Goal: Task Accomplishment & Management: Manage account settings

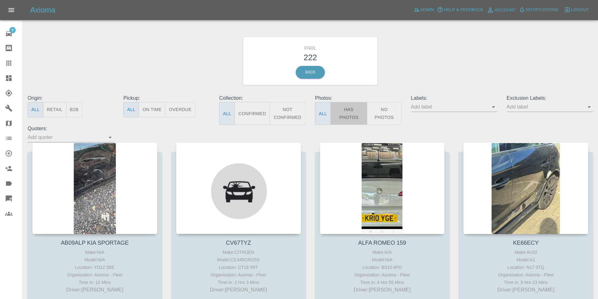
click at [345, 115] on button "Has Photos" at bounding box center [349, 113] width 37 height 23
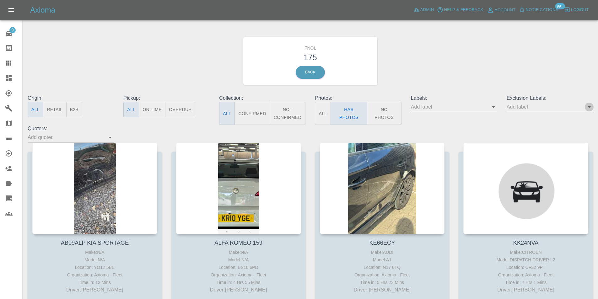
click at [590, 107] on icon "Open" at bounding box center [589, 107] width 3 height 2
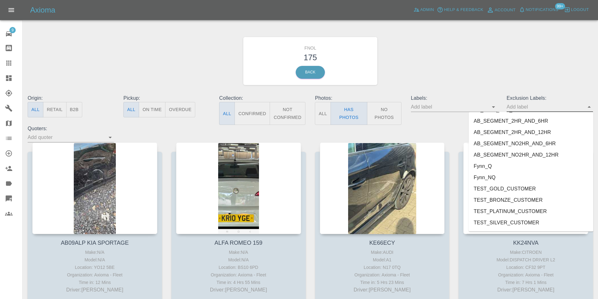
scroll to position [1310, 0]
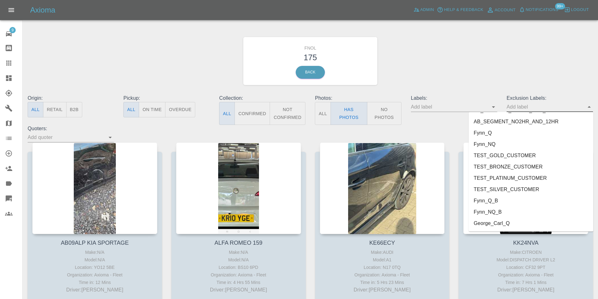
click at [503, 225] on li "George_Carl_Q" at bounding box center [531, 223] width 125 height 11
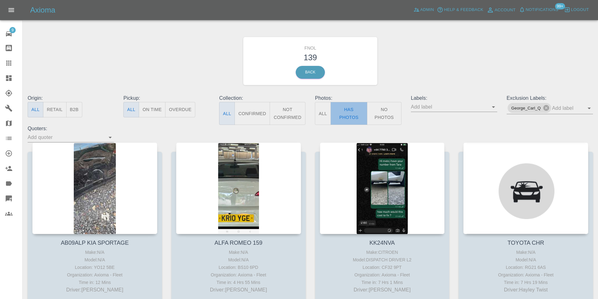
click at [342, 116] on button "Has Photos" at bounding box center [349, 113] width 37 height 23
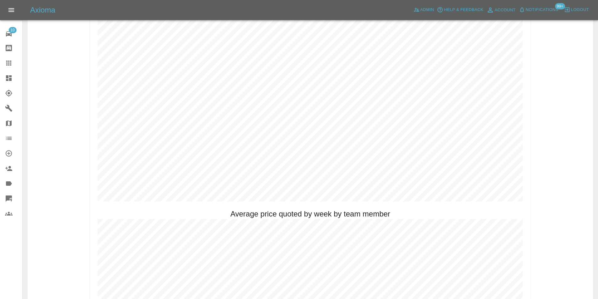
scroll to position [346, 0]
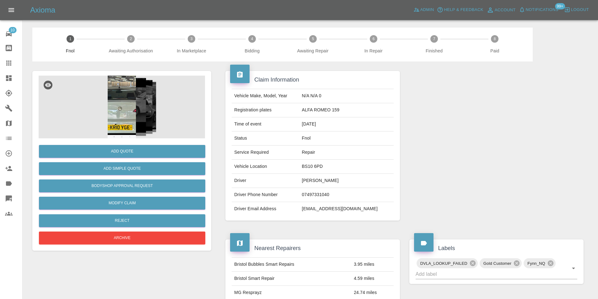
click at [121, 111] on img at bounding box center [122, 107] width 167 height 63
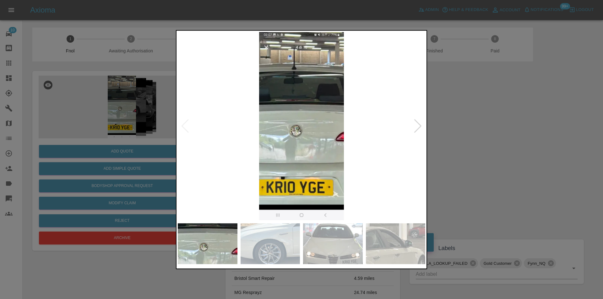
click at [303, 141] on img at bounding box center [302, 126] width 248 height 188
click at [417, 124] on div at bounding box center [418, 126] width 8 height 14
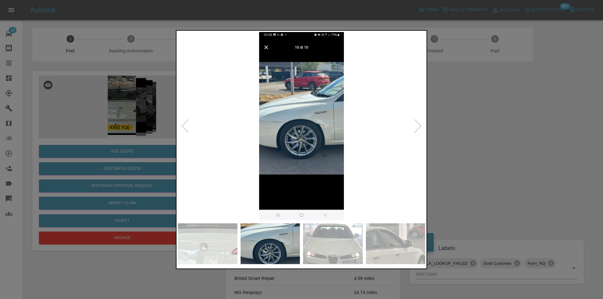
click at [420, 127] on div at bounding box center [418, 126] width 8 height 14
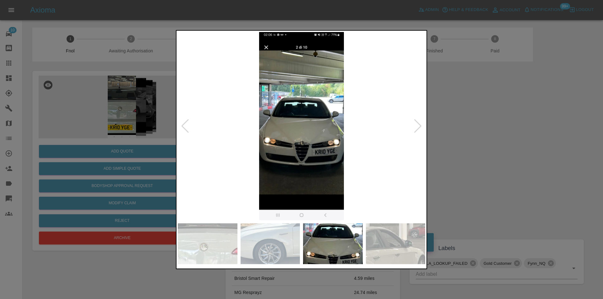
click at [454, 130] on div at bounding box center [301, 149] width 603 height 299
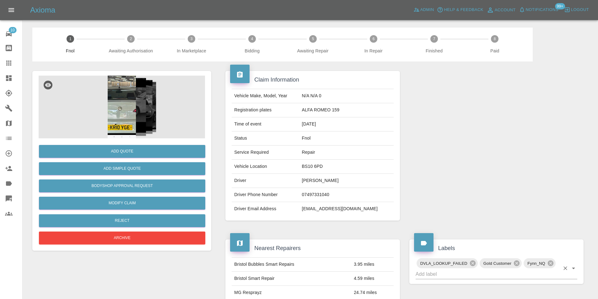
click at [570, 271] on button "Clear" at bounding box center [565, 268] width 9 height 9
click at [572, 270] on icon "Open" at bounding box center [574, 269] width 8 height 8
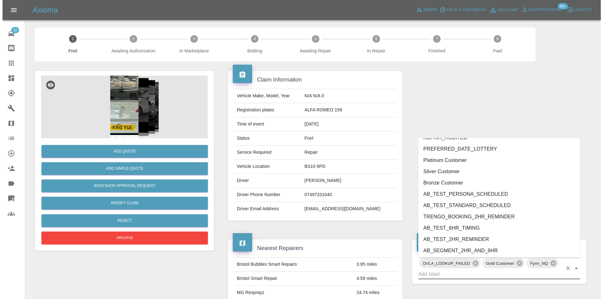
scroll to position [1276, 0]
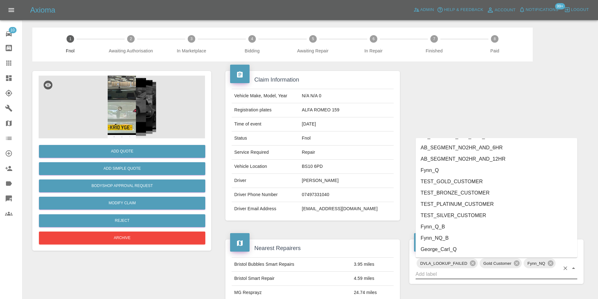
click at [451, 250] on li "George_Carl_Q" at bounding box center [497, 249] width 162 height 11
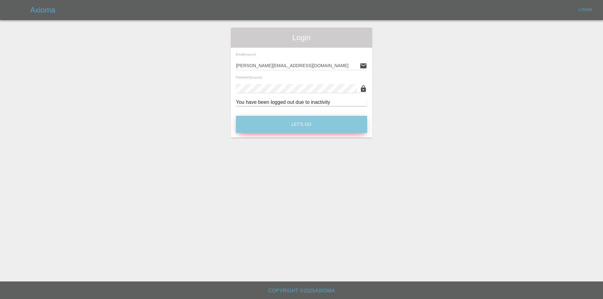
click at [304, 122] on button "Let's Go" at bounding box center [301, 124] width 131 height 17
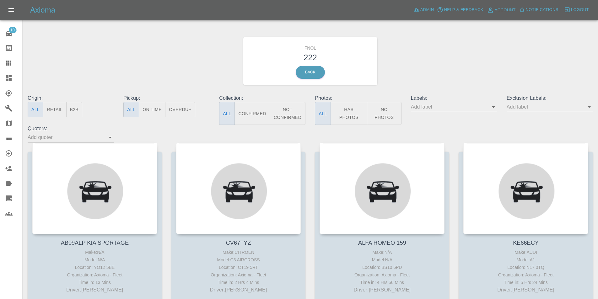
click at [346, 113] on button "Has Photos" at bounding box center [349, 113] width 37 height 23
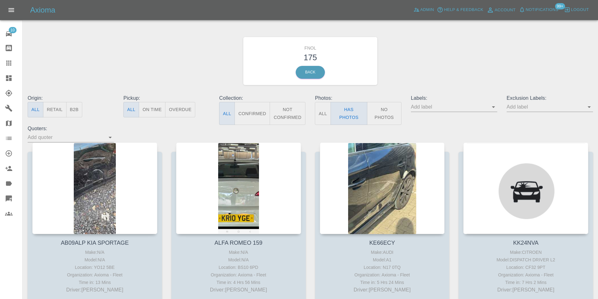
drag, startPoint x: 595, startPoint y: 111, endPoint x: 590, endPoint y: 109, distance: 5.4
click at [594, 111] on div "Exclusion Labels:" at bounding box center [550, 110] width 96 height 30
click at [590, 109] on icon "Open" at bounding box center [590, 107] width 8 height 8
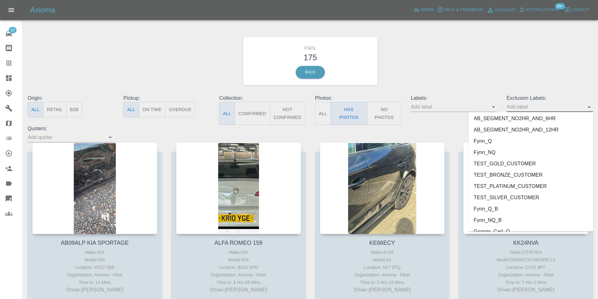
scroll to position [1310, 0]
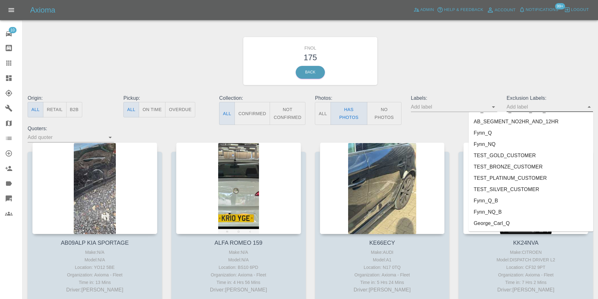
click at [510, 219] on li "George_Carl_Q" at bounding box center [531, 223] width 125 height 11
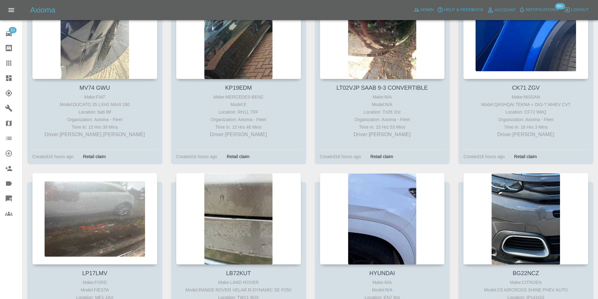
scroll to position [4625, 0]
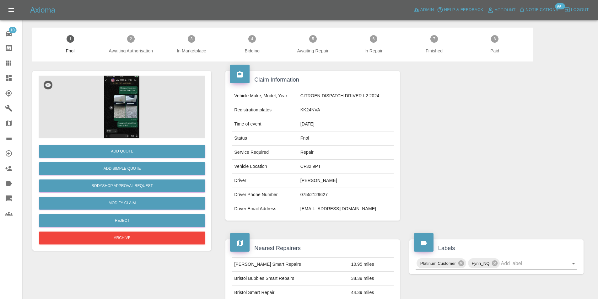
click at [124, 106] on img at bounding box center [122, 107] width 167 height 63
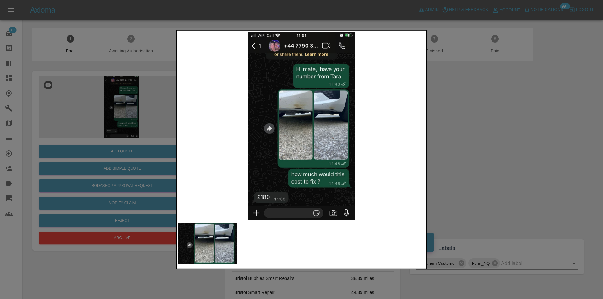
click at [321, 116] on img at bounding box center [302, 126] width 248 height 188
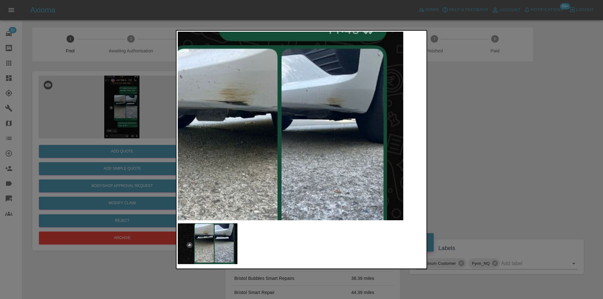
click at [321, 116] on img at bounding box center [244, 156] width 743 height 566
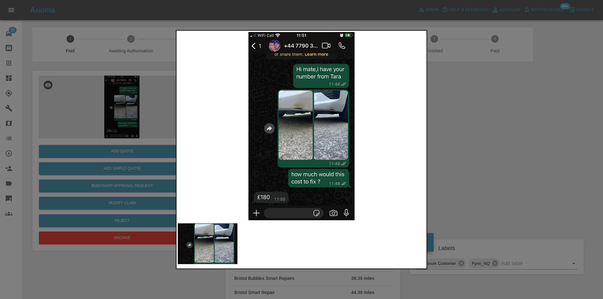
click at [426, 134] on div at bounding box center [301, 149] width 251 height 239
drag, startPoint x: 519, startPoint y: 201, endPoint x: 432, endPoint y: 201, distance: 87.0
click at [518, 200] on div at bounding box center [301, 149] width 603 height 299
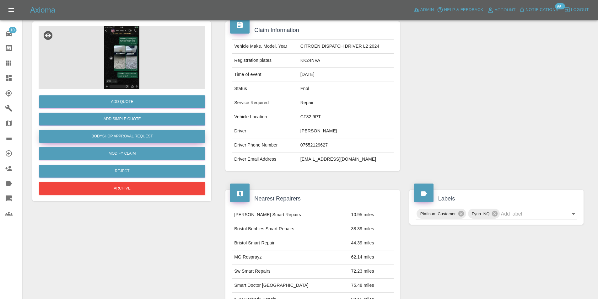
scroll to position [3, 0]
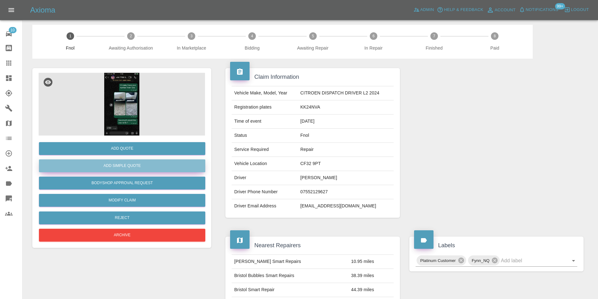
click at [123, 164] on button "Add Simple Quote" at bounding box center [122, 166] width 167 height 13
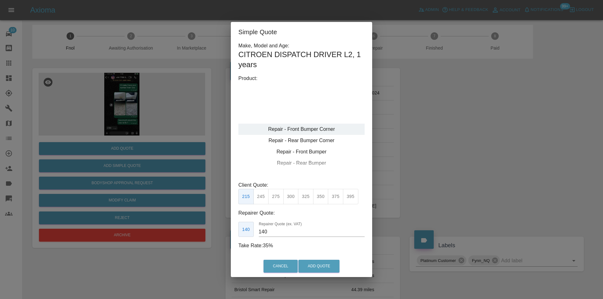
type input "120"
click at [320, 127] on div "Repair - Front Bumper Corner" at bounding box center [301, 129] width 126 height 11
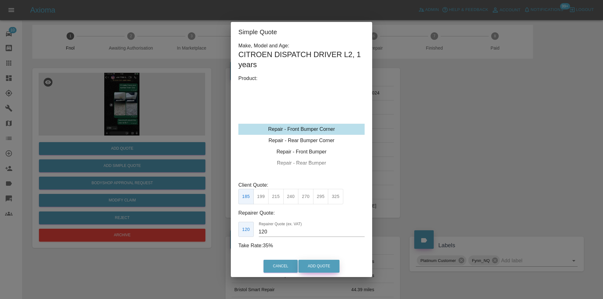
click at [322, 268] on button "Add Quote" at bounding box center [318, 266] width 41 height 13
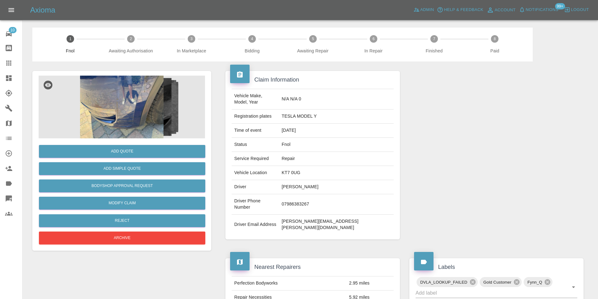
click at [116, 112] on img at bounding box center [122, 107] width 167 height 63
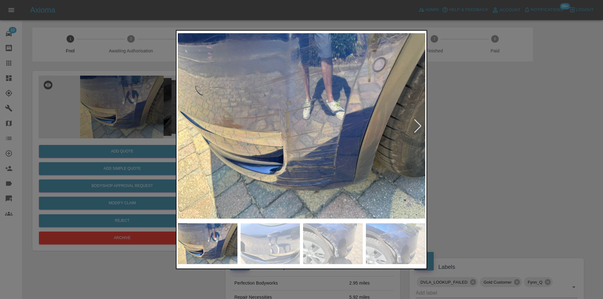
click at [414, 128] on div at bounding box center [418, 126] width 8 height 14
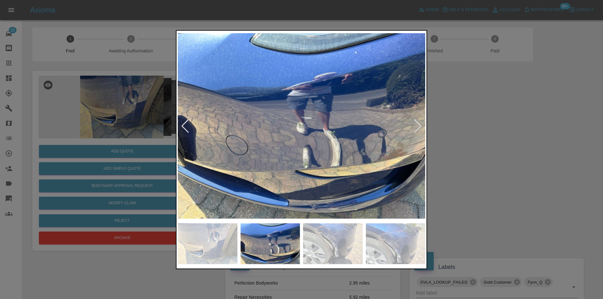
click at [414, 128] on div at bounding box center [418, 126] width 8 height 14
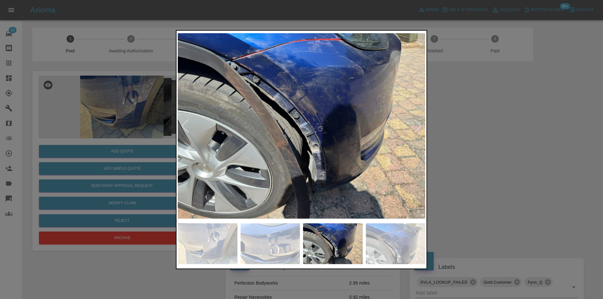
click at [414, 128] on div at bounding box center [418, 126] width 8 height 14
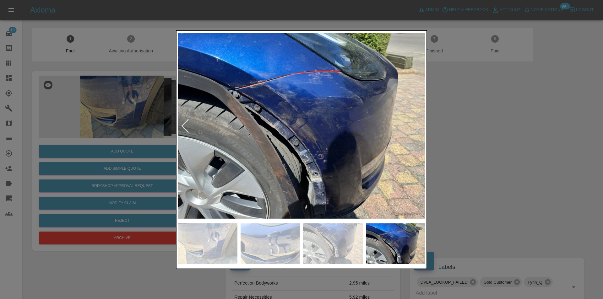
drag, startPoint x: 513, startPoint y: 124, endPoint x: 368, endPoint y: 41, distance: 167.6
click at [510, 120] on div at bounding box center [301, 149] width 603 height 299
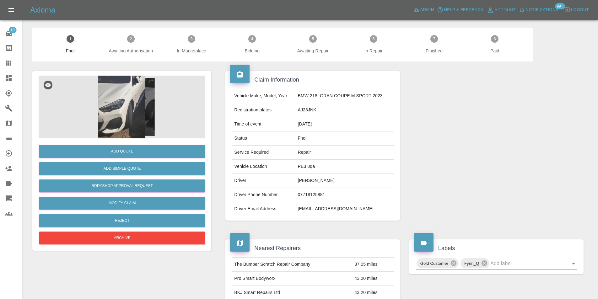
click at [120, 99] on img at bounding box center [122, 107] width 167 height 63
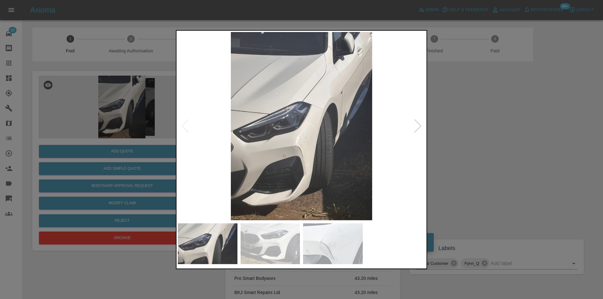
click at [417, 124] on div at bounding box center [418, 126] width 8 height 14
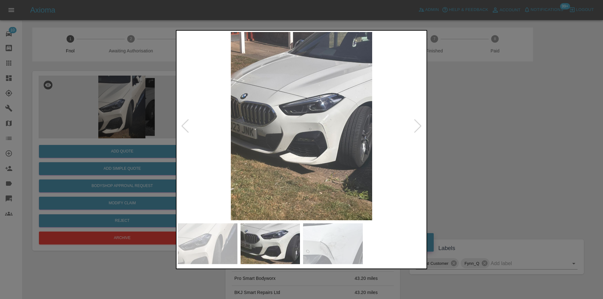
click at [417, 123] on div at bounding box center [418, 126] width 8 height 14
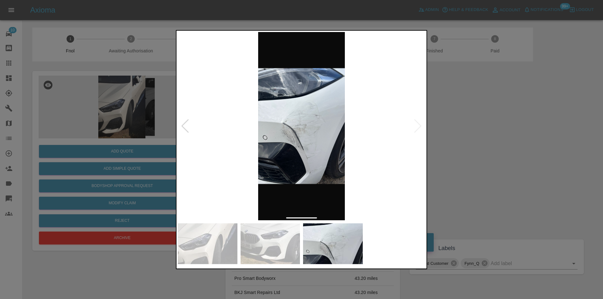
click at [417, 123] on img at bounding box center [302, 126] width 248 height 188
drag, startPoint x: 507, startPoint y: 140, endPoint x: 372, endPoint y: 177, distance: 140.5
click at [507, 140] on div at bounding box center [301, 149] width 603 height 299
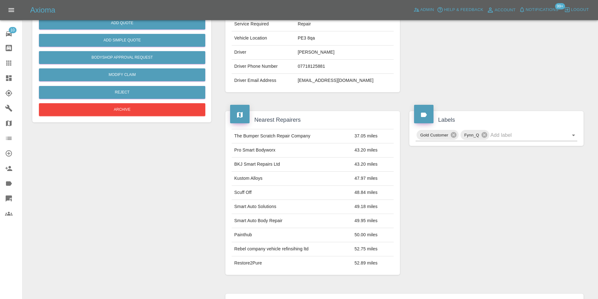
scroll to position [3, 0]
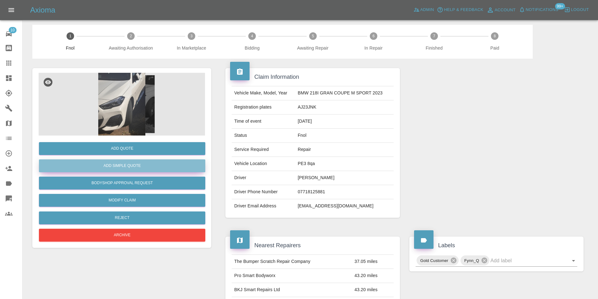
click at [133, 160] on button "Add Simple Quote" at bounding box center [122, 166] width 167 height 13
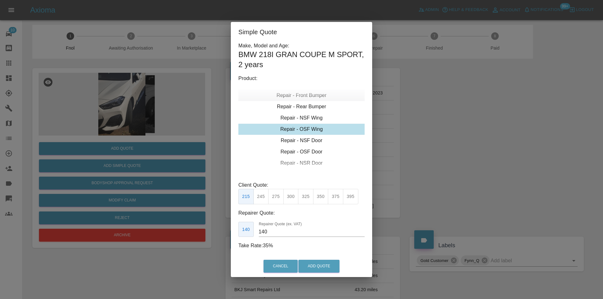
click at [314, 95] on div "Repair - Front Bumper" at bounding box center [301, 95] width 126 height 11
click at [309, 103] on div "Repair - Front Bumper Corner" at bounding box center [301, 106] width 126 height 11
type input "120"
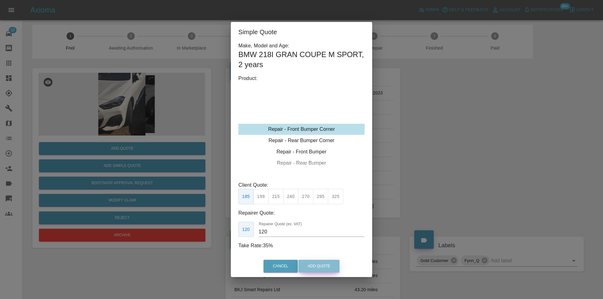
click at [321, 267] on button "Add Quote" at bounding box center [318, 266] width 41 height 13
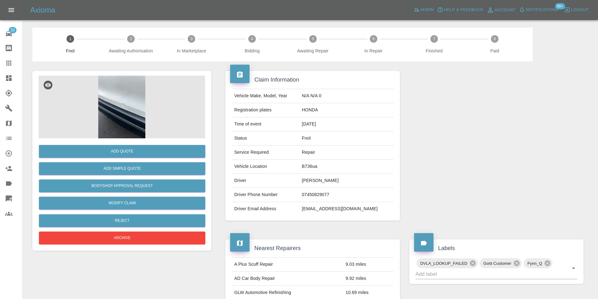
click at [135, 105] on img at bounding box center [122, 107] width 167 height 63
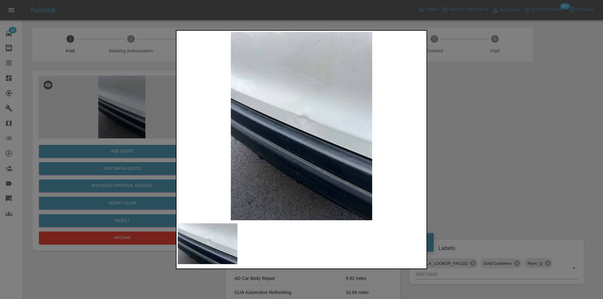
drag, startPoint x: 472, startPoint y: 153, endPoint x: 339, endPoint y: 193, distance: 139.1
click at [472, 153] on div at bounding box center [301, 149] width 603 height 299
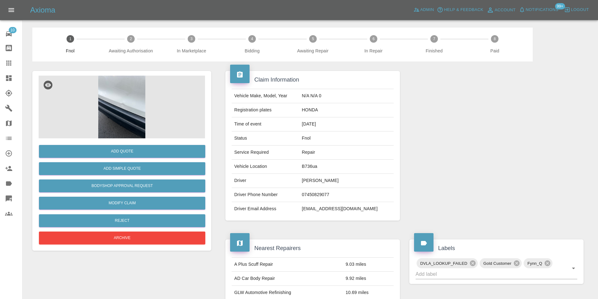
click at [126, 100] on img at bounding box center [122, 107] width 167 height 63
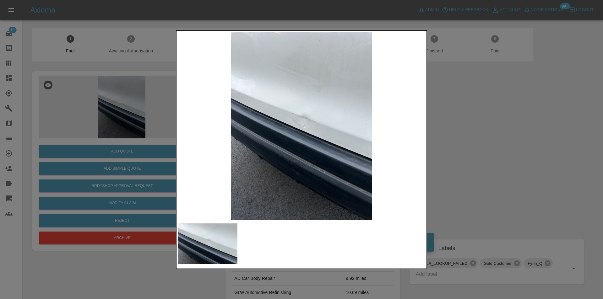
click at [298, 112] on img at bounding box center [302, 126] width 248 height 188
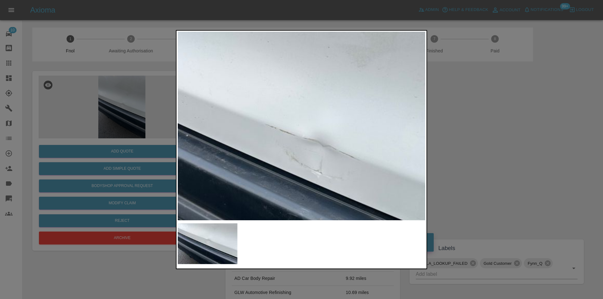
click at [298, 112] on img at bounding box center [311, 170] width 743 height 566
click at [298, 111] on img at bounding box center [311, 170] width 743 height 566
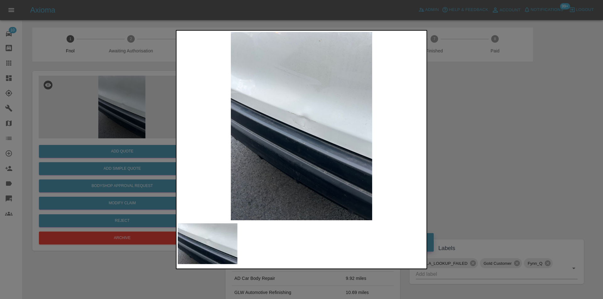
click at [521, 117] on div at bounding box center [301, 149] width 603 height 299
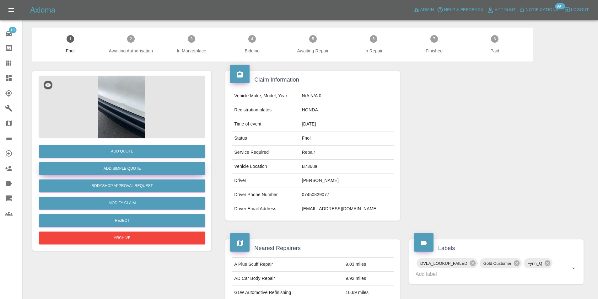
click at [155, 170] on button "Add Simple Quote" at bounding box center [122, 168] width 167 height 13
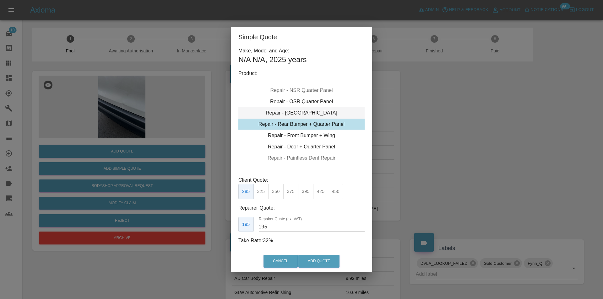
click at [313, 112] on div "Repair - Tailgate" at bounding box center [301, 112] width 126 height 11
click at [322, 194] on button "350" at bounding box center [320, 191] width 15 height 15
type input "230"
click at [318, 261] on button "Add Quote" at bounding box center [318, 261] width 41 height 13
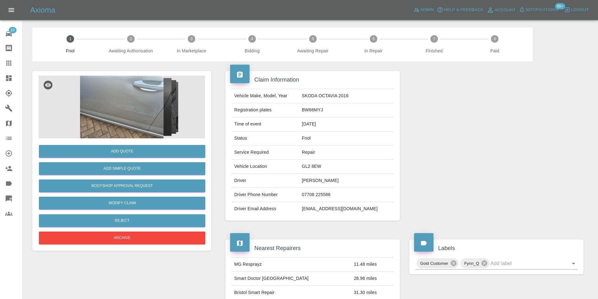
click at [137, 93] on img at bounding box center [122, 107] width 167 height 63
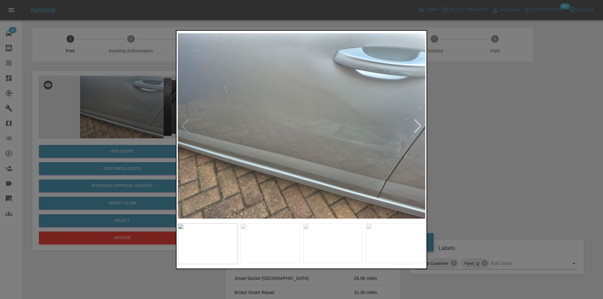
click at [417, 125] on div at bounding box center [418, 126] width 8 height 14
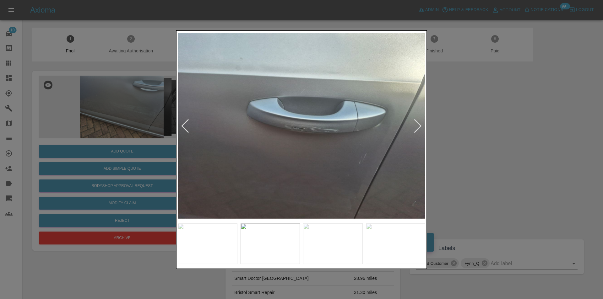
click at [417, 125] on div at bounding box center [418, 126] width 8 height 14
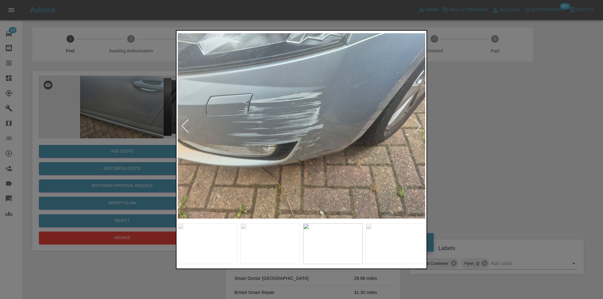
click at [417, 125] on div at bounding box center [418, 126] width 8 height 14
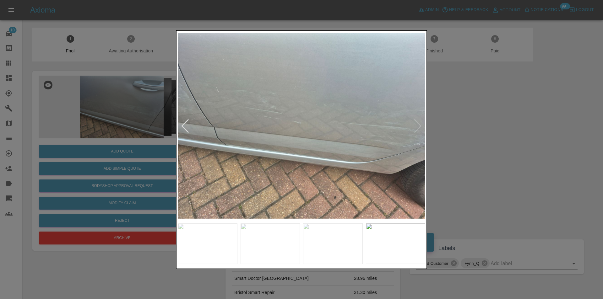
click at [417, 125] on img at bounding box center [302, 126] width 248 height 188
click at [181, 127] on img at bounding box center [302, 126] width 248 height 188
click at [185, 127] on div at bounding box center [185, 126] width 8 height 14
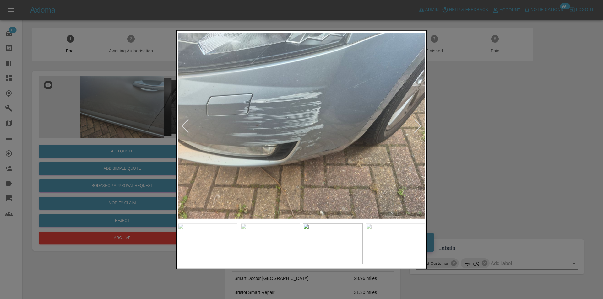
click at [185, 127] on div at bounding box center [185, 126] width 8 height 14
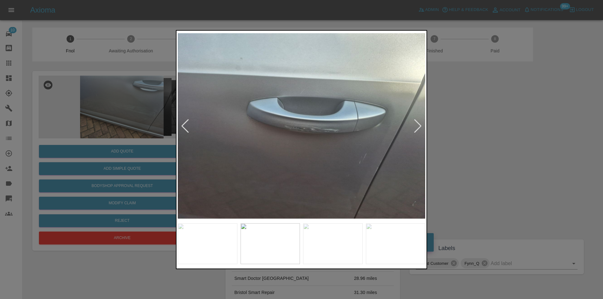
click at [185, 127] on div at bounding box center [185, 126] width 8 height 14
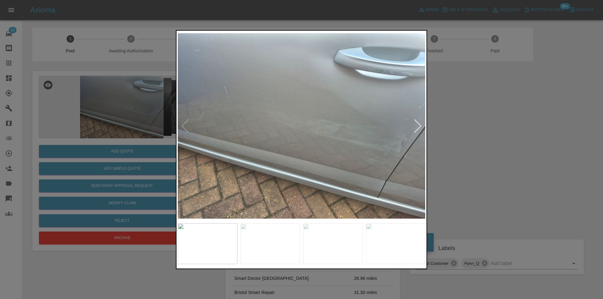
drag, startPoint x: 508, startPoint y: 123, endPoint x: 410, endPoint y: 83, distance: 105.7
click at [508, 123] on div at bounding box center [301, 149] width 603 height 299
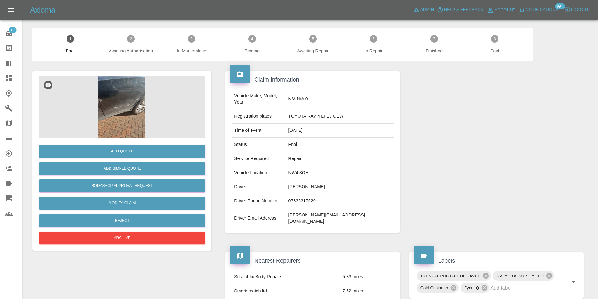
click at [126, 100] on img at bounding box center [122, 107] width 167 height 63
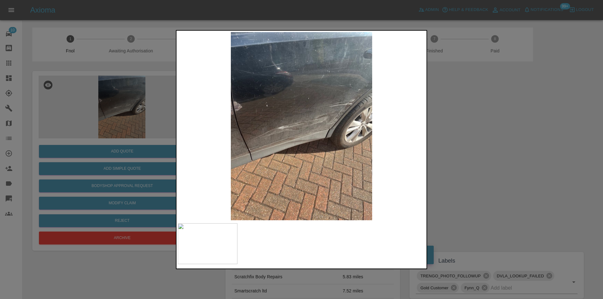
click at [336, 115] on img at bounding box center [302, 126] width 248 height 188
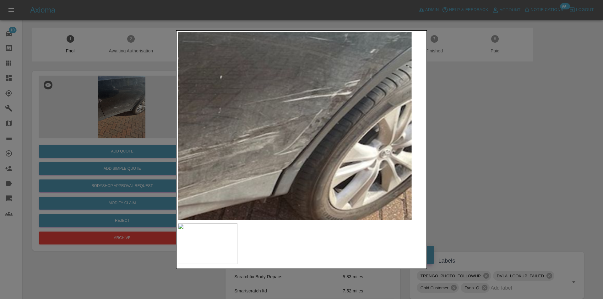
click at [306, 115] on img at bounding box center [199, 160] width 743 height 566
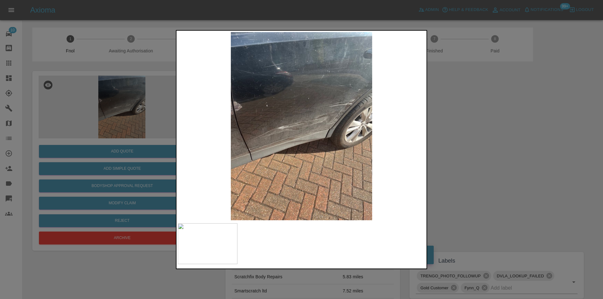
click at [461, 132] on div at bounding box center [301, 149] width 603 height 299
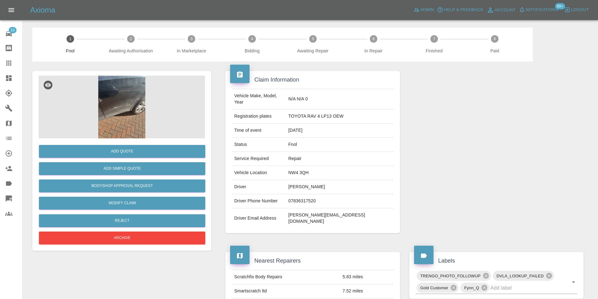
click at [131, 109] on img at bounding box center [122, 107] width 167 height 63
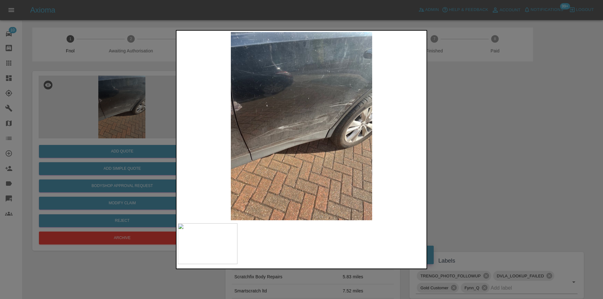
click at [351, 111] on img at bounding box center [302, 126] width 248 height 188
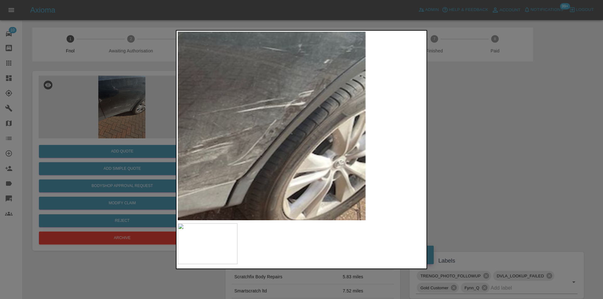
click at [471, 149] on div at bounding box center [301, 149] width 603 height 299
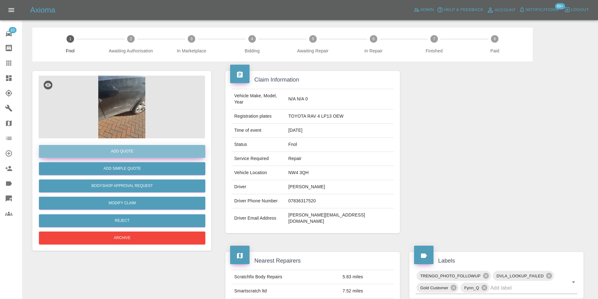
click at [132, 151] on button "Add Quote" at bounding box center [122, 151] width 167 height 13
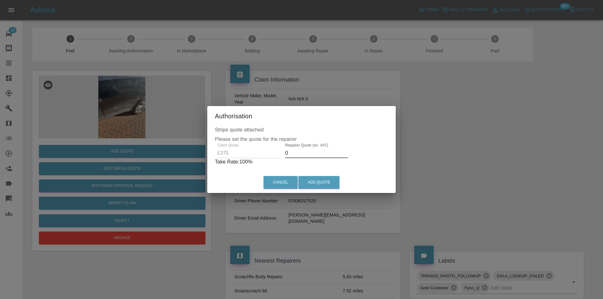
click at [301, 153] on input "0" at bounding box center [316, 153] width 63 height 10
type input "0235"
click at [317, 182] on button "Add Quote" at bounding box center [318, 182] width 41 height 13
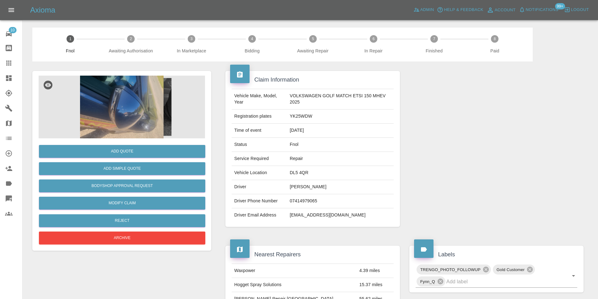
click at [126, 106] on img at bounding box center [122, 107] width 167 height 63
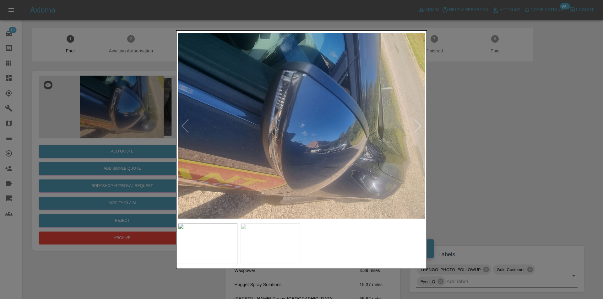
click at [416, 125] on div at bounding box center [418, 126] width 8 height 14
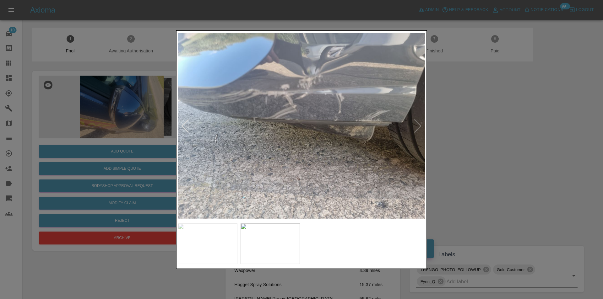
click at [416, 125] on img at bounding box center [302, 126] width 248 height 188
click at [181, 124] on div at bounding box center [185, 126] width 8 height 14
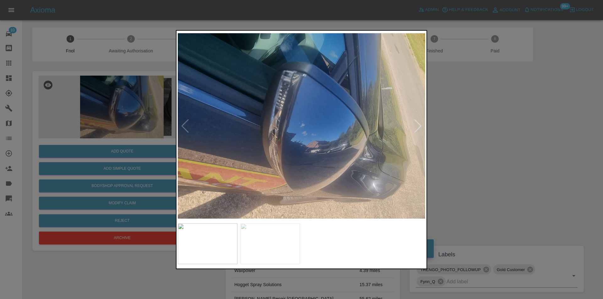
click at [294, 140] on img at bounding box center [302, 126] width 248 height 188
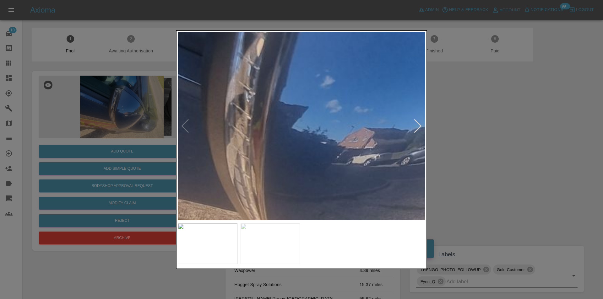
click at [302, 138] on img at bounding box center [324, 83] width 743 height 566
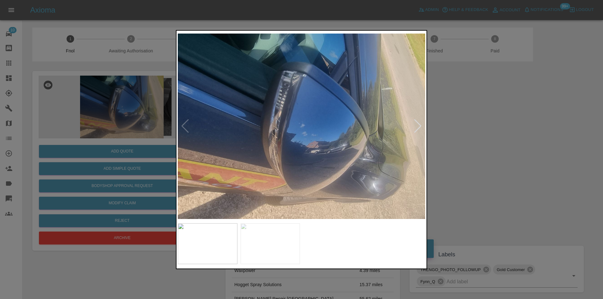
click at [489, 145] on div at bounding box center [301, 149] width 603 height 299
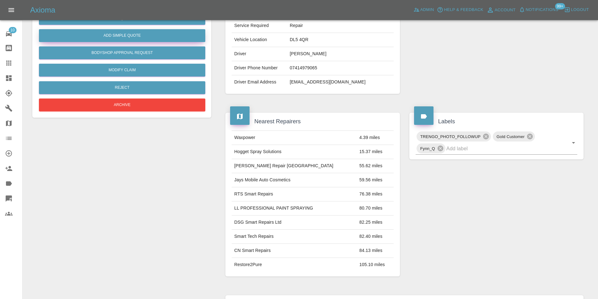
scroll to position [31, 0]
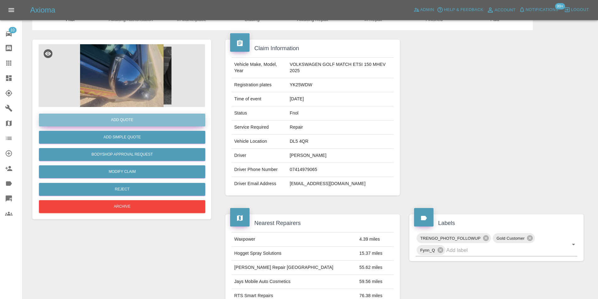
click at [133, 122] on button "Add Quote" at bounding box center [122, 120] width 167 height 13
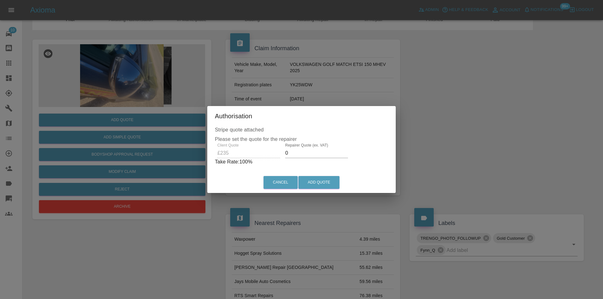
click at [294, 153] on input "0" at bounding box center [316, 153] width 63 height 10
type input "0150"
click at [330, 177] on button "Add Quote" at bounding box center [318, 182] width 41 height 13
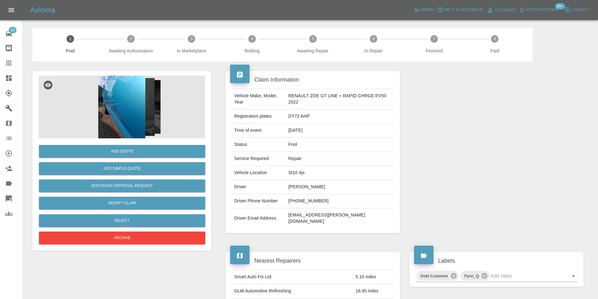
click at [130, 86] on img at bounding box center [122, 107] width 167 height 63
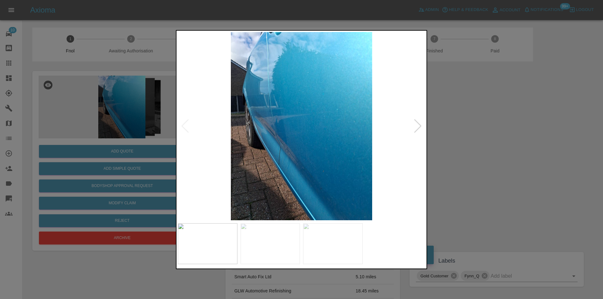
click at [418, 126] on div at bounding box center [418, 126] width 8 height 14
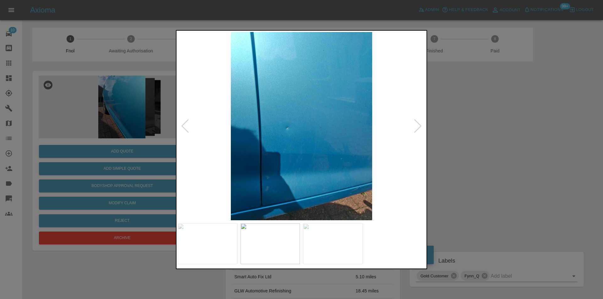
click at [418, 126] on div at bounding box center [418, 126] width 8 height 14
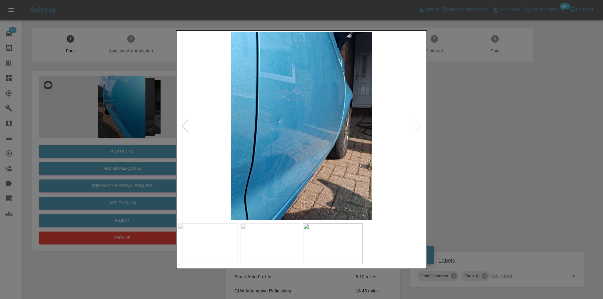
click at [418, 126] on img at bounding box center [302, 126] width 248 height 188
click at [492, 142] on div at bounding box center [301, 149] width 603 height 299
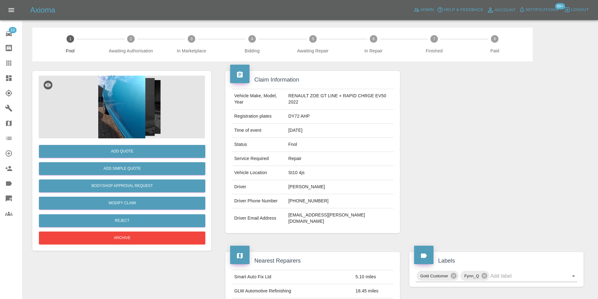
click at [109, 93] on img at bounding box center [122, 107] width 167 height 63
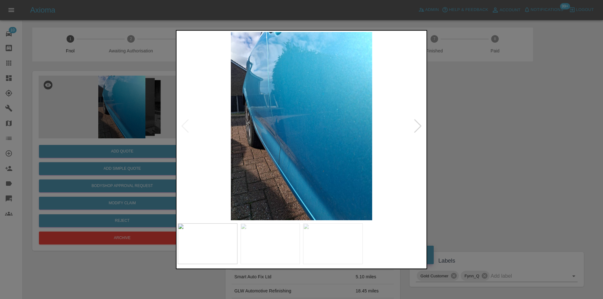
click at [421, 126] on div at bounding box center [418, 126] width 8 height 14
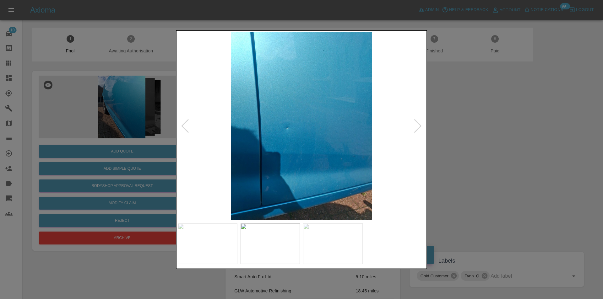
click at [464, 126] on div at bounding box center [301, 149] width 603 height 299
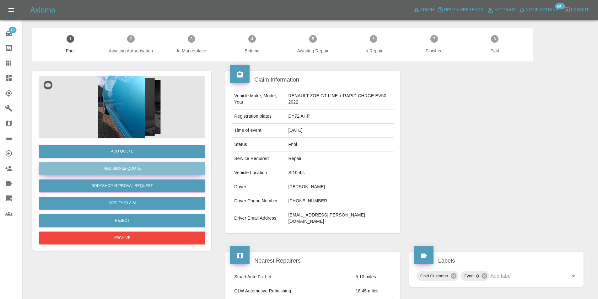
click at [153, 166] on button "Add Simple Quote" at bounding box center [122, 168] width 167 height 13
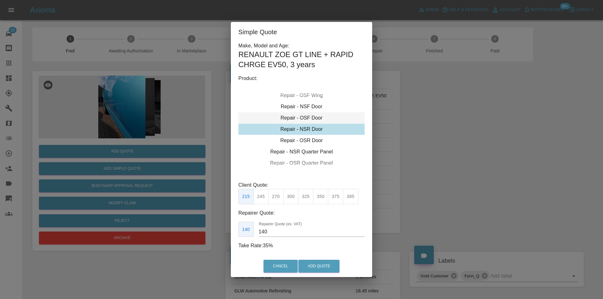
click at [311, 119] on div "Repair - OSF Door" at bounding box center [301, 117] width 126 height 11
drag, startPoint x: 260, startPoint y: 196, endPoint x: 273, endPoint y: 200, distance: 13.1
click at [260, 196] on button "245" at bounding box center [261, 196] width 15 height 15
type input "160"
click at [321, 267] on button "Add Quote" at bounding box center [318, 266] width 41 height 13
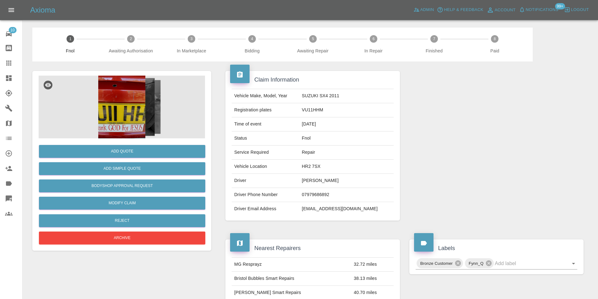
click at [115, 103] on img at bounding box center [122, 107] width 167 height 63
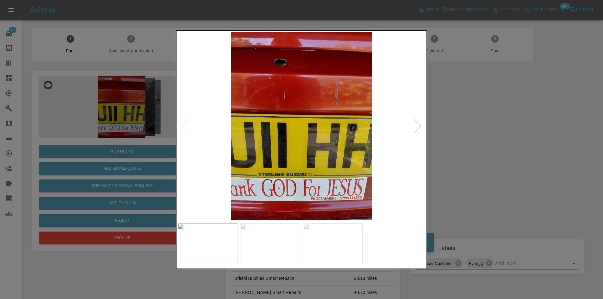
click at [417, 126] on div at bounding box center [418, 126] width 8 height 14
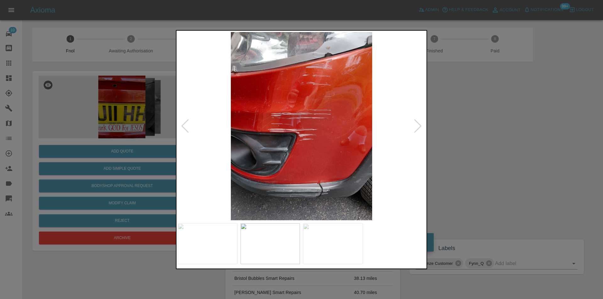
click at [417, 126] on div at bounding box center [418, 126] width 8 height 14
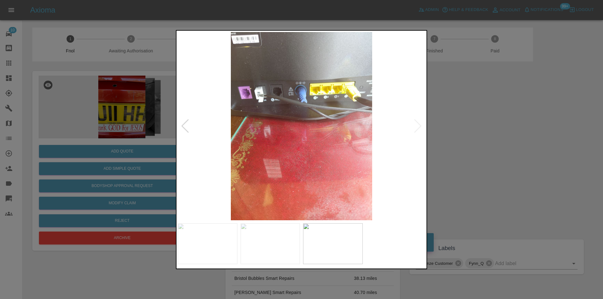
click at [417, 126] on img at bounding box center [302, 126] width 248 height 188
click at [185, 125] on div at bounding box center [185, 126] width 8 height 14
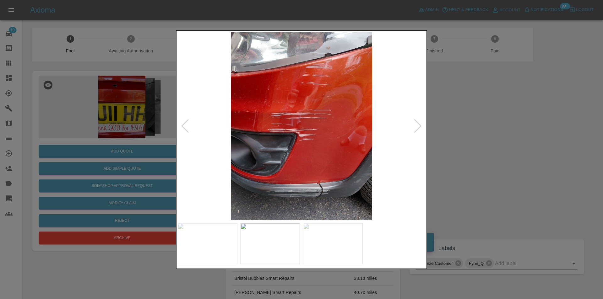
drag, startPoint x: 461, startPoint y: 116, endPoint x: 363, endPoint y: 35, distance: 126.3
click at [461, 116] on div at bounding box center [301, 149] width 603 height 299
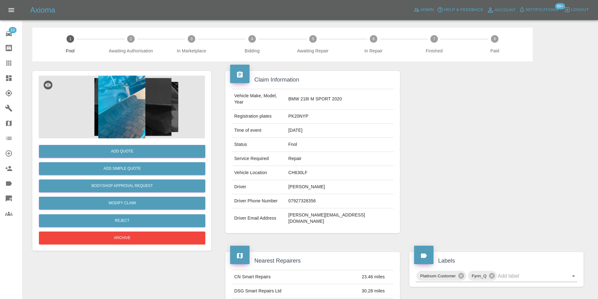
click at [136, 95] on img at bounding box center [122, 107] width 167 height 63
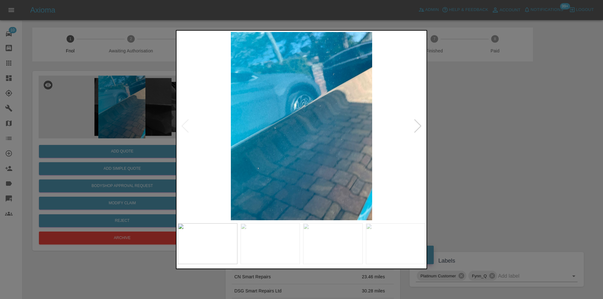
click at [419, 126] on div at bounding box center [418, 126] width 8 height 14
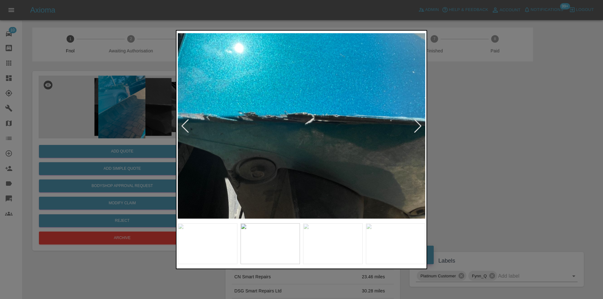
click at [419, 126] on div at bounding box center [418, 126] width 8 height 14
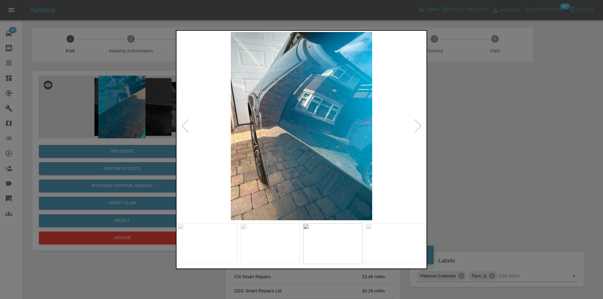
click at [419, 126] on div at bounding box center [418, 126] width 8 height 14
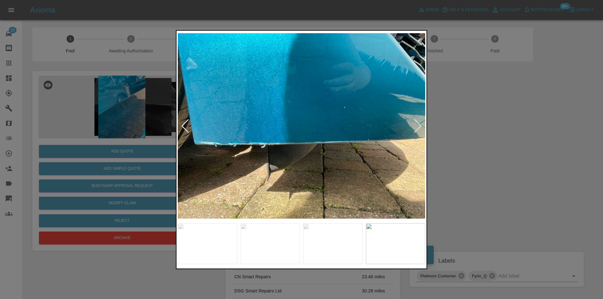
click at [419, 126] on div at bounding box center [418, 126] width 8 height 14
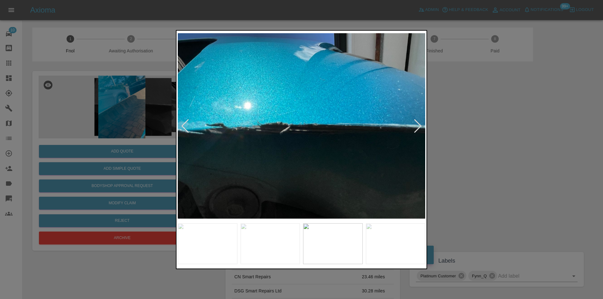
click at [419, 126] on div at bounding box center [418, 126] width 8 height 14
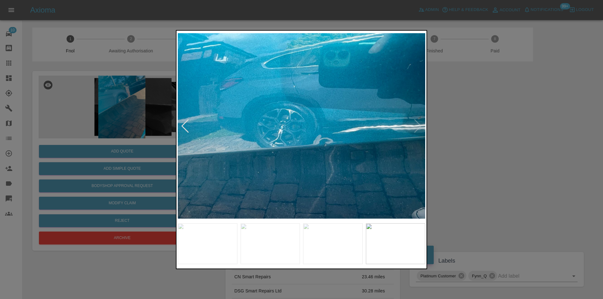
click at [419, 126] on img at bounding box center [302, 126] width 248 height 188
drag, startPoint x: 489, startPoint y: 135, endPoint x: 414, endPoint y: 157, distance: 78.1
click at [489, 135] on div at bounding box center [301, 149] width 603 height 299
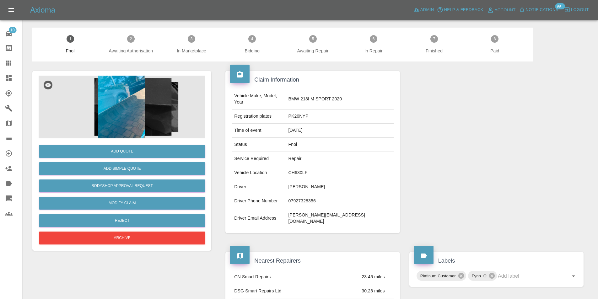
click at [121, 106] on img at bounding box center [122, 107] width 167 height 63
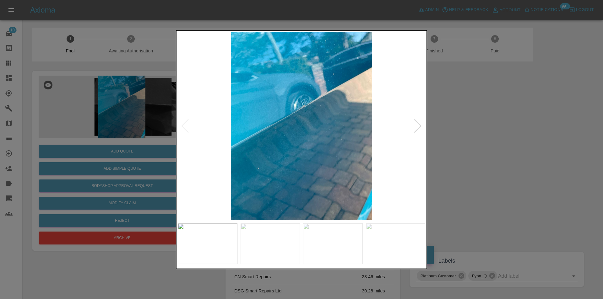
click at [414, 127] on div at bounding box center [418, 126] width 8 height 14
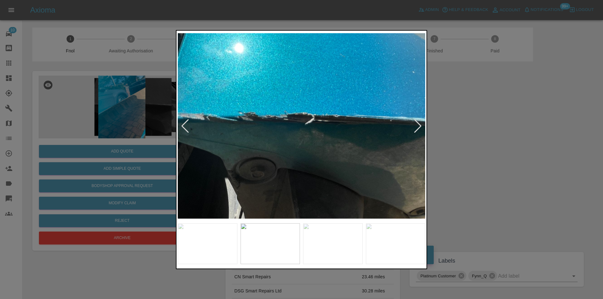
click at [414, 127] on div at bounding box center [418, 126] width 8 height 14
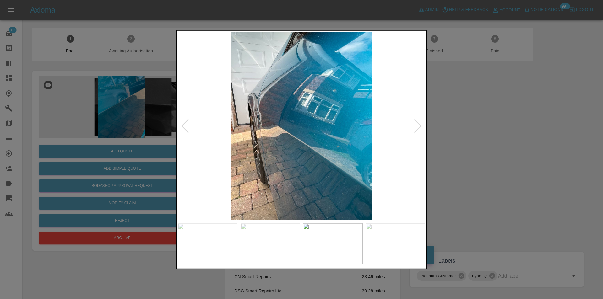
click at [414, 127] on div at bounding box center [418, 126] width 8 height 14
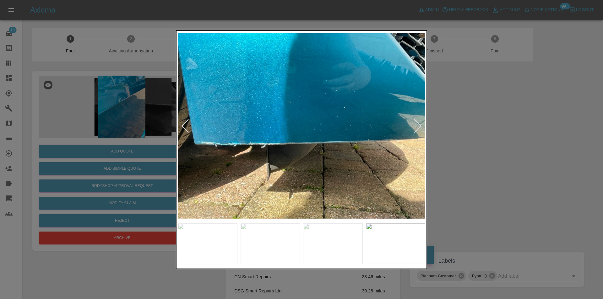
click at [490, 122] on div at bounding box center [301, 149] width 603 height 299
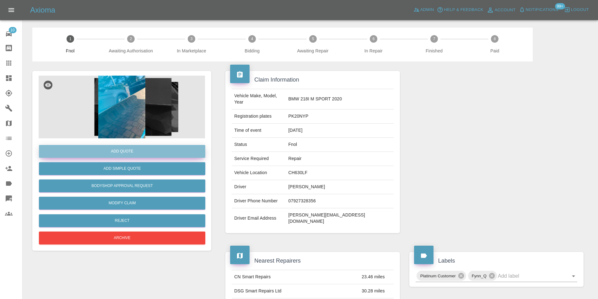
click at [129, 151] on button "Add Quote" at bounding box center [122, 151] width 167 height 13
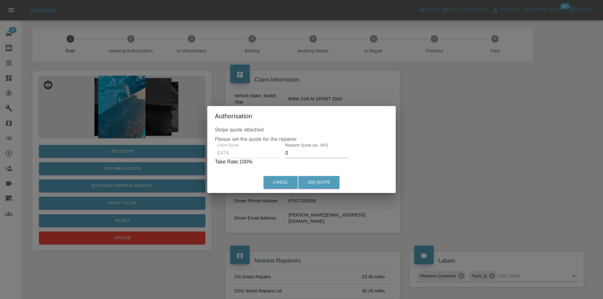
click at [303, 150] on input "0" at bounding box center [316, 153] width 63 height 10
type input "0300"
click at [324, 178] on button "Add Quote" at bounding box center [318, 182] width 41 height 13
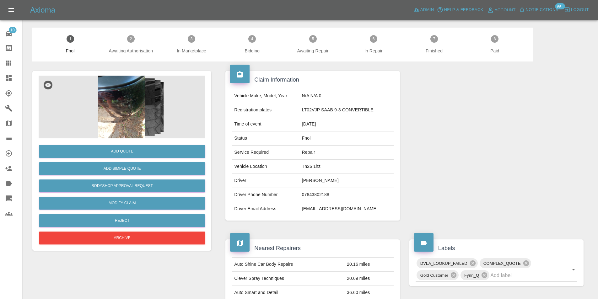
click at [131, 113] on img at bounding box center [122, 107] width 167 height 63
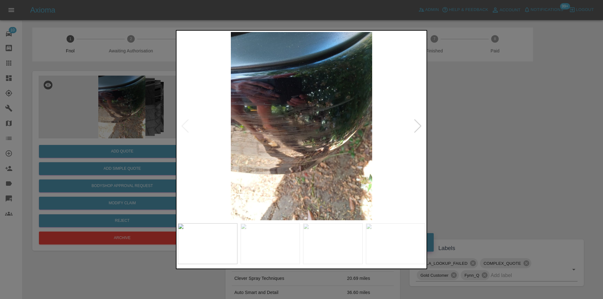
click at [417, 125] on div at bounding box center [418, 126] width 8 height 14
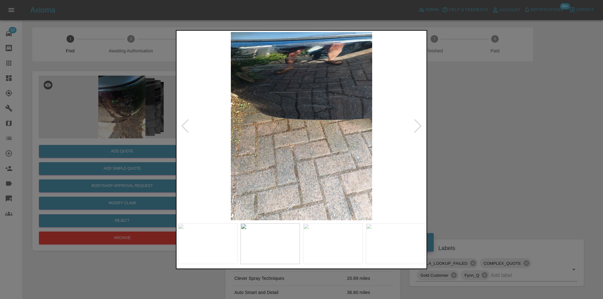
click at [417, 125] on div at bounding box center [418, 126] width 8 height 14
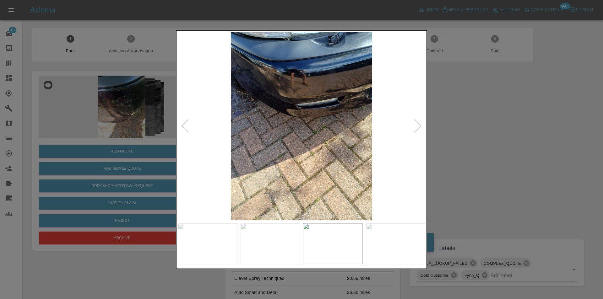
click at [417, 125] on div at bounding box center [418, 126] width 8 height 14
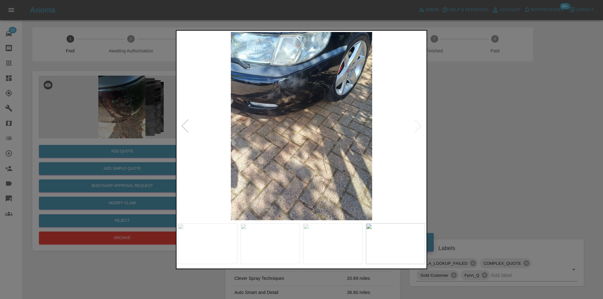
click at [417, 125] on img at bounding box center [302, 126] width 248 height 188
click at [317, 85] on img at bounding box center [302, 126] width 248 height 188
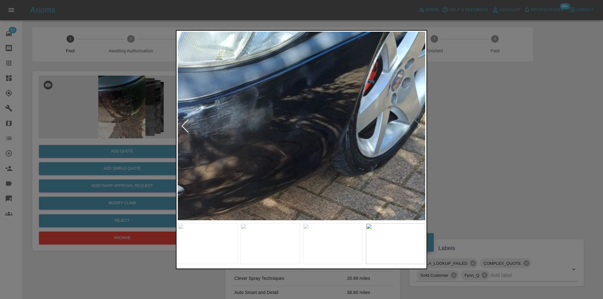
click at [316, 85] on img at bounding box center [254, 250] width 743 height 566
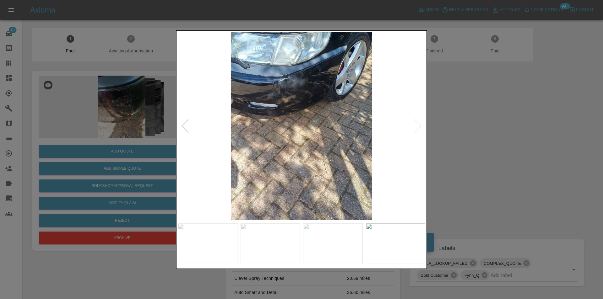
drag, startPoint x: 478, startPoint y: 112, endPoint x: 343, endPoint y: 128, distance: 135.9
click at [478, 113] on div at bounding box center [301, 149] width 603 height 299
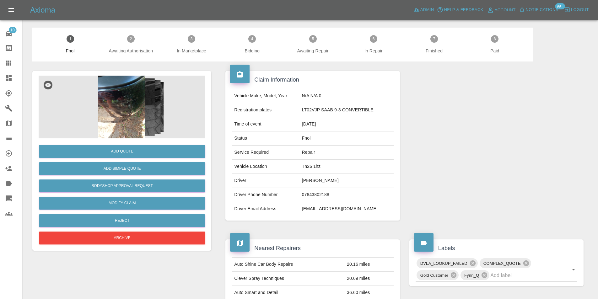
click at [134, 105] on img at bounding box center [122, 107] width 167 height 63
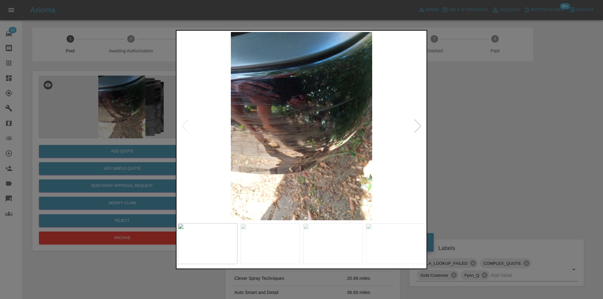
click at [420, 127] on div at bounding box center [418, 126] width 8 height 14
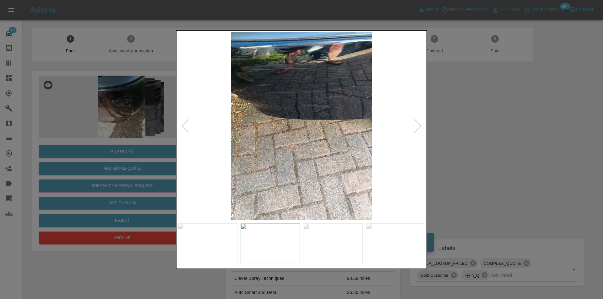
click at [420, 127] on div at bounding box center [418, 126] width 8 height 14
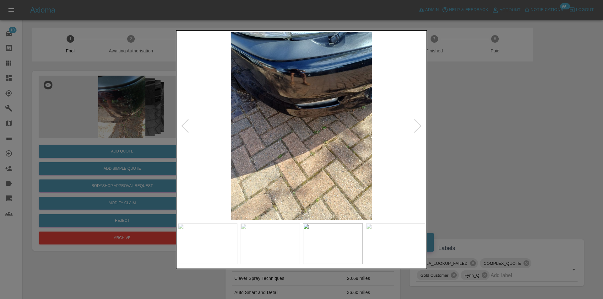
click at [420, 127] on div at bounding box center [418, 126] width 8 height 14
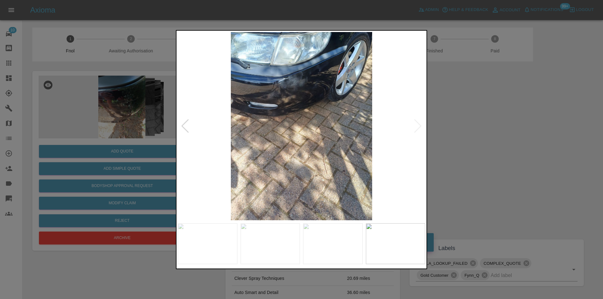
click at [420, 127] on img at bounding box center [302, 126] width 248 height 188
drag, startPoint x: 481, startPoint y: 132, endPoint x: 252, endPoint y: 129, distance: 228.7
click at [478, 132] on div at bounding box center [301, 149] width 603 height 299
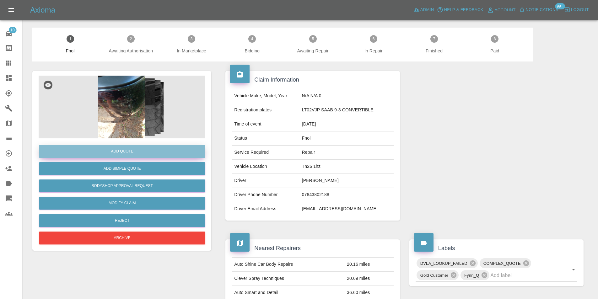
click at [142, 152] on button "Add Quote" at bounding box center [122, 151] width 167 height 13
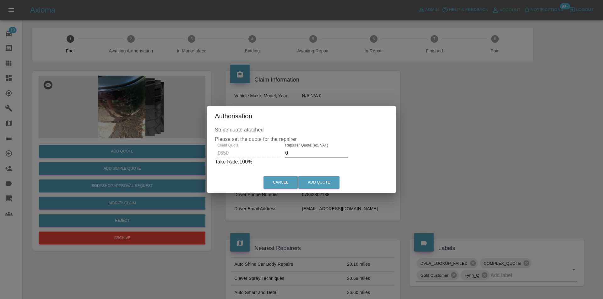
click at [298, 155] on input "0" at bounding box center [316, 153] width 63 height 10
type input "0400"
click at [320, 179] on button "Add Quote" at bounding box center [318, 182] width 41 height 13
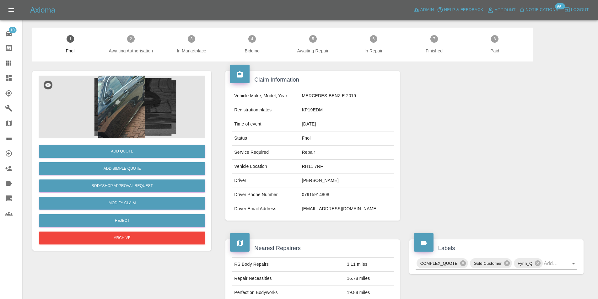
click at [131, 97] on img at bounding box center [122, 107] width 167 height 63
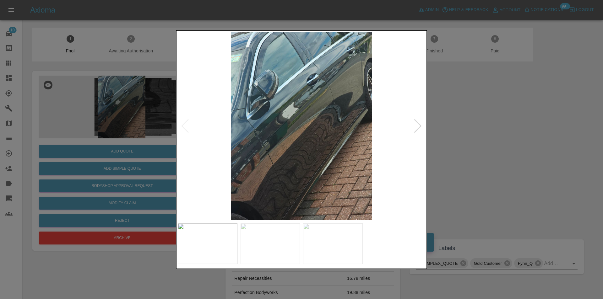
click at [418, 126] on div at bounding box center [418, 126] width 8 height 14
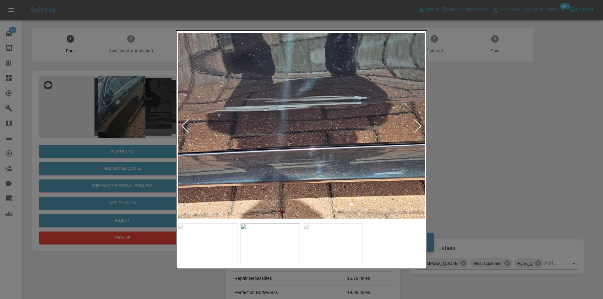
click at [418, 126] on div at bounding box center [418, 126] width 8 height 14
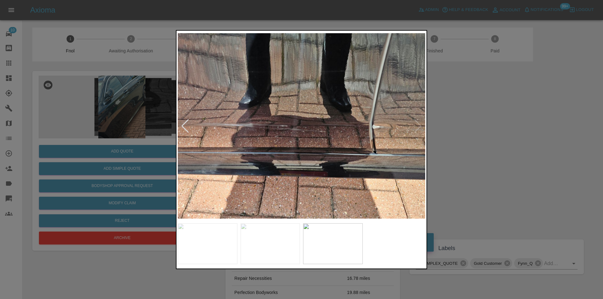
click at [418, 126] on img at bounding box center [302, 126] width 248 height 188
click at [182, 125] on div at bounding box center [185, 126] width 8 height 14
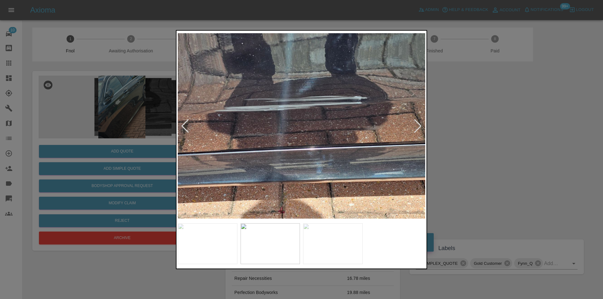
click at [182, 125] on div at bounding box center [185, 126] width 8 height 14
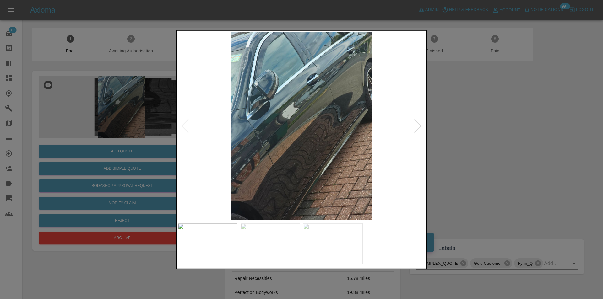
click at [475, 146] on div at bounding box center [301, 149] width 603 height 299
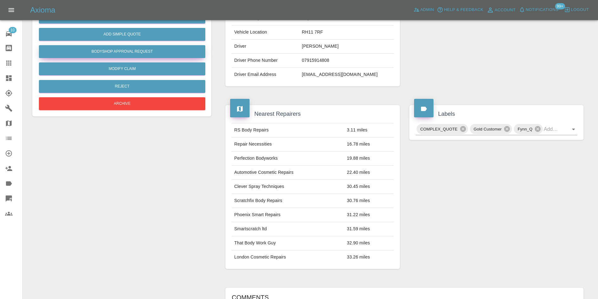
scroll to position [63, 0]
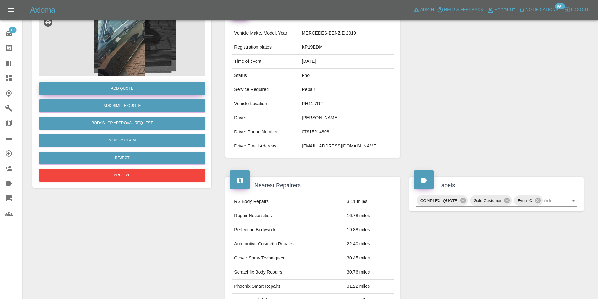
click at [131, 90] on button "Add Quote" at bounding box center [122, 88] width 167 height 13
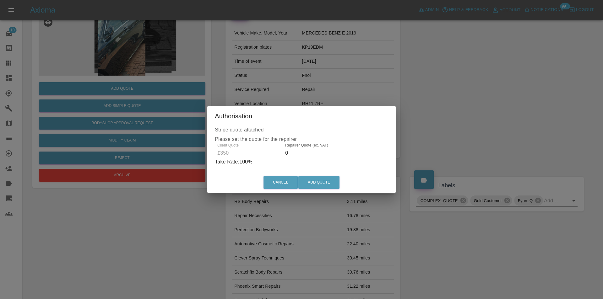
click at [296, 153] on input "0" at bounding box center [316, 153] width 63 height 10
type input "0220"
click at [318, 182] on button "Add Quote" at bounding box center [318, 182] width 41 height 13
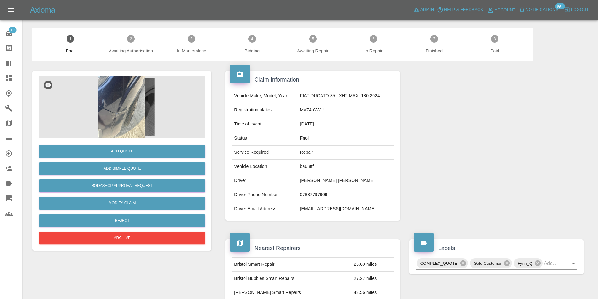
click at [123, 94] on img at bounding box center [122, 107] width 167 height 63
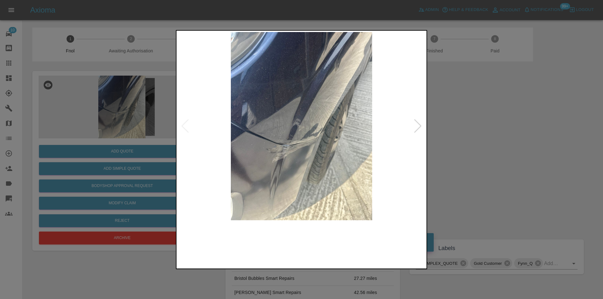
click at [424, 128] on img at bounding box center [302, 126] width 248 height 188
click at [419, 127] on div at bounding box center [418, 126] width 8 height 14
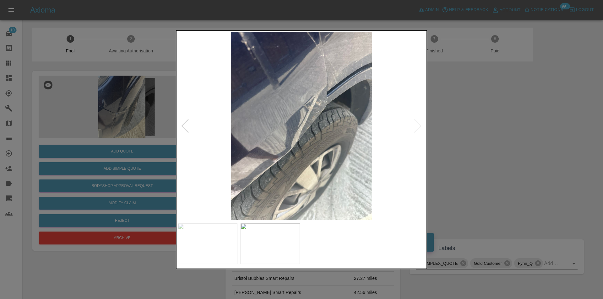
click at [419, 127] on img at bounding box center [302, 126] width 248 height 188
click at [447, 121] on div at bounding box center [301, 149] width 603 height 299
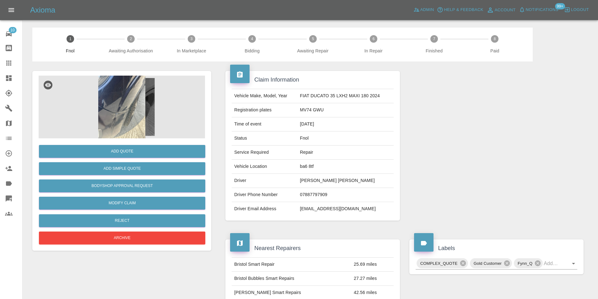
click at [127, 93] on img at bounding box center [122, 107] width 167 height 63
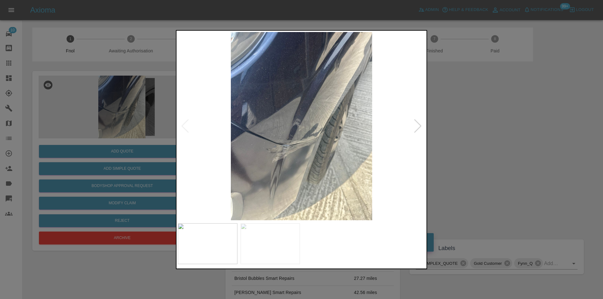
click at [509, 148] on div at bounding box center [301, 149] width 603 height 299
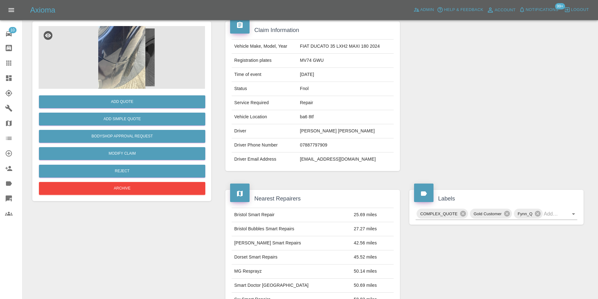
scroll to position [3, 0]
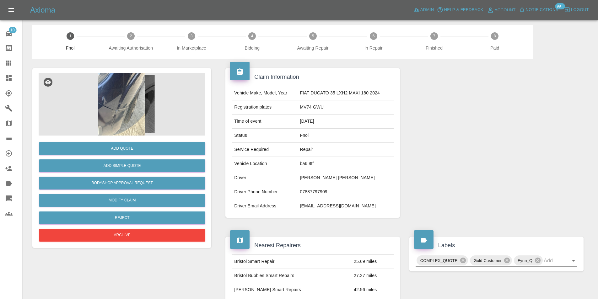
click at [125, 92] on img at bounding box center [122, 104] width 167 height 63
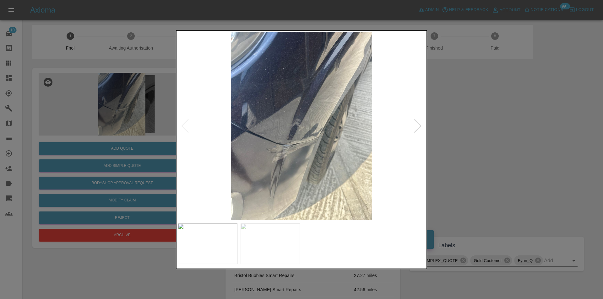
click at [416, 128] on div at bounding box center [418, 126] width 8 height 14
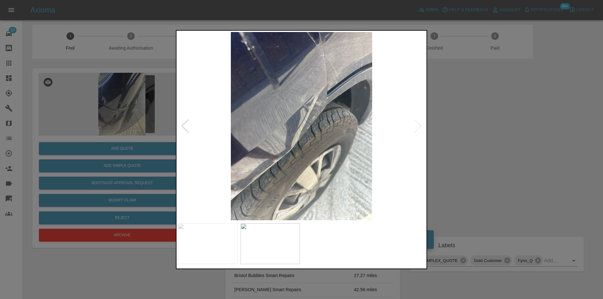
click at [468, 120] on div at bounding box center [301, 149] width 603 height 299
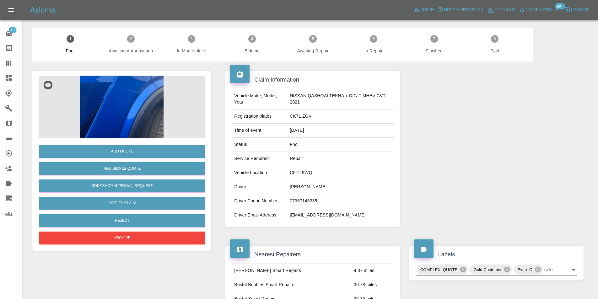
click at [145, 85] on img at bounding box center [122, 107] width 167 height 63
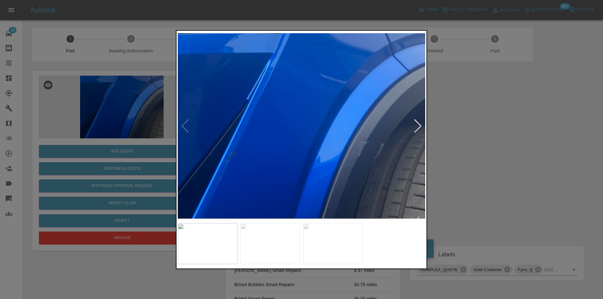
click at [418, 130] on div at bounding box center [418, 126] width 8 height 14
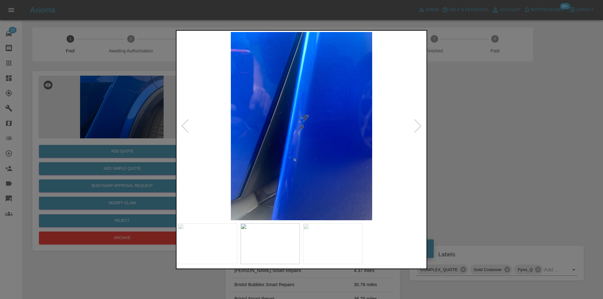
click at [418, 130] on div at bounding box center [418, 126] width 8 height 14
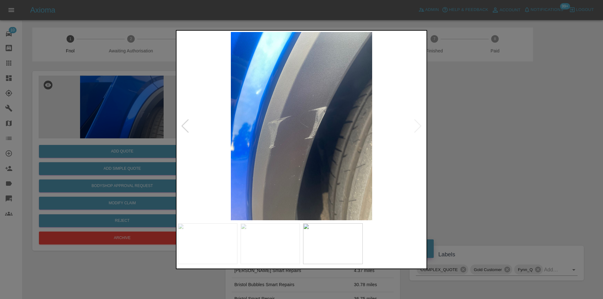
click at [418, 130] on img at bounding box center [302, 126] width 248 height 188
drag, startPoint x: 478, startPoint y: 126, endPoint x: 344, endPoint y: 40, distance: 159.5
click at [475, 121] on div at bounding box center [301, 149] width 603 height 299
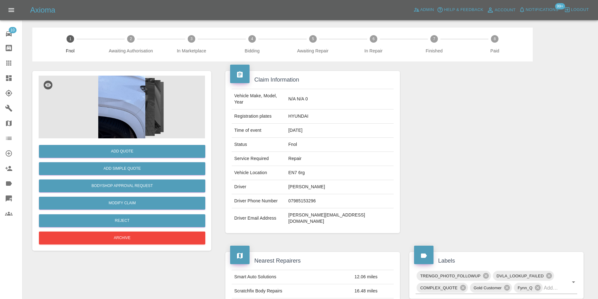
click at [105, 103] on img at bounding box center [122, 107] width 167 height 63
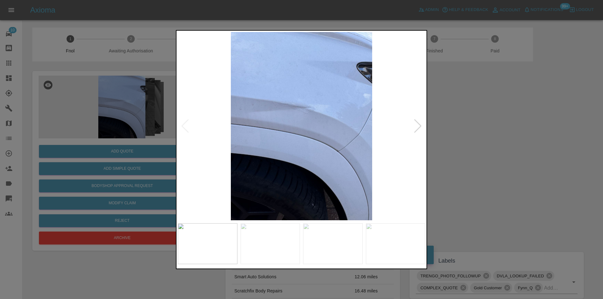
click at [419, 125] on div at bounding box center [418, 126] width 8 height 14
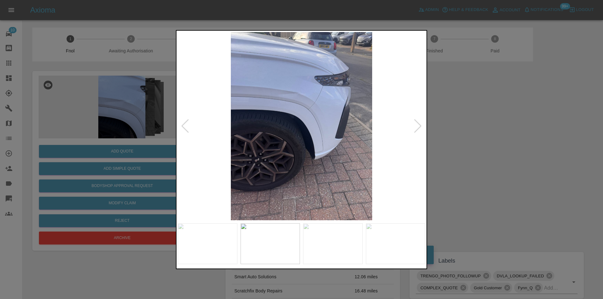
click at [419, 125] on div at bounding box center [418, 126] width 8 height 14
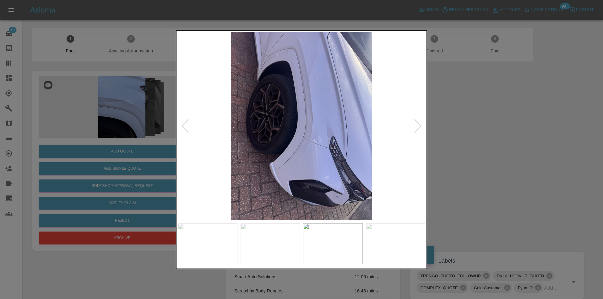
click at [419, 125] on div at bounding box center [418, 126] width 8 height 14
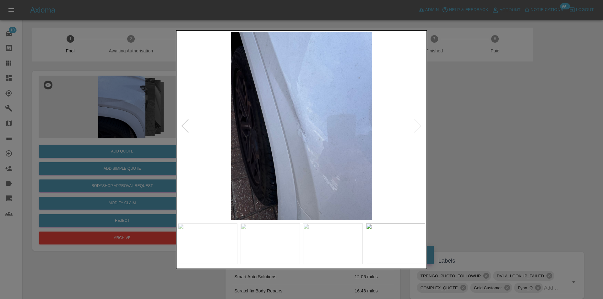
click at [419, 125] on img at bounding box center [302, 126] width 248 height 188
click at [516, 142] on div at bounding box center [301, 149] width 603 height 299
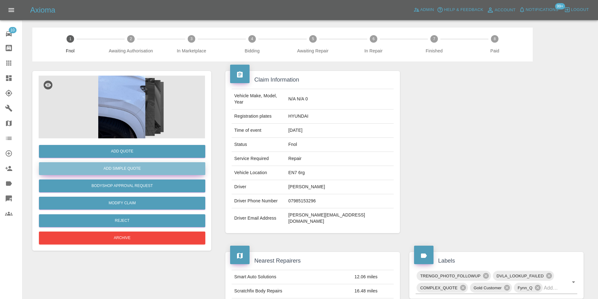
click at [129, 170] on button "Add Simple Quote" at bounding box center [122, 168] width 167 height 13
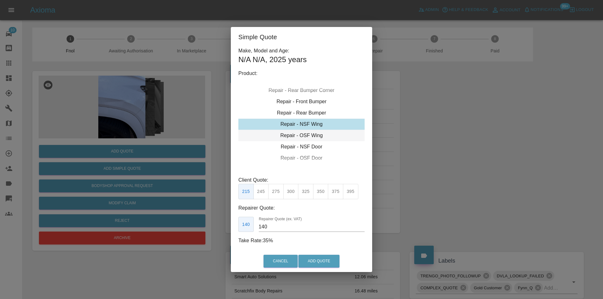
click at [312, 134] on div "Repair - OSF Wing" at bounding box center [301, 135] width 126 height 11
drag, startPoint x: 281, startPoint y: 192, endPoint x: 301, endPoint y: 209, distance: 26.5
click at [281, 192] on button "275" at bounding box center [275, 191] width 15 height 15
type input "185"
click at [314, 259] on button "Add Quote" at bounding box center [318, 261] width 41 height 13
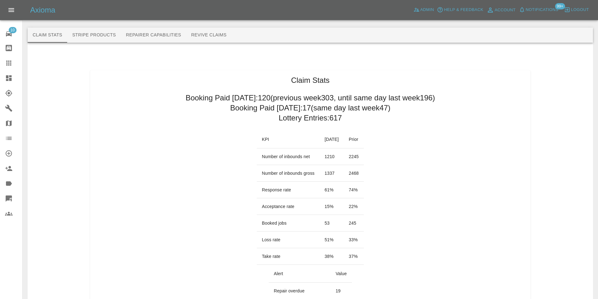
scroll to position [346, 0]
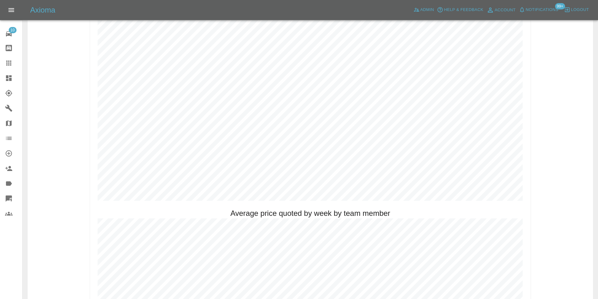
scroll to position [346, 0]
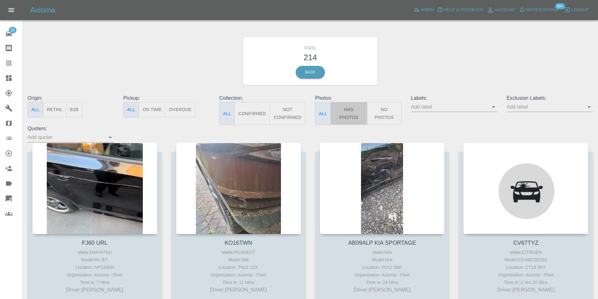
click at [352, 110] on button "Has Photos" at bounding box center [349, 113] width 37 height 23
click at [589, 107] on icon "Open" at bounding box center [589, 107] width 3 height 2
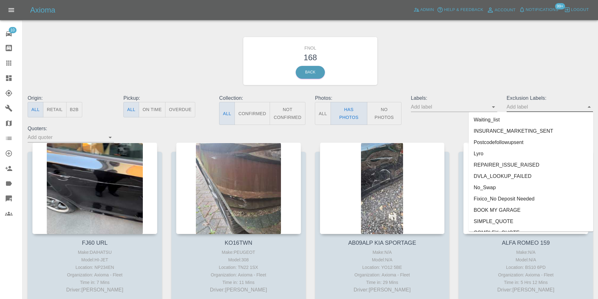
scroll to position [1310, 0]
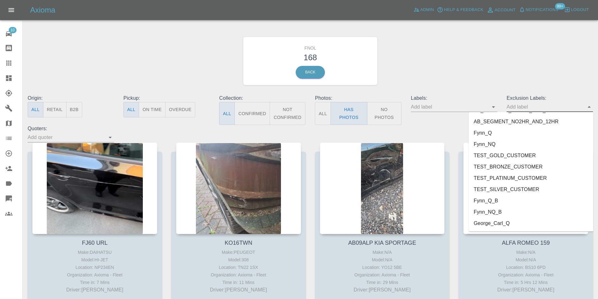
click at [507, 223] on li "George_Carl_Q" at bounding box center [531, 223] width 125 height 11
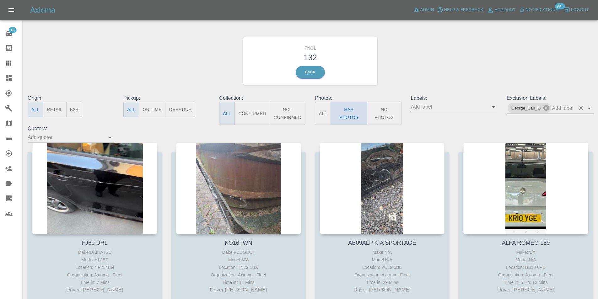
click at [348, 110] on button "Has Photos" at bounding box center [349, 113] width 37 height 23
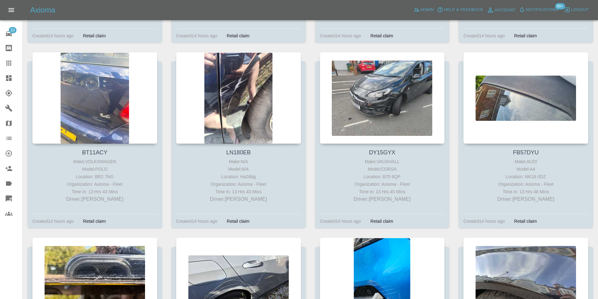
scroll to position [2632, 0]
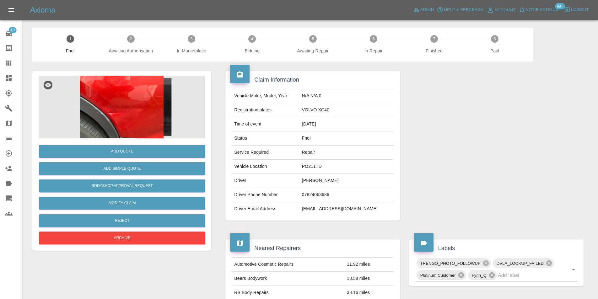
click at [138, 90] on img at bounding box center [122, 107] width 167 height 63
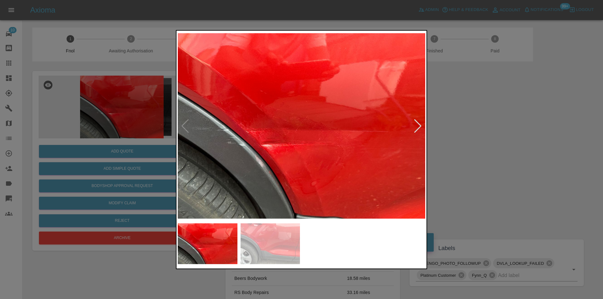
click at [418, 126] on div at bounding box center [418, 126] width 8 height 14
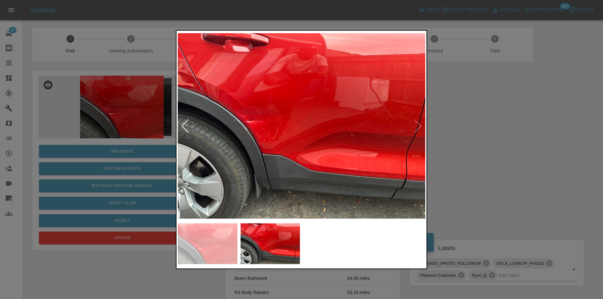
click at [418, 126] on img at bounding box center [302, 126] width 248 height 188
click at [512, 144] on div at bounding box center [301, 149] width 603 height 299
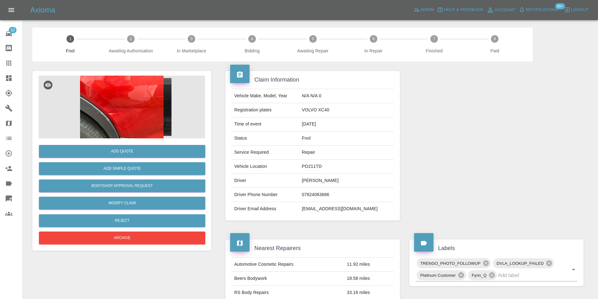
click at [125, 117] on img at bounding box center [122, 107] width 167 height 63
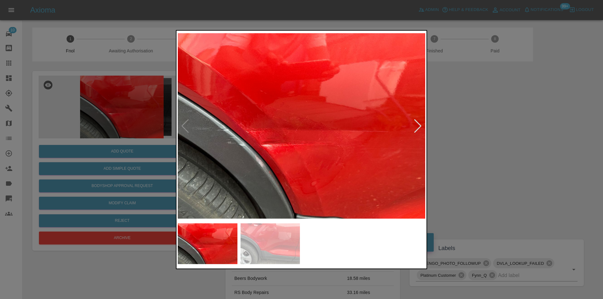
click at [515, 126] on div at bounding box center [301, 149] width 603 height 299
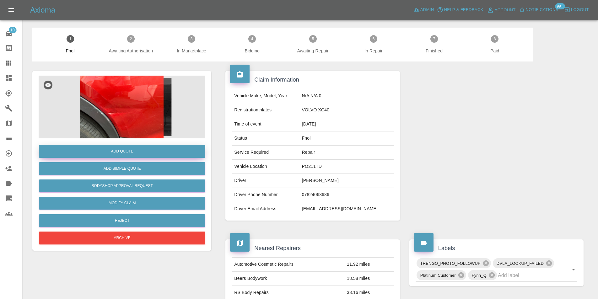
click at [141, 152] on button "Add Quote" at bounding box center [122, 151] width 167 height 13
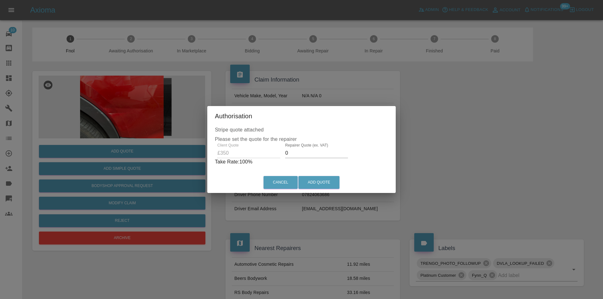
click at [311, 153] on input "0" at bounding box center [316, 153] width 63 height 10
type input "0220"
click at [321, 179] on button "Add Quote" at bounding box center [318, 182] width 41 height 13
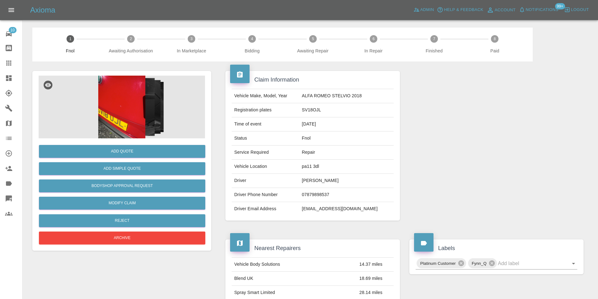
click at [121, 92] on img at bounding box center [122, 107] width 167 height 63
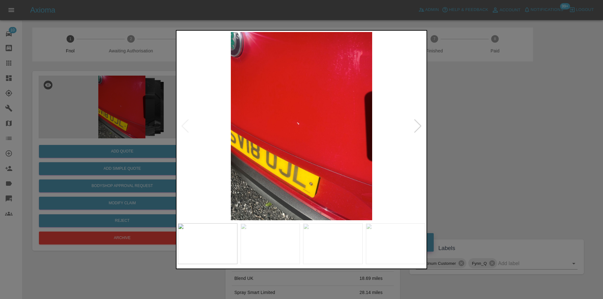
click at [418, 127] on div at bounding box center [418, 126] width 8 height 14
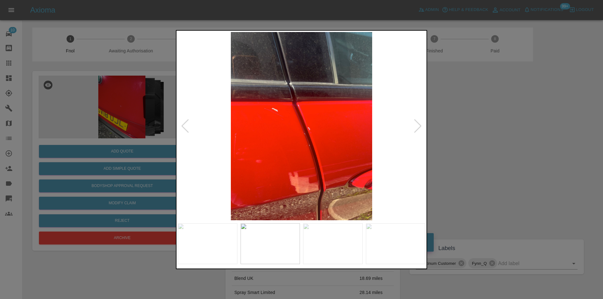
click at [418, 127] on div at bounding box center [418, 126] width 8 height 14
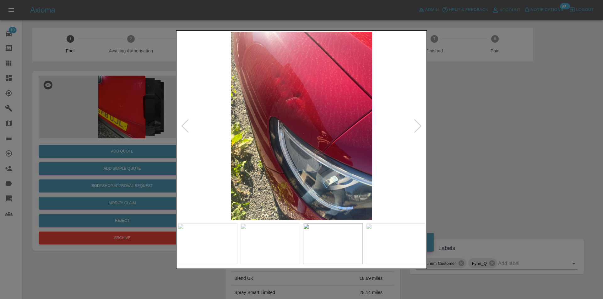
click at [418, 127] on div at bounding box center [418, 126] width 8 height 14
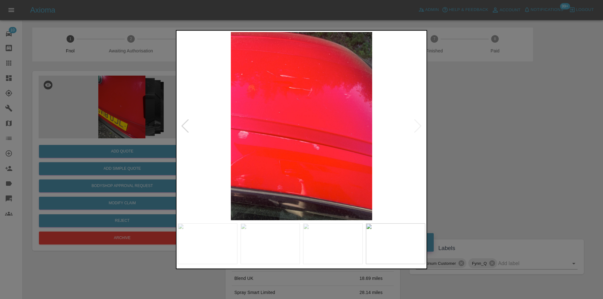
drag, startPoint x: 478, startPoint y: 126, endPoint x: 229, endPoint y: 2, distance: 277.9
click at [478, 126] on div at bounding box center [301, 149] width 603 height 299
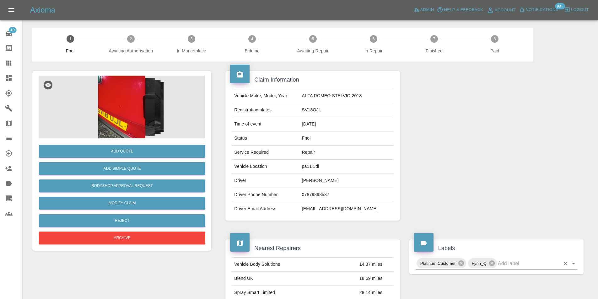
click at [571, 263] on icon "Open" at bounding box center [574, 264] width 8 height 8
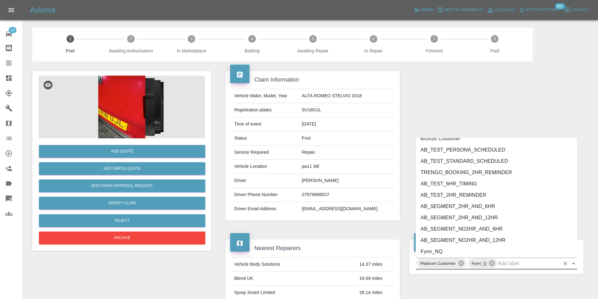
scroll to position [1288, 0]
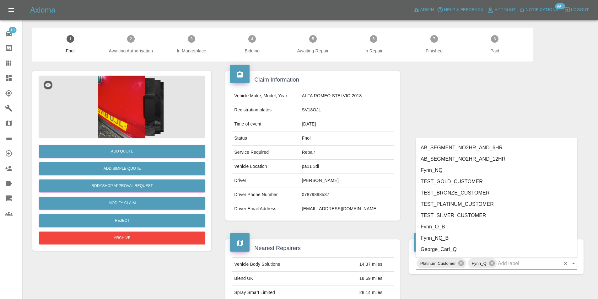
click at [468, 251] on li "George_Carl_Q" at bounding box center [497, 249] width 162 height 11
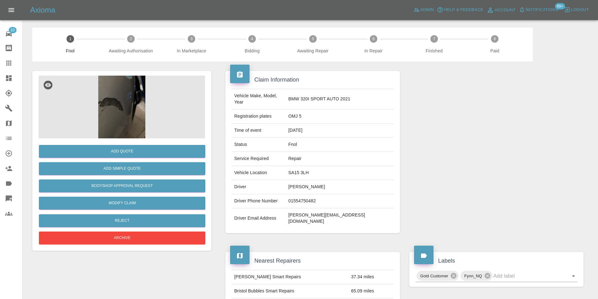
click at [116, 79] on img at bounding box center [122, 107] width 167 height 63
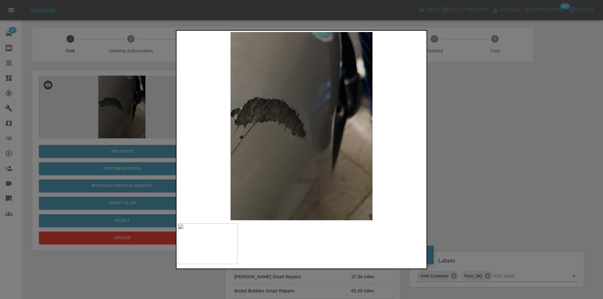
click at [473, 155] on div at bounding box center [301, 149] width 603 height 299
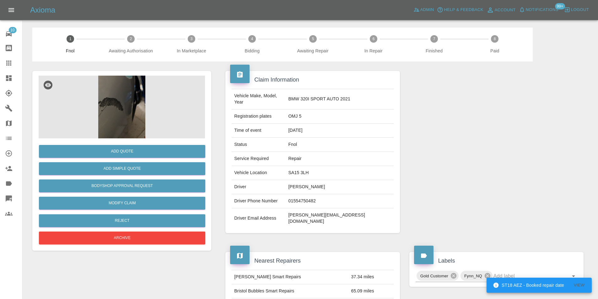
click at [126, 104] on img at bounding box center [122, 107] width 167 height 63
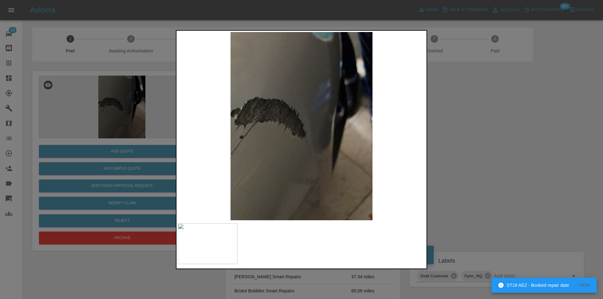
click at [483, 150] on div at bounding box center [301, 149] width 603 height 299
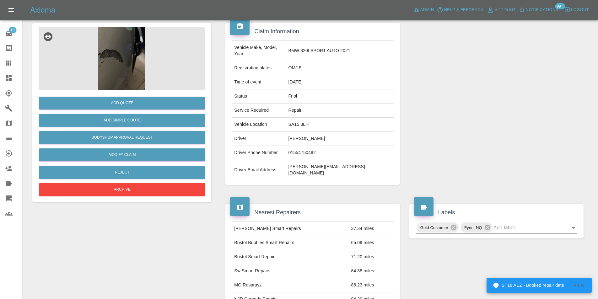
scroll to position [94, 0]
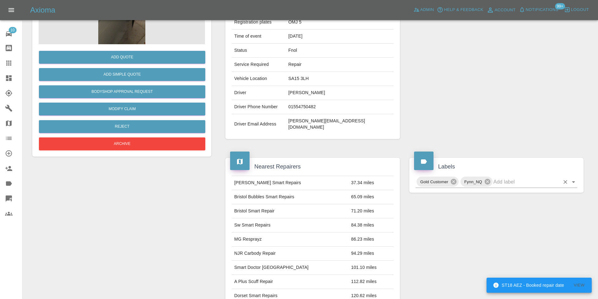
click at [573, 178] on icon "Open" at bounding box center [574, 182] width 8 height 8
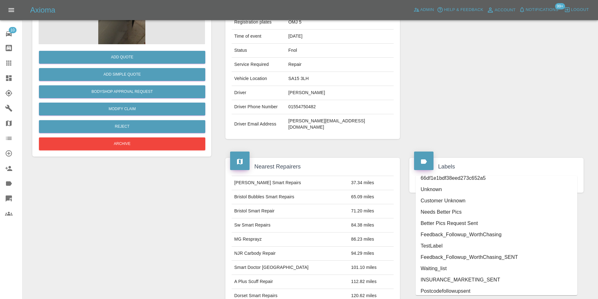
scroll to position [1288, 0]
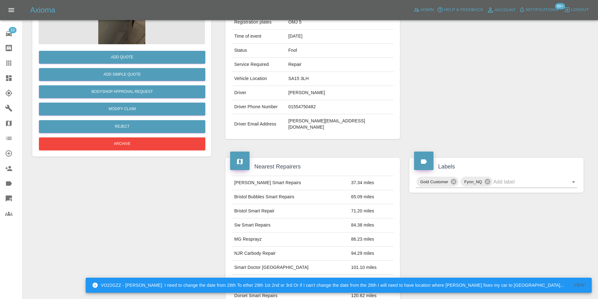
click at [450, 286] on div "VO22GZZ - [PERSON_NAME]: I need to change the date from 28th To ether 29th 1st …" at bounding box center [339, 285] width 506 height 15
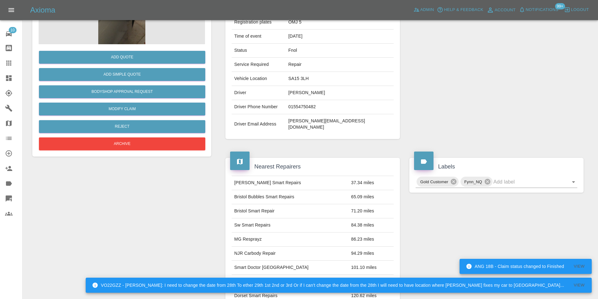
scroll to position [0, 0]
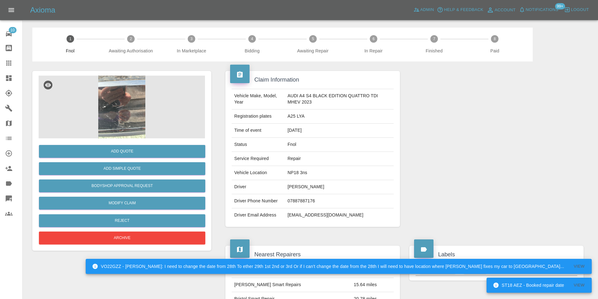
click at [124, 91] on img at bounding box center [122, 107] width 167 height 63
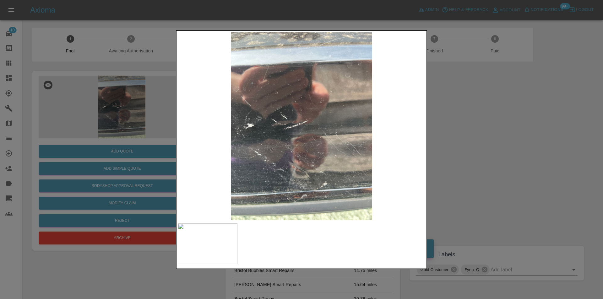
click at [483, 124] on div at bounding box center [301, 149] width 603 height 299
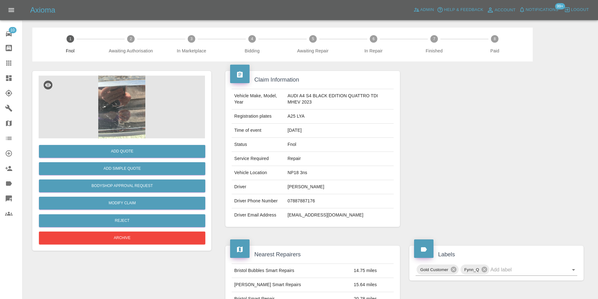
click at [122, 100] on img at bounding box center [122, 107] width 167 height 63
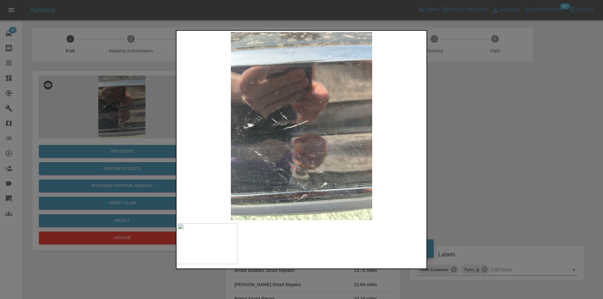
drag, startPoint x: 453, startPoint y: 133, endPoint x: 347, endPoint y: 145, distance: 106.5
click at [453, 133] on div at bounding box center [301, 149] width 603 height 299
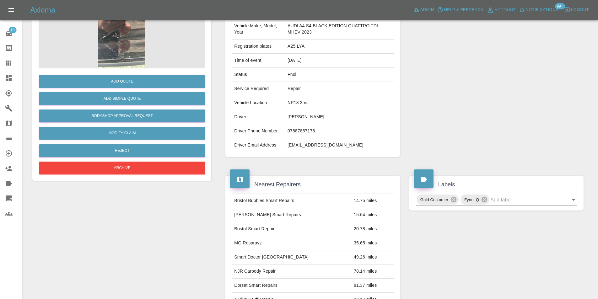
scroll to position [31, 0]
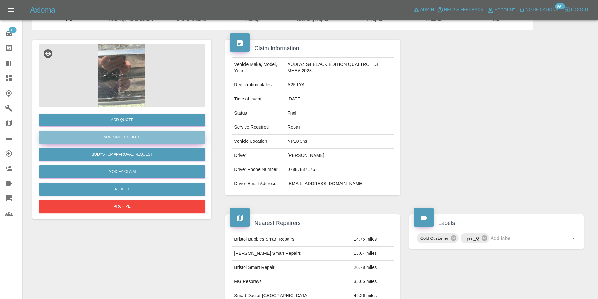
click at [142, 133] on button "Add Simple Quote" at bounding box center [122, 137] width 167 height 13
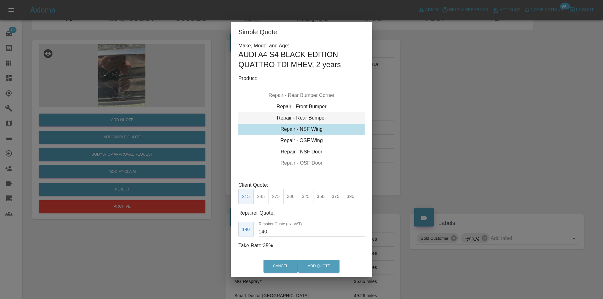
click at [312, 119] on div "Repair - Rear Bumper" at bounding box center [301, 117] width 126 height 11
drag, startPoint x: 273, startPoint y: 196, endPoint x: 292, endPoint y: 219, distance: 29.5
click at [274, 197] on button "350" at bounding box center [275, 196] width 15 height 15
type input "210"
click at [310, 269] on button "Add Quote" at bounding box center [318, 266] width 41 height 13
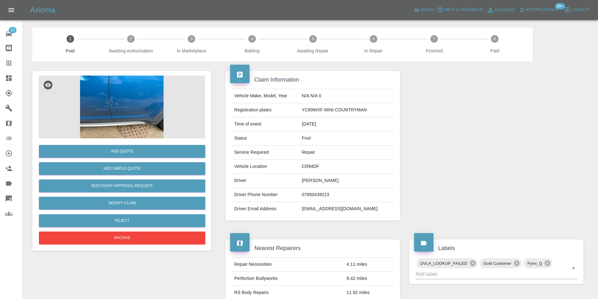
click at [115, 92] on img at bounding box center [122, 107] width 167 height 63
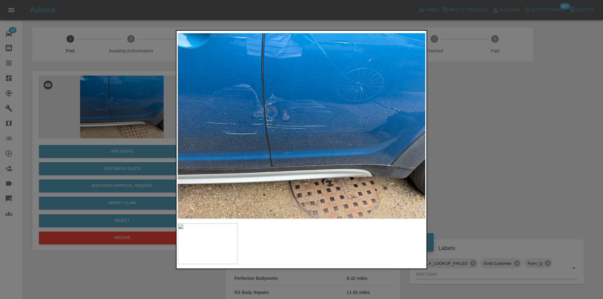
click at [485, 137] on div at bounding box center [301, 149] width 603 height 299
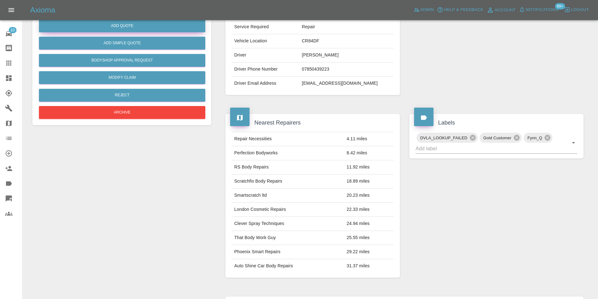
scroll to position [31, 0]
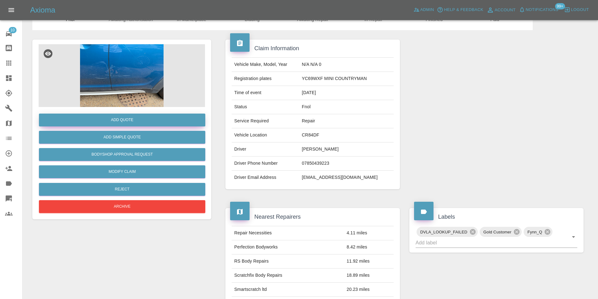
click at [128, 120] on button "Add Quote" at bounding box center [122, 120] width 167 height 13
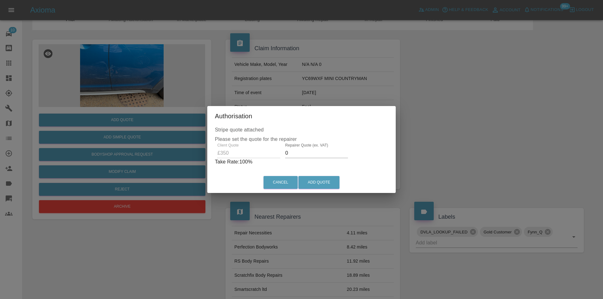
click at [294, 155] on input "0" at bounding box center [316, 153] width 63 height 10
type input "0220"
click at [315, 182] on button "Add Quote" at bounding box center [318, 182] width 41 height 13
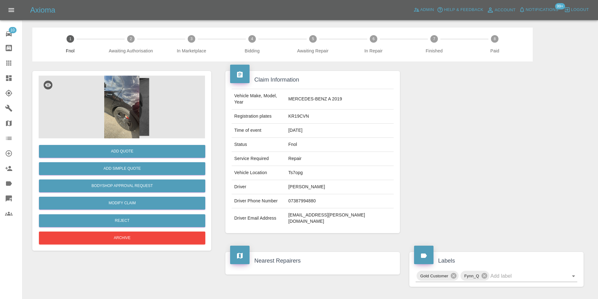
click at [126, 102] on img at bounding box center [122, 107] width 167 height 63
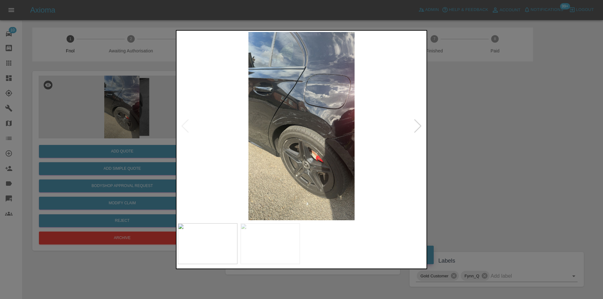
click at [419, 128] on div at bounding box center [418, 126] width 8 height 14
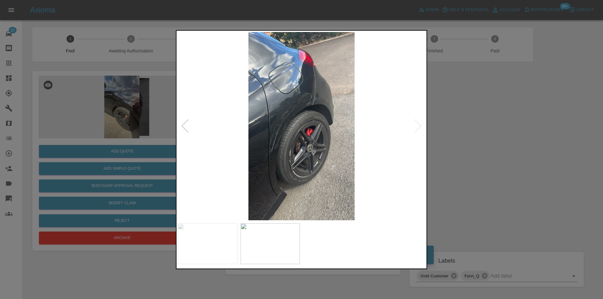
click at [419, 128] on img at bounding box center [302, 126] width 248 height 188
click at [461, 125] on div at bounding box center [301, 149] width 603 height 299
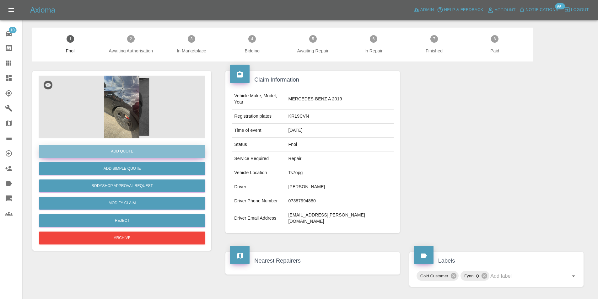
click at [134, 151] on button "Add Quote" at bounding box center [122, 151] width 167 height 13
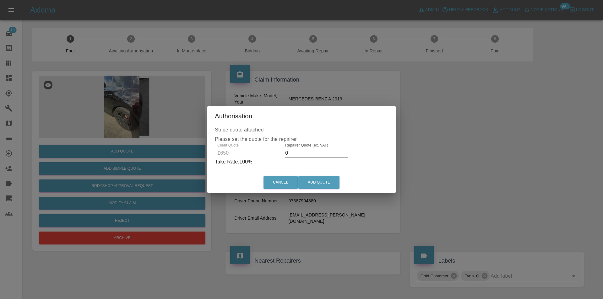
click at [300, 155] on input "0" at bounding box center [316, 153] width 63 height 10
type input "0400"
click at [317, 182] on button "Add Quote" at bounding box center [318, 182] width 41 height 13
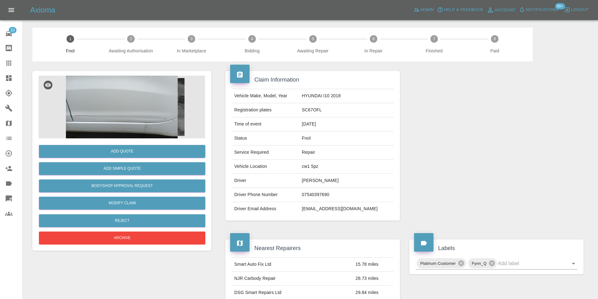
click at [146, 104] on img at bounding box center [122, 107] width 167 height 63
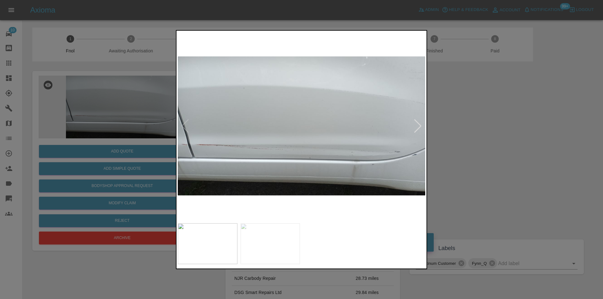
click at [417, 129] on div at bounding box center [418, 126] width 8 height 14
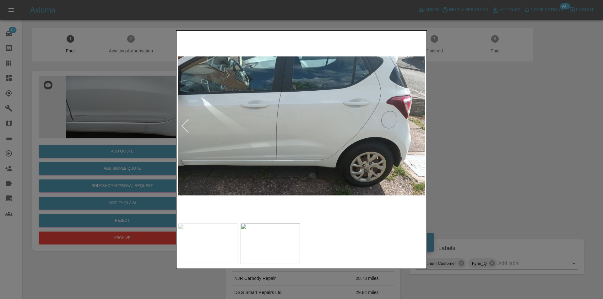
click at [417, 129] on img at bounding box center [302, 126] width 248 height 188
click at [477, 139] on div at bounding box center [301, 149] width 603 height 299
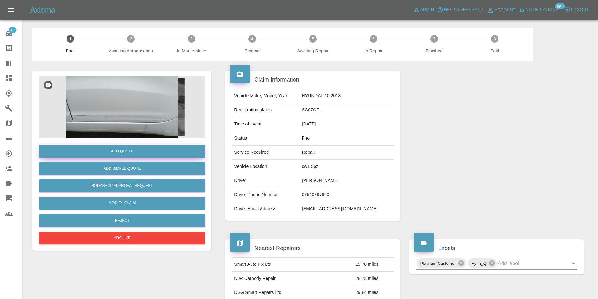
click at [142, 151] on button "Add Quote" at bounding box center [122, 151] width 167 height 13
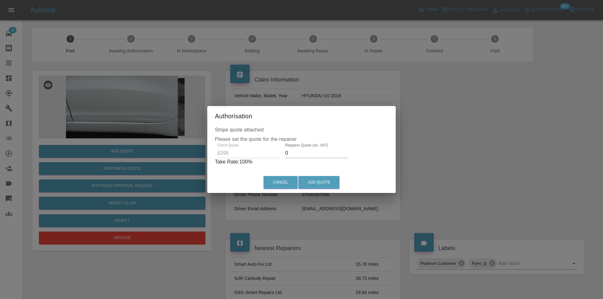
click at [301, 154] on input "0" at bounding box center [316, 153] width 63 height 10
type input "0370"
click at [318, 181] on button "Add Quote" at bounding box center [318, 182] width 41 height 13
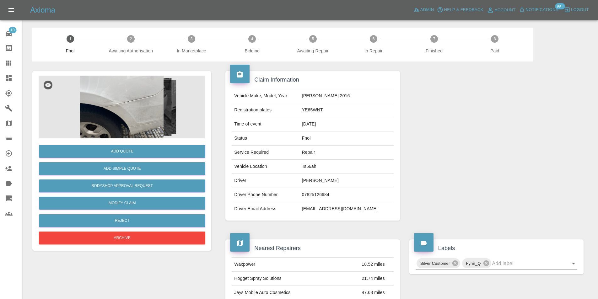
click at [138, 105] on img at bounding box center [122, 107] width 167 height 63
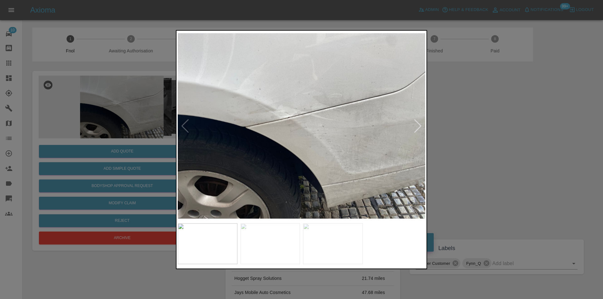
click at [420, 125] on div at bounding box center [418, 126] width 8 height 14
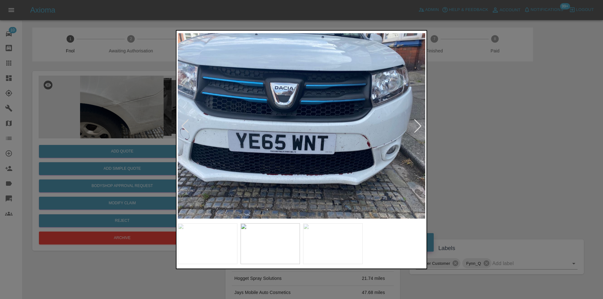
click at [420, 125] on div at bounding box center [418, 126] width 8 height 14
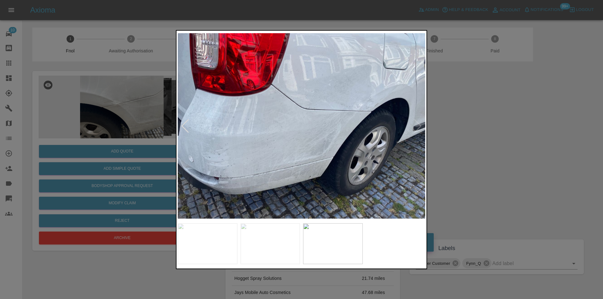
click at [420, 125] on img at bounding box center [302, 126] width 248 height 188
click at [184, 128] on div at bounding box center [185, 126] width 8 height 14
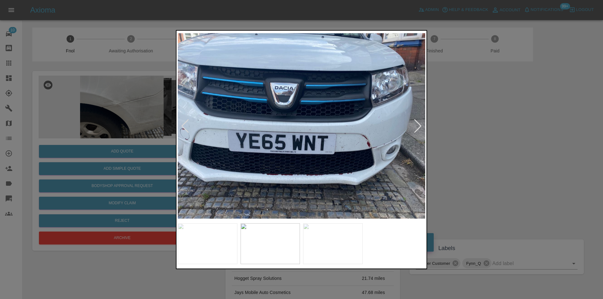
click at [184, 128] on div at bounding box center [185, 126] width 8 height 14
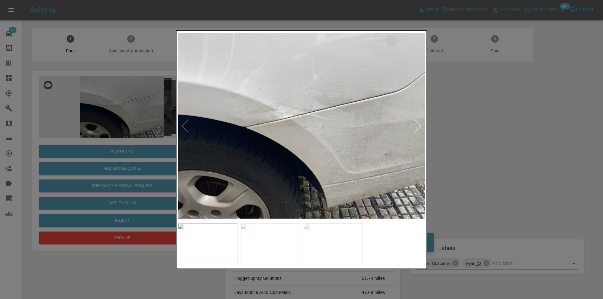
drag, startPoint x: 456, startPoint y: 133, endPoint x: 347, endPoint y: 68, distance: 127.5
click at [456, 132] on div at bounding box center [301, 149] width 603 height 299
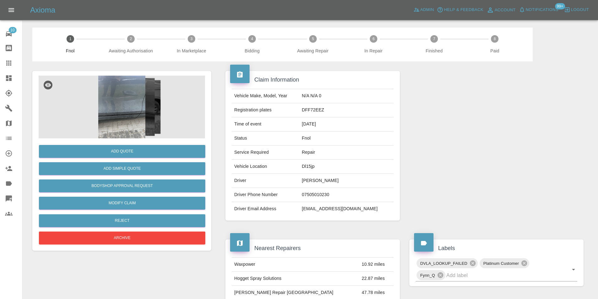
click at [135, 106] on img at bounding box center [122, 107] width 167 height 63
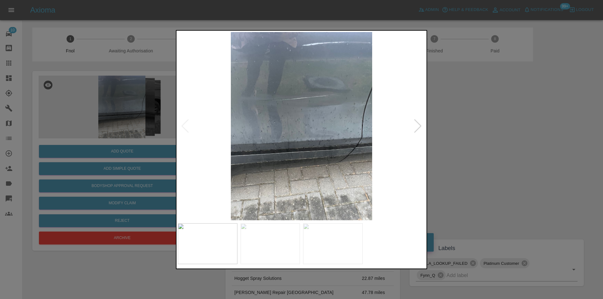
click at [421, 126] on div at bounding box center [418, 126] width 8 height 14
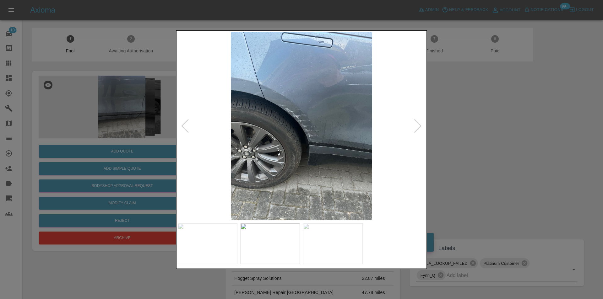
click at [421, 126] on div at bounding box center [418, 126] width 8 height 14
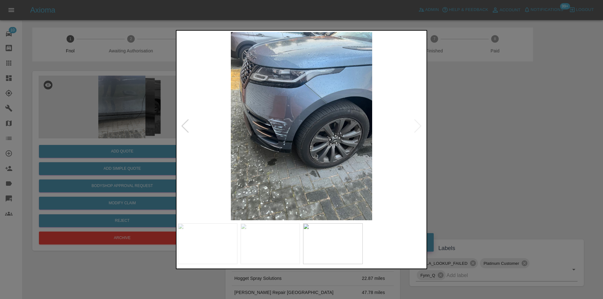
click at [421, 126] on img at bounding box center [302, 126] width 248 height 188
drag, startPoint x: 486, startPoint y: 128, endPoint x: 456, endPoint y: 92, distance: 46.7
click at [486, 126] on div at bounding box center [301, 149] width 603 height 299
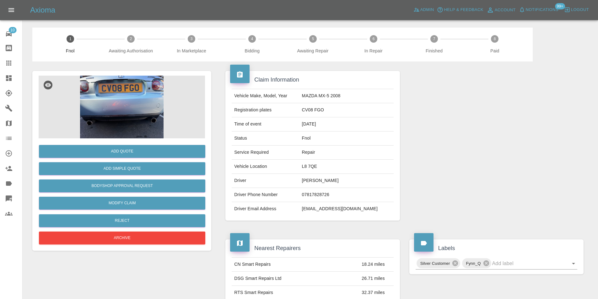
click at [142, 99] on img at bounding box center [122, 107] width 167 height 63
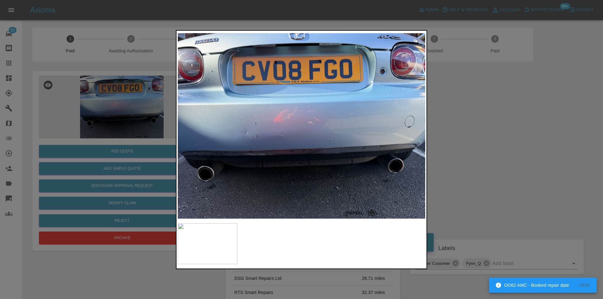
click at [484, 139] on div at bounding box center [301, 149] width 603 height 299
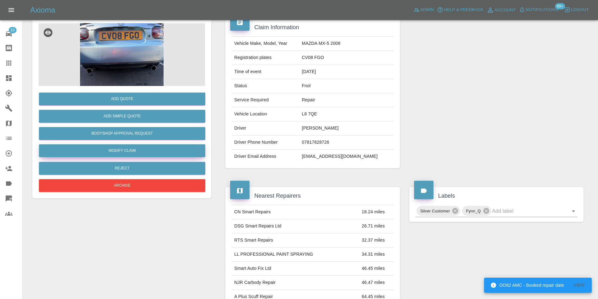
scroll to position [31, 0]
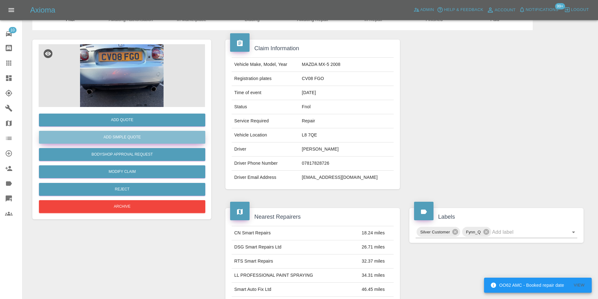
click at [134, 139] on button "Add Simple Quote" at bounding box center [122, 137] width 167 height 13
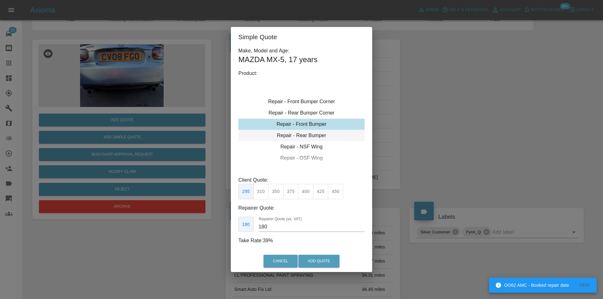
click at [319, 135] on div "Repair - Rear Bumper" at bounding box center [301, 135] width 126 height 11
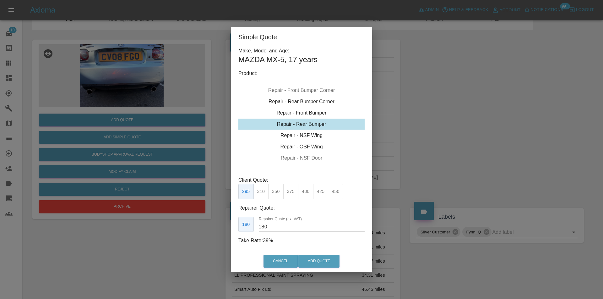
click at [280, 191] on button "350" at bounding box center [275, 191] width 15 height 15
type input "210"
click at [324, 261] on button "Add Quote" at bounding box center [318, 261] width 41 height 13
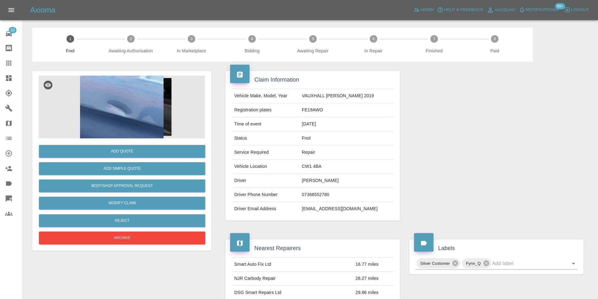
click at [123, 102] on img at bounding box center [122, 107] width 167 height 63
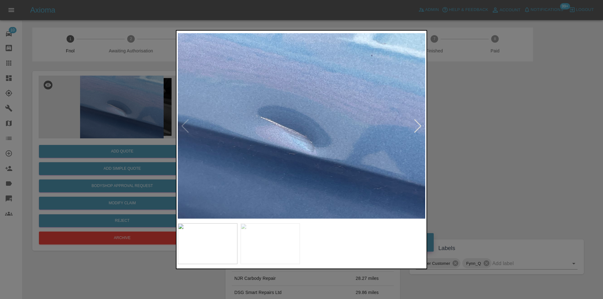
click at [419, 128] on div at bounding box center [418, 126] width 8 height 14
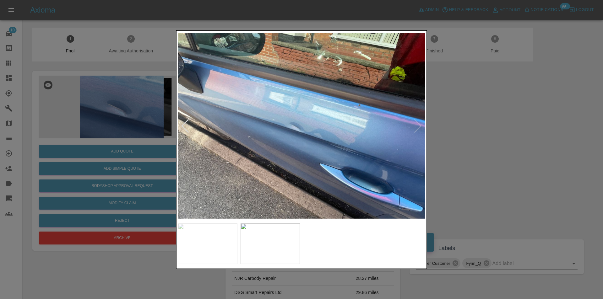
click at [419, 128] on img at bounding box center [302, 126] width 248 height 188
drag, startPoint x: 495, startPoint y: 139, endPoint x: 362, endPoint y: 151, distance: 133.1
click at [494, 139] on div at bounding box center [301, 149] width 603 height 299
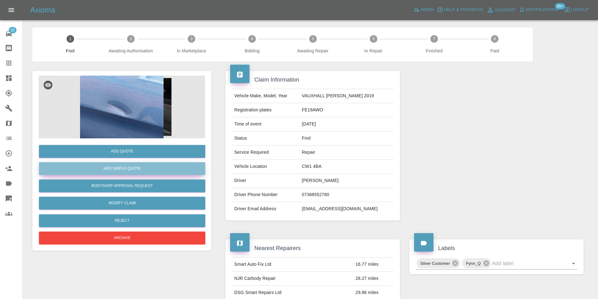
click at [145, 171] on button "Add Simple Quote" at bounding box center [122, 168] width 167 height 13
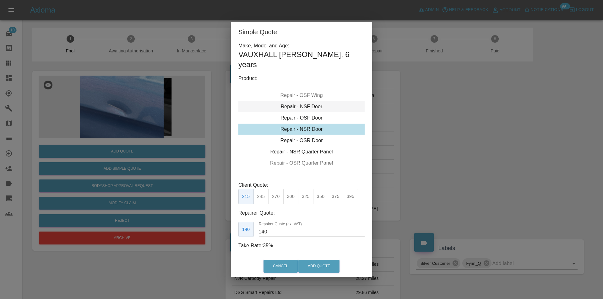
click at [309, 104] on div "Repair - NSF Door" at bounding box center [301, 106] width 126 height 11
click at [277, 193] on button "275" at bounding box center [275, 196] width 15 height 15
type input "185"
click at [330, 260] on button "Add Quote" at bounding box center [318, 266] width 41 height 13
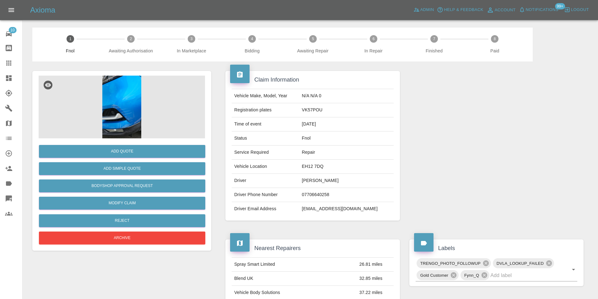
click at [129, 99] on img at bounding box center [122, 107] width 167 height 63
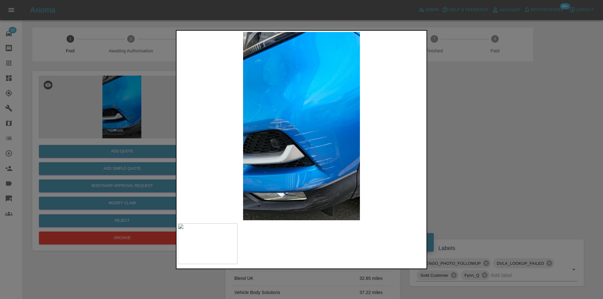
click at [452, 166] on div at bounding box center [301, 149] width 603 height 299
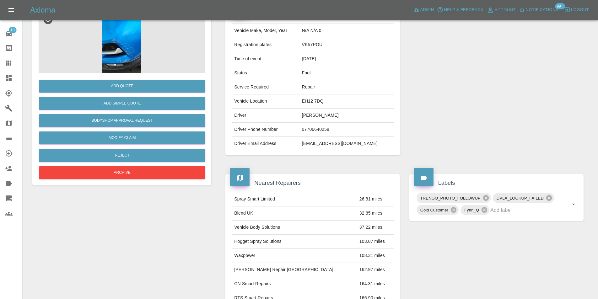
scroll to position [63, 0]
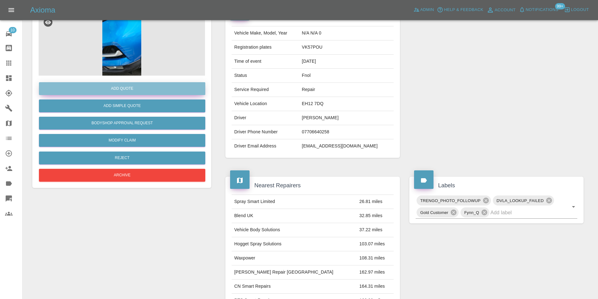
click at [123, 85] on button "Add Quote" at bounding box center [122, 88] width 167 height 13
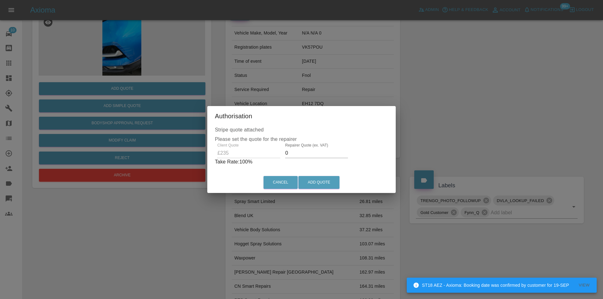
click at [298, 154] on input "0" at bounding box center [316, 153] width 63 height 10
type input "0150"
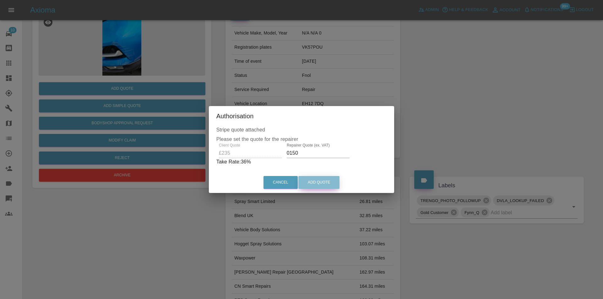
click at [321, 179] on button "Add Quote" at bounding box center [318, 182] width 41 height 13
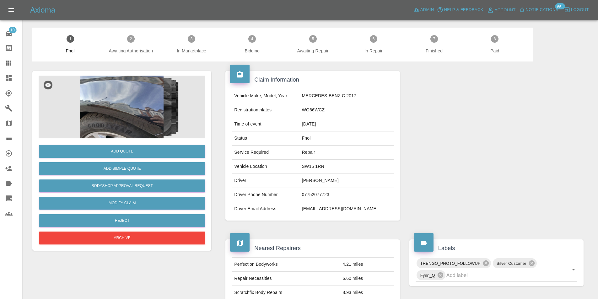
click at [129, 100] on img at bounding box center [122, 107] width 167 height 63
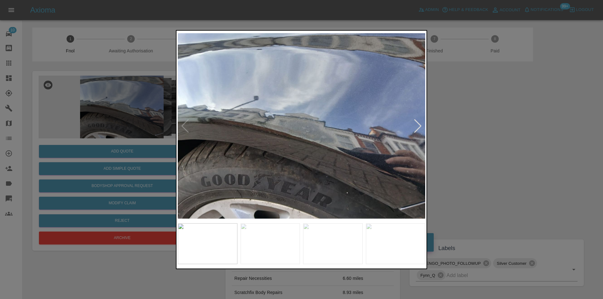
click at [418, 127] on div at bounding box center [418, 126] width 8 height 14
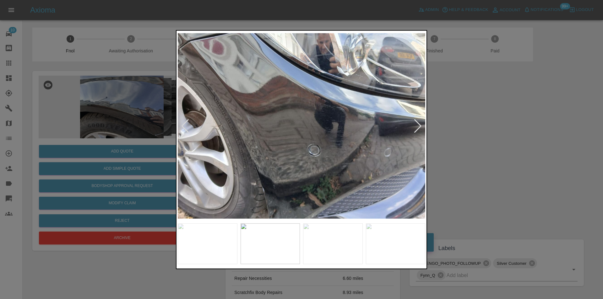
click at [418, 127] on div at bounding box center [418, 126] width 8 height 14
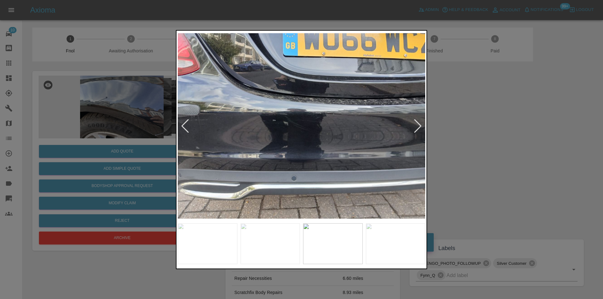
click at [418, 127] on div at bounding box center [418, 126] width 8 height 14
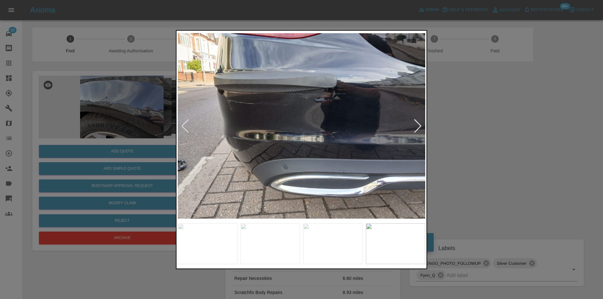
click at [417, 127] on div at bounding box center [418, 126] width 8 height 14
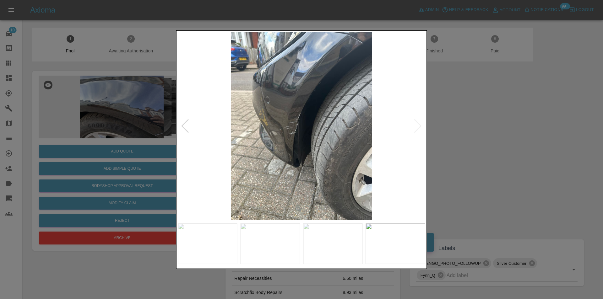
click at [417, 127] on img at bounding box center [302, 126] width 248 height 188
click at [183, 122] on div at bounding box center [185, 126] width 8 height 14
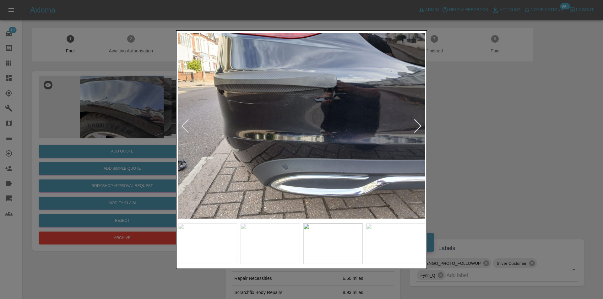
click at [183, 123] on div at bounding box center [185, 126] width 8 height 14
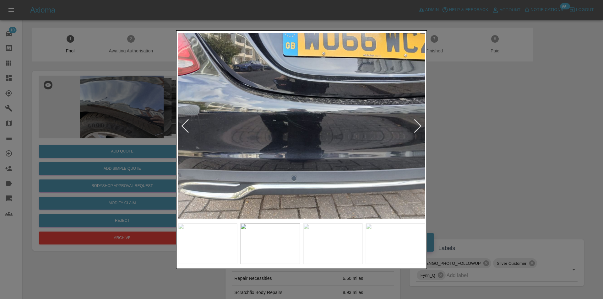
drag, startPoint x: 559, startPoint y: 126, endPoint x: 525, endPoint y: 97, distance: 45.5
click at [560, 126] on div at bounding box center [301, 149] width 603 height 299
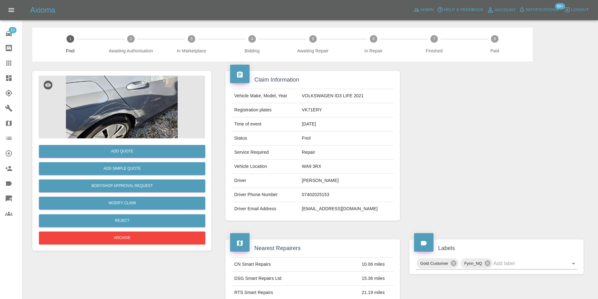
click at [153, 112] on img at bounding box center [122, 107] width 167 height 63
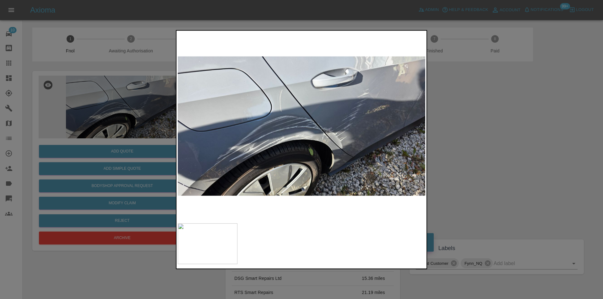
click at [476, 135] on div at bounding box center [301, 149] width 603 height 299
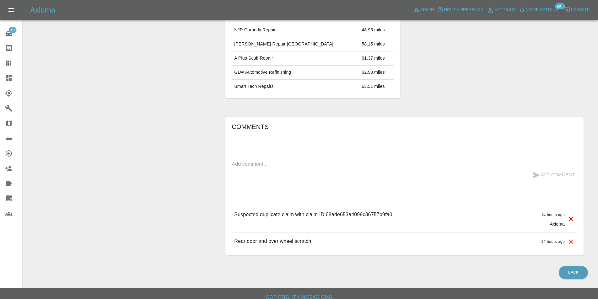
scroll to position [312, 0]
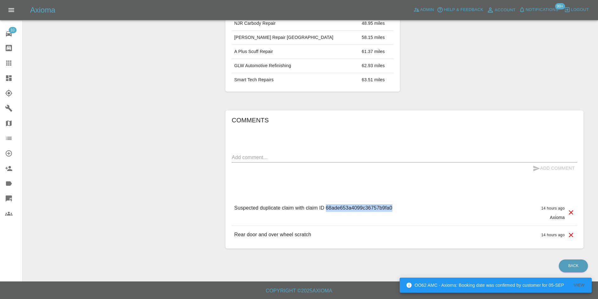
drag, startPoint x: 327, startPoint y: 207, endPoint x: 401, endPoint y: 210, distance: 74.2
click at [401, 210] on div "Suspected duplicate claim with claim ID 68ade653a4099c36757b9fa0 14 hours ago A…" at bounding box center [405, 212] width 346 height 26
copy p "68ade653a4099c36757b9fa0"
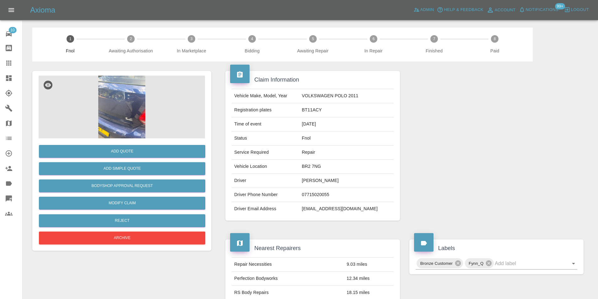
click at [140, 125] on img at bounding box center [122, 107] width 167 height 63
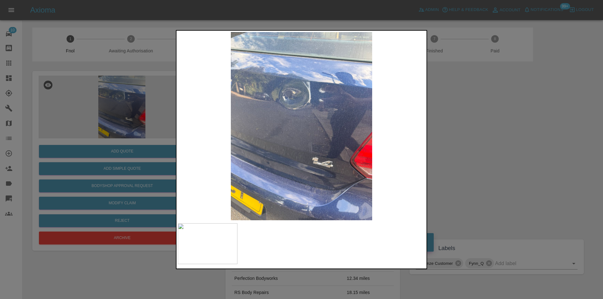
click at [471, 150] on div at bounding box center [301, 149] width 603 height 299
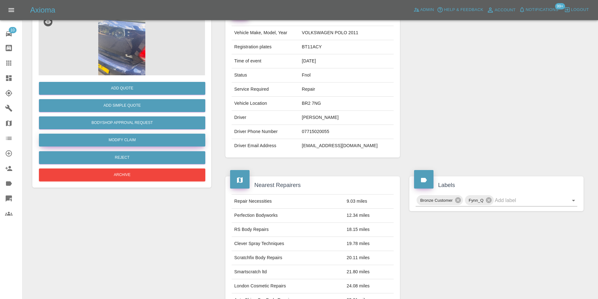
scroll to position [63, 0]
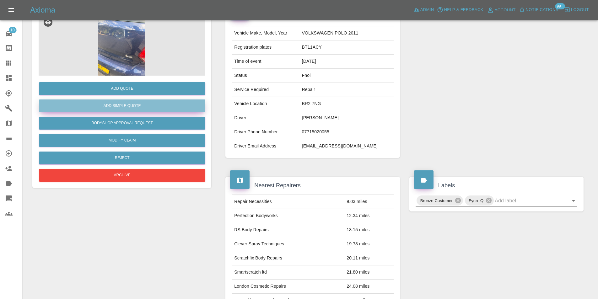
click at [128, 109] on button "Add Simple Quote" at bounding box center [122, 106] width 167 height 13
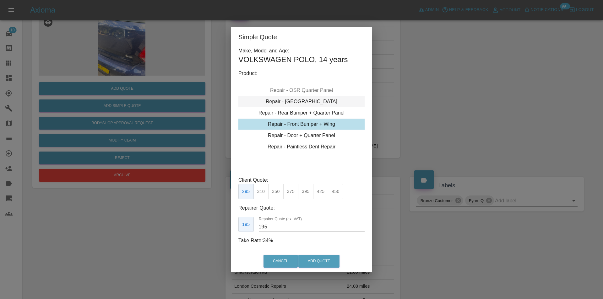
click at [312, 101] on div "Repair - [GEOGRAPHIC_DATA]" at bounding box center [301, 101] width 126 height 11
click at [311, 195] on button "325" at bounding box center [305, 191] width 15 height 15
type input "210"
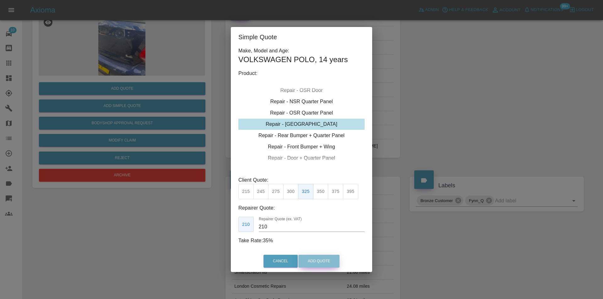
click at [324, 256] on button "Add Quote" at bounding box center [318, 261] width 41 height 13
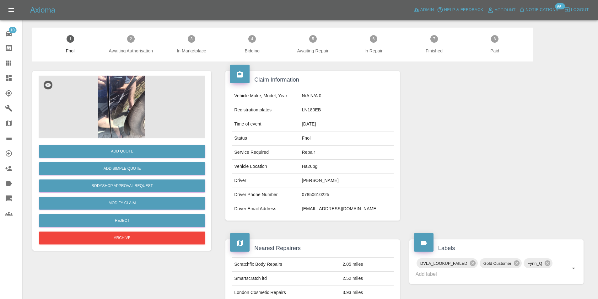
click at [120, 103] on img at bounding box center [122, 107] width 167 height 63
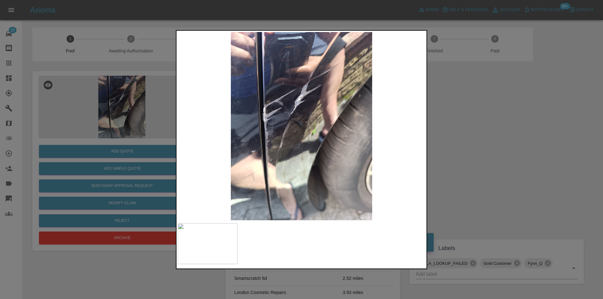
click at [250, 147] on img at bounding box center [302, 126] width 248 height 188
click at [251, 147] on img at bounding box center [302, 126] width 248 height 188
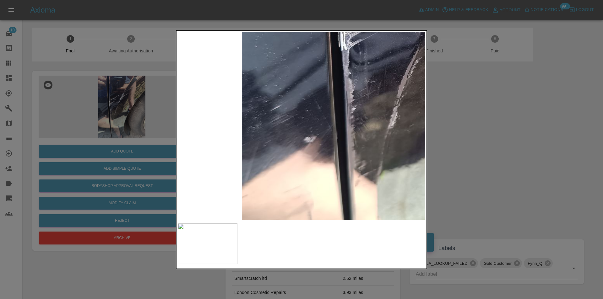
click at [251, 147] on img at bounding box center [454, 63] width 743 height 566
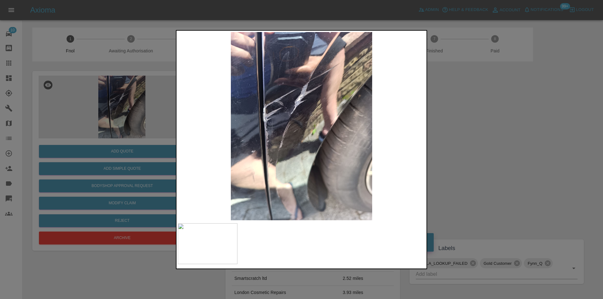
click at [456, 145] on div at bounding box center [301, 149] width 603 height 299
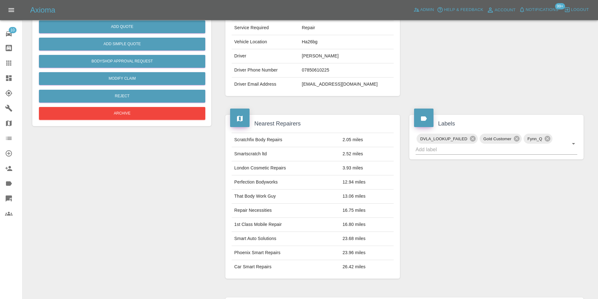
scroll to position [34, 0]
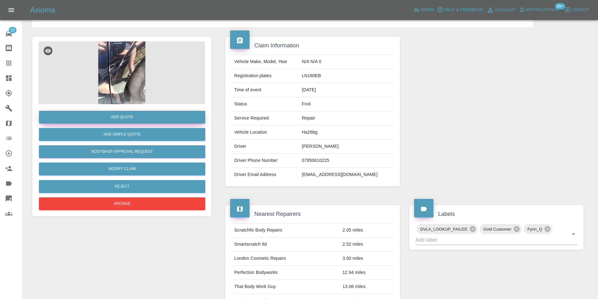
click at [142, 116] on button "Add Quote" at bounding box center [122, 117] width 167 height 13
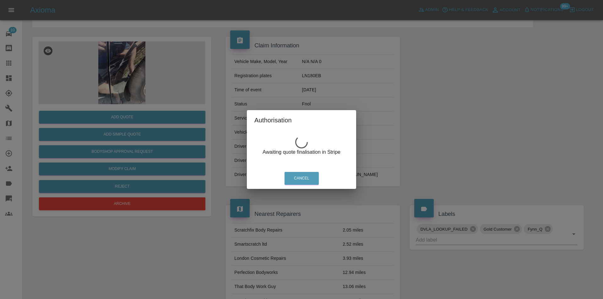
click at [452, 96] on div "Authorisation Awaiting quote finalisation in Stripe Cancel" at bounding box center [301, 149] width 603 height 299
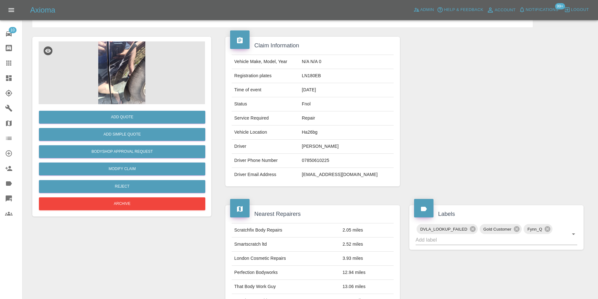
click at [115, 60] on img at bounding box center [122, 72] width 167 height 63
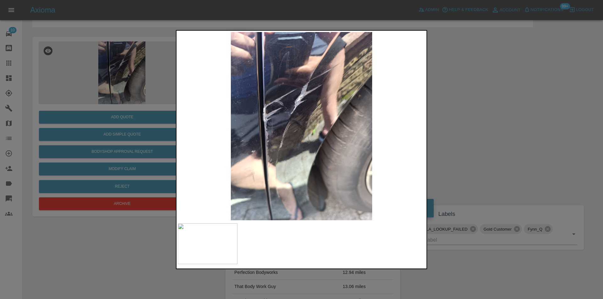
drag, startPoint x: 469, startPoint y: 103, endPoint x: 327, endPoint y: 149, distance: 149.3
click at [468, 102] on div at bounding box center [301, 149] width 603 height 299
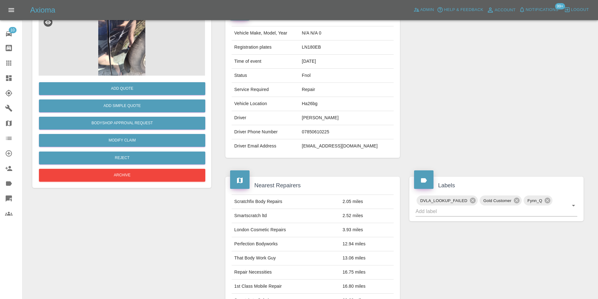
scroll to position [3, 0]
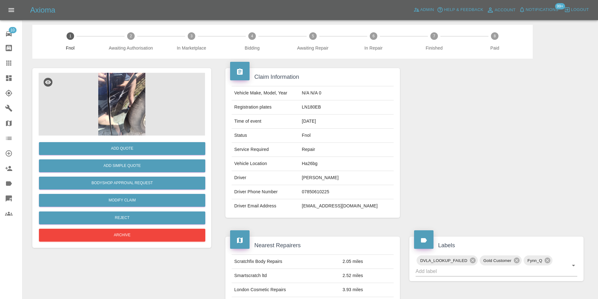
click at [139, 98] on img at bounding box center [122, 104] width 167 height 63
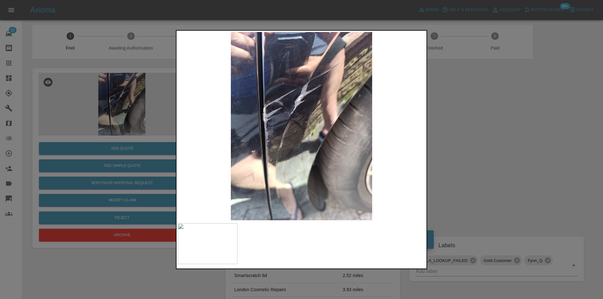
click at [442, 122] on div at bounding box center [301, 149] width 603 height 299
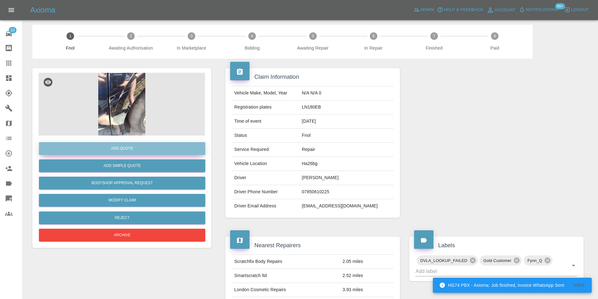
click at [139, 150] on button "Add Quote" at bounding box center [122, 148] width 167 height 13
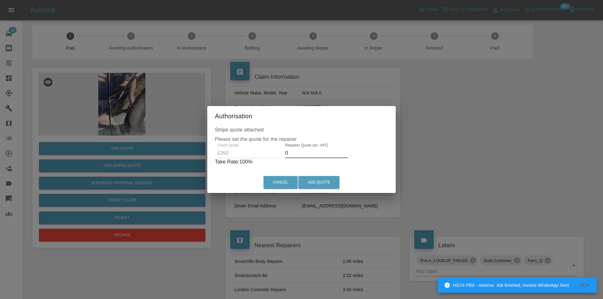
click at [302, 153] on input "0" at bounding box center [316, 153] width 63 height 10
type input "0220"
click at [327, 180] on button "Add Quote" at bounding box center [318, 182] width 41 height 13
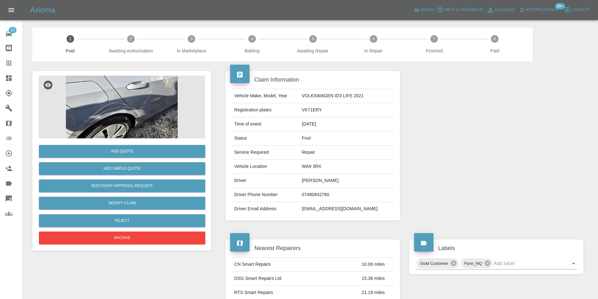
click at [154, 106] on img at bounding box center [122, 107] width 167 height 63
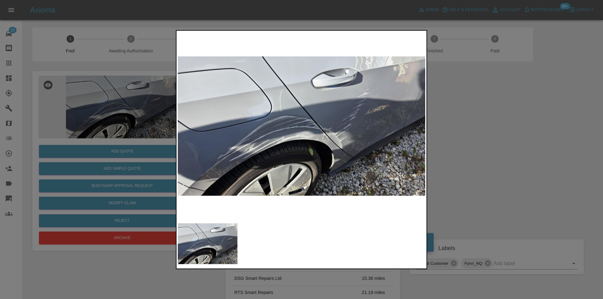
click at [481, 154] on div at bounding box center [301, 149] width 603 height 299
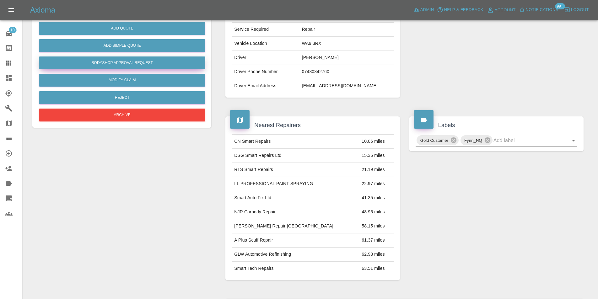
scroll to position [31, 0]
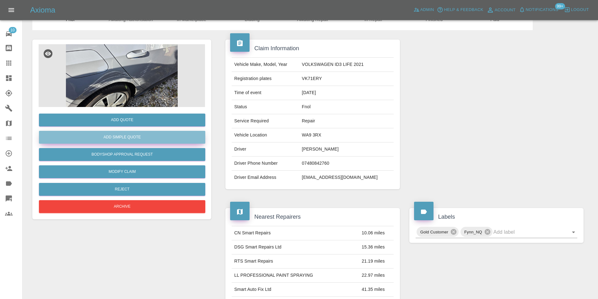
click at [125, 140] on button "Add Simple Quote" at bounding box center [122, 137] width 167 height 13
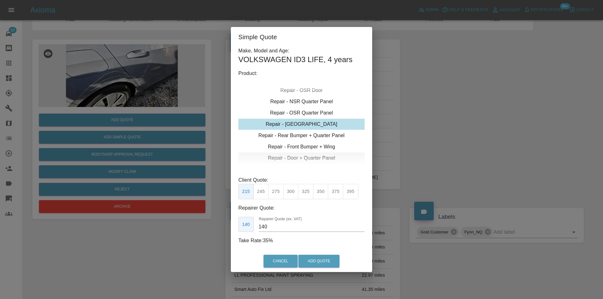
click at [313, 158] on div "Repair - Door + Quarter Panel" at bounding box center [301, 158] width 126 height 11
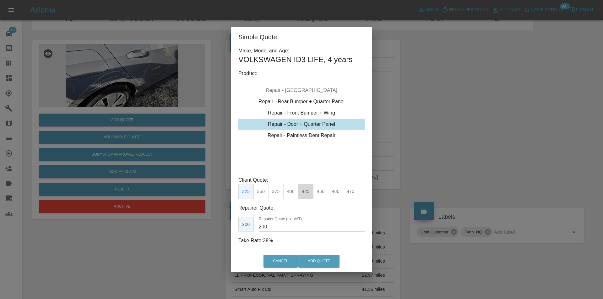
click at [308, 190] on button "425" at bounding box center [305, 191] width 15 height 15
type input "260"
click at [319, 263] on button "Add Quote" at bounding box center [318, 261] width 41 height 13
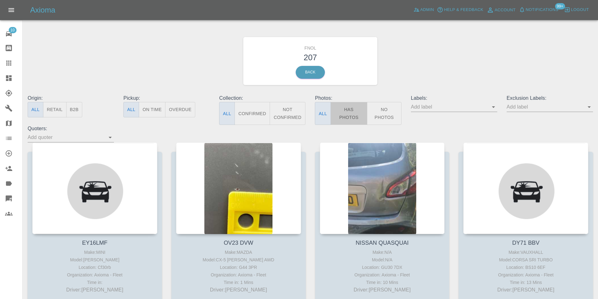
click at [350, 118] on button "Has Photos" at bounding box center [349, 113] width 37 height 23
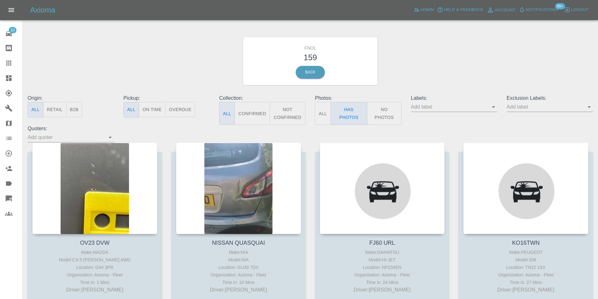
click at [589, 108] on icon "Open" at bounding box center [590, 107] width 8 height 8
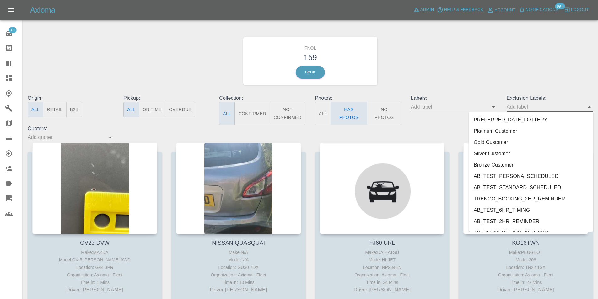
scroll to position [1310, 0]
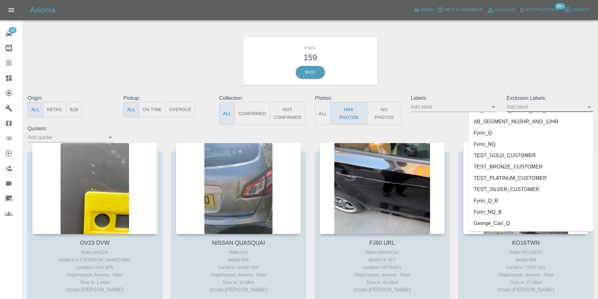
click at [507, 223] on li "George_Carl_Q" at bounding box center [531, 223] width 125 height 11
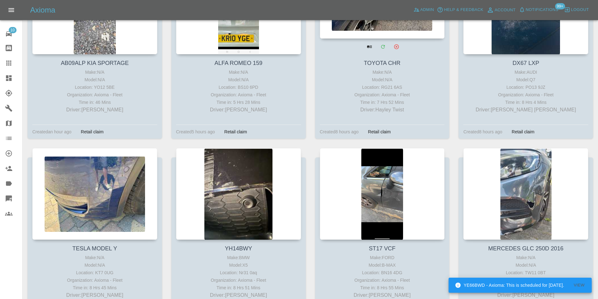
scroll to position [282, 0]
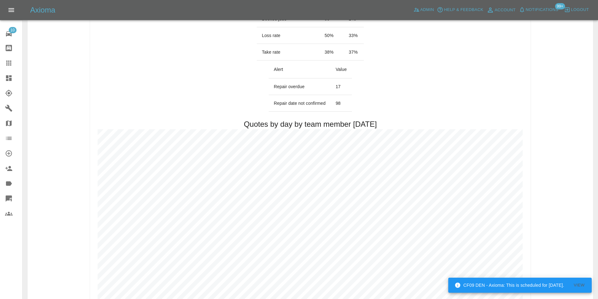
scroll to position [314, 0]
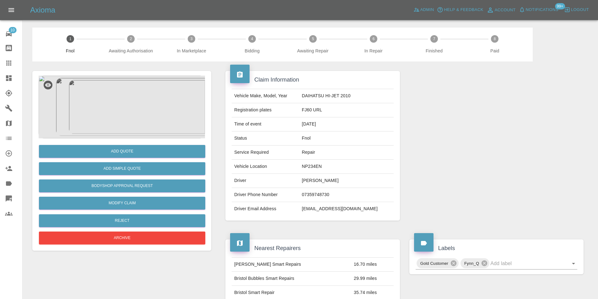
click at [131, 103] on img at bounding box center [122, 107] width 167 height 63
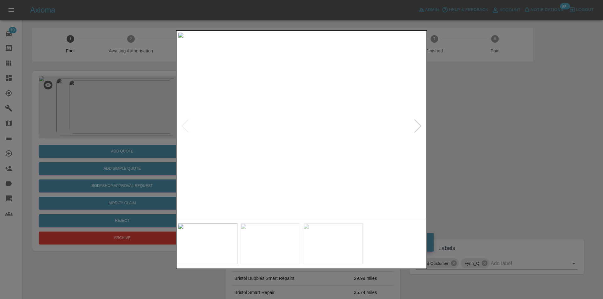
click at [416, 125] on div at bounding box center [418, 126] width 8 height 14
click at [490, 130] on div at bounding box center [301, 149] width 603 height 299
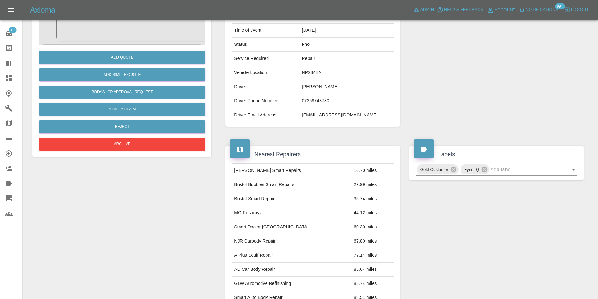
scroll to position [94, 0]
click at [571, 171] on icon "Open" at bounding box center [574, 170] width 8 height 8
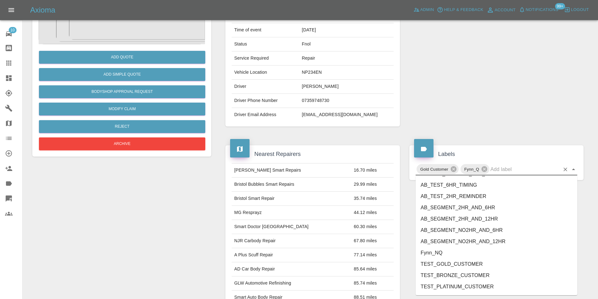
scroll to position [1288, 0]
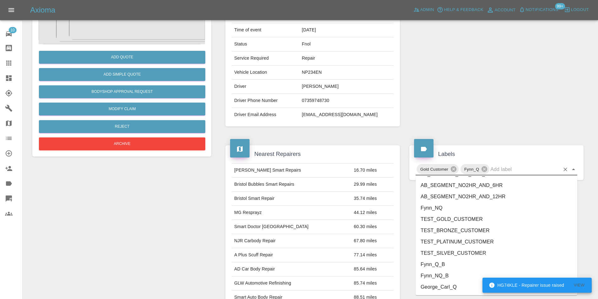
click at [457, 289] on li "George_Carl_Q" at bounding box center [497, 287] width 162 height 11
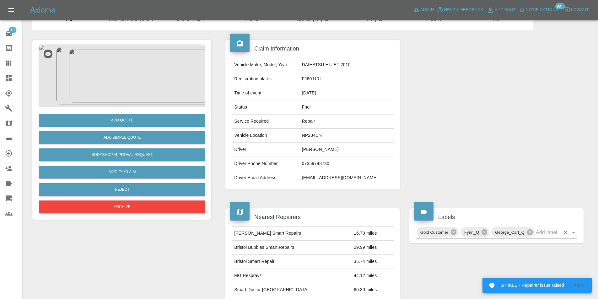
scroll to position [0, 0]
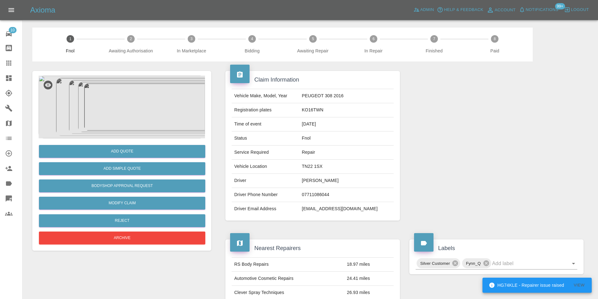
click at [145, 107] on img at bounding box center [122, 107] width 167 height 63
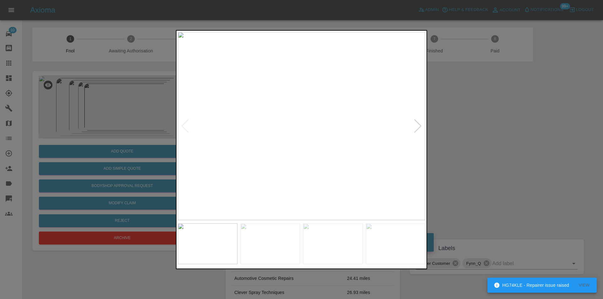
click at [415, 127] on div at bounding box center [418, 126] width 8 height 14
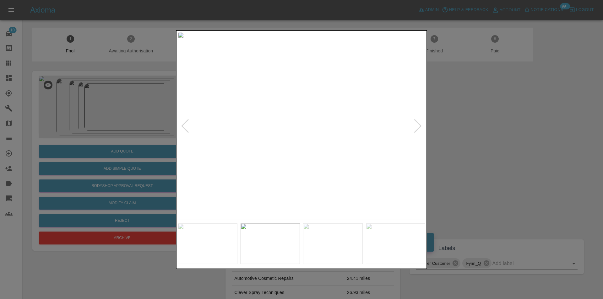
click at [415, 127] on div at bounding box center [418, 126] width 8 height 14
click at [417, 127] on div at bounding box center [418, 126] width 8 height 14
click at [414, 125] on div at bounding box center [302, 126] width 248 height 188
click at [419, 126] on div at bounding box center [418, 126] width 8 height 14
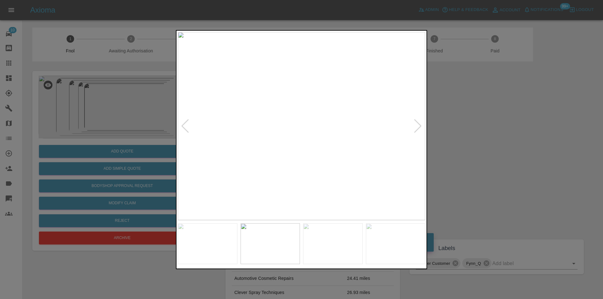
click at [417, 124] on div at bounding box center [418, 126] width 8 height 14
click at [417, 124] on img at bounding box center [302, 126] width 248 height 188
drag, startPoint x: 540, startPoint y: 139, endPoint x: 375, endPoint y: 193, distance: 173.1
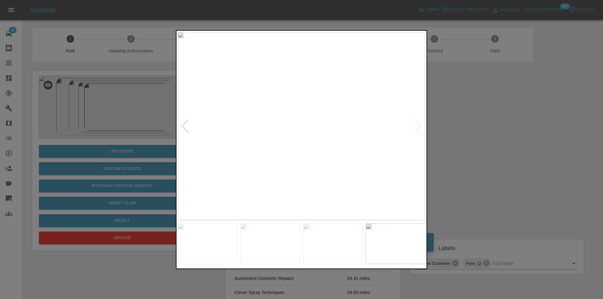
click at [537, 139] on div at bounding box center [301, 149] width 603 height 299
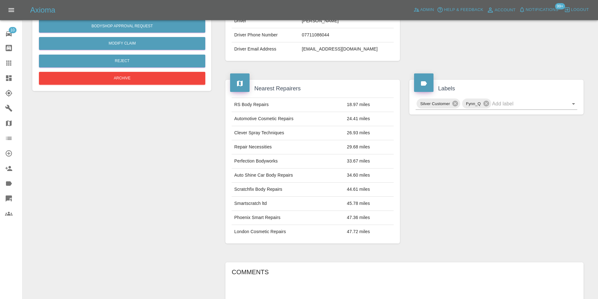
scroll to position [66, 0]
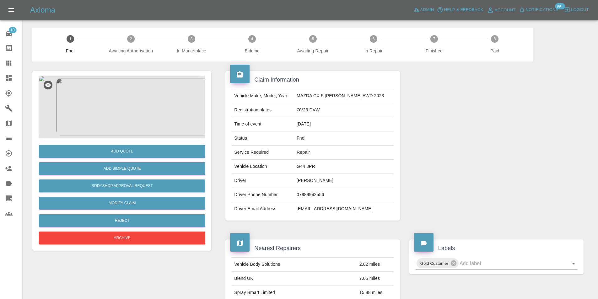
click at [145, 107] on img at bounding box center [122, 107] width 167 height 63
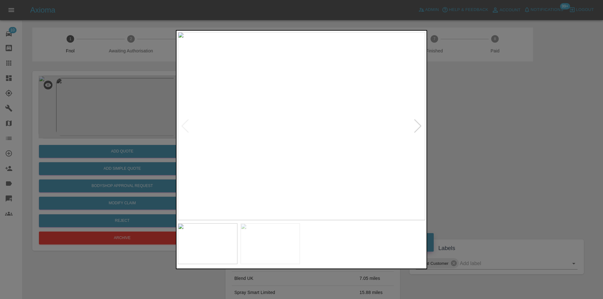
click at [423, 128] on img at bounding box center [302, 126] width 248 height 188
click at [419, 128] on div at bounding box center [418, 126] width 8 height 14
click at [419, 128] on img at bounding box center [302, 126] width 248 height 188
drag, startPoint x: 478, startPoint y: 138, endPoint x: 355, endPoint y: 176, distance: 128.7
click at [477, 138] on div at bounding box center [301, 149] width 603 height 299
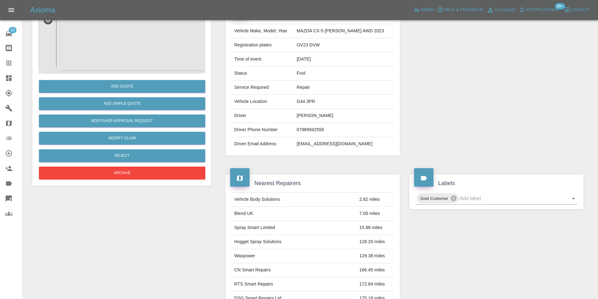
scroll to position [63, 0]
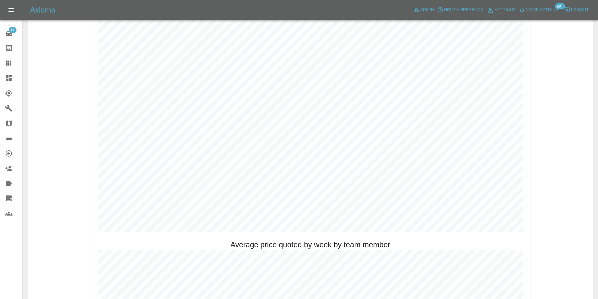
scroll to position [314, 0]
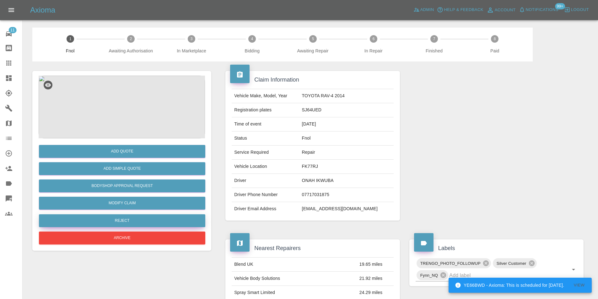
click at [131, 222] on button "Reject" at bounding box center [122, 221] width 167 height 13
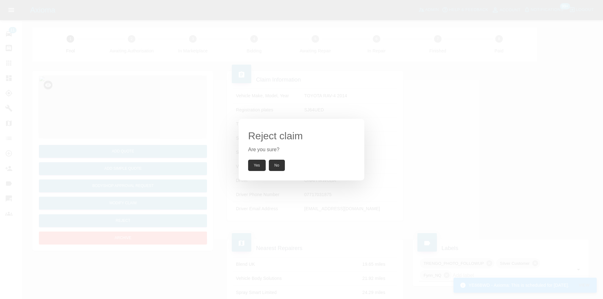
drag, startPoint x: 256, startPoint y: 166, endPoint x: 237, endPoint y: 112, distance: 57.8
click at [256, 166] on button "Yes" at bounding box center [257, 165] width 18 height 11
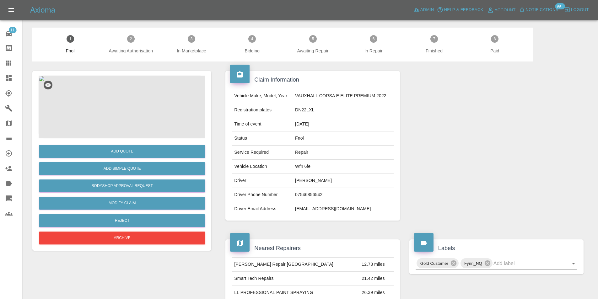
click at [116, 98] on img at bounding box center [122, 107] width 167 height 63
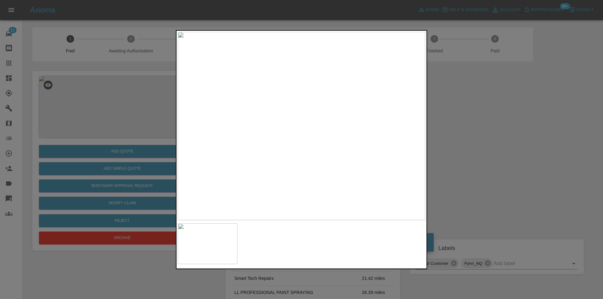
drag, startPoint x: 471, startPoint y: 155, endPoint x: 289, endPoint y: 187, distance: 184.3
click at [470, 156] on div at bounding box center [301, 149] width 603 height 299
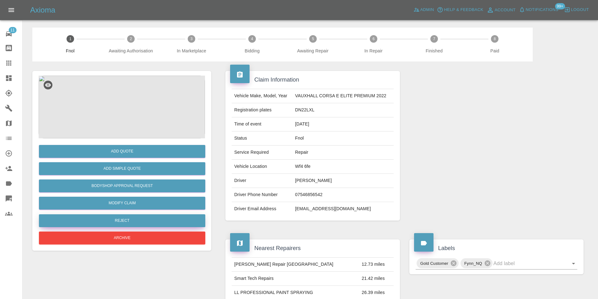
click at [131, 222] on button "Reject" at bounding box center [122, 221] width 167 height 13
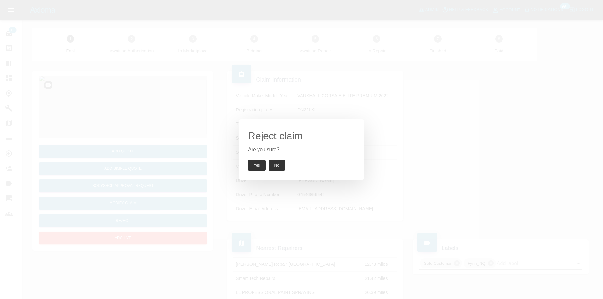
click at [259, 166] on button "Yes" at bounding box center [257, 165] width 18 height 11
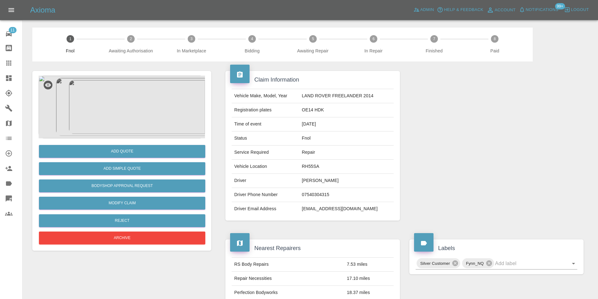
click at [117, 83] on img at bounding box center [122, 107] width 167 height 63
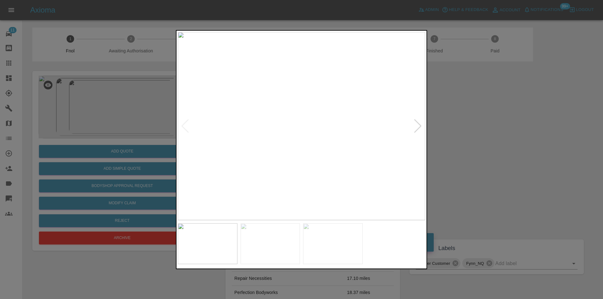
drag, startPoint x: 490, startPoint y: 149, endPoint x: 474, endPoint y: 149, distance: 16.3
click at [489, 149] on div at bounding box center [301, 149] width 603 height 299
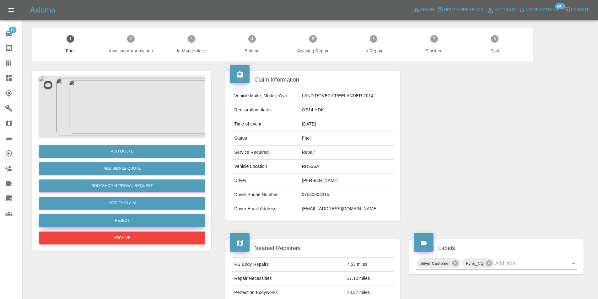
click at [134, 221] on button "Reject" at bounding box center [122, 221] width 167 height 13
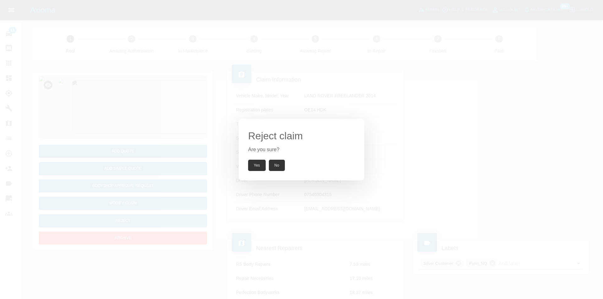
click at [253, 163] on button "Yes" at bounding box center [257, 165] width 18 height 11
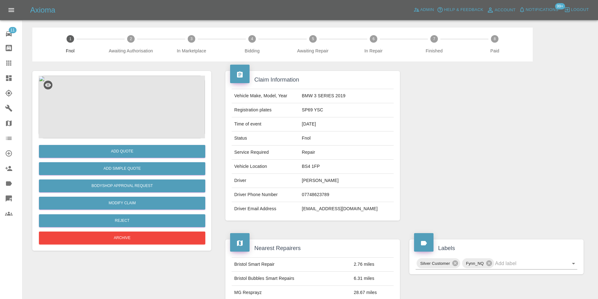
click at [132, 102] on img at bounding box center [122, 107] width 167 height 63
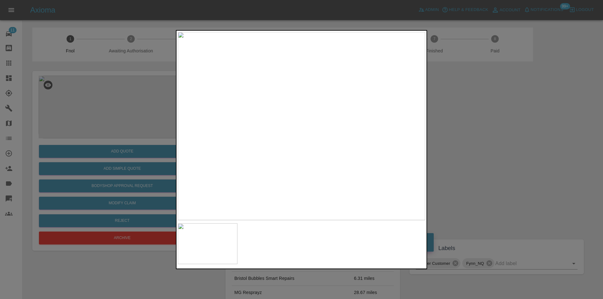
click at [459, 146] on div at bounding box center [301, 149] width 603 height 299
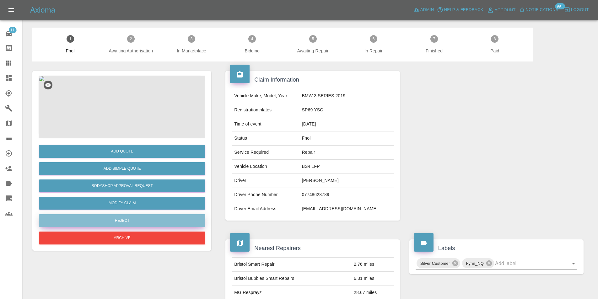
click at [122, 218] on button "Reject" at bounding box center [122, 221] width 167 height 13
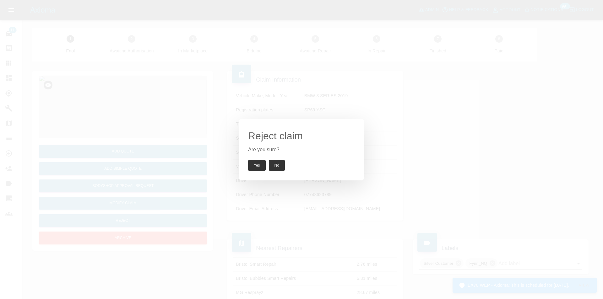
click at [257, 165] on button "Yes" at bounding box center [257, 165] width 18 height 11
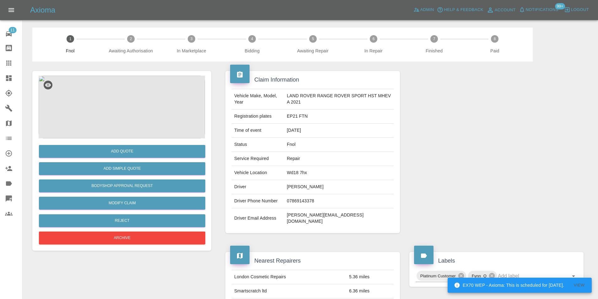
click at [127, 100] on img at bounding box center [122, 107] width 167 height 63
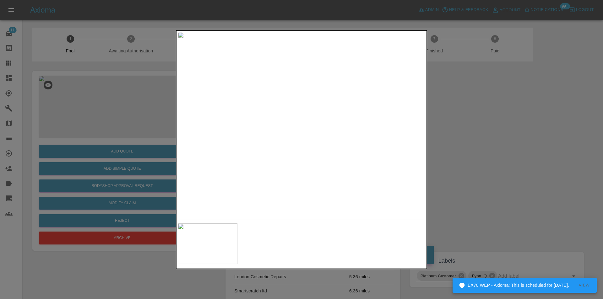
drag, startPoint x: 494, startPoint y: 151, endPoint x: 406, endPoint y: 151, distance: 88.0
click at [492, 151] on div at bounding box center [301, 149] width 603 height 299
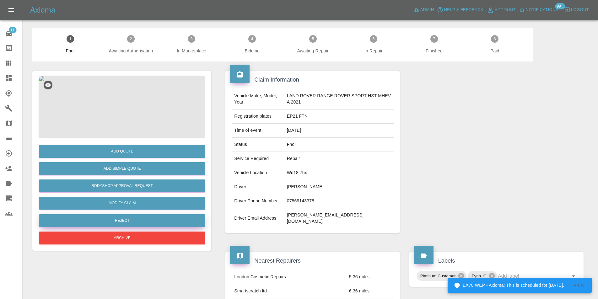
click at [139, 221] on button "Reject" at bounding box center [122, 221] width 167 height 13
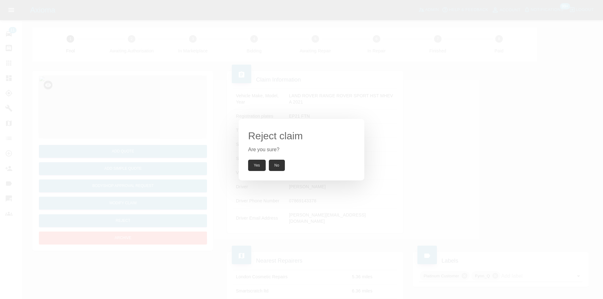
click at [260, 168] on button "Yes" at bounding box center [257, 165] width 18 height 11
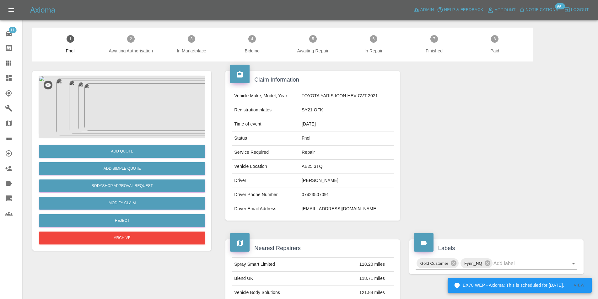
click at [144, 95] on img at bounding box center [122, 107] width 167 height 63
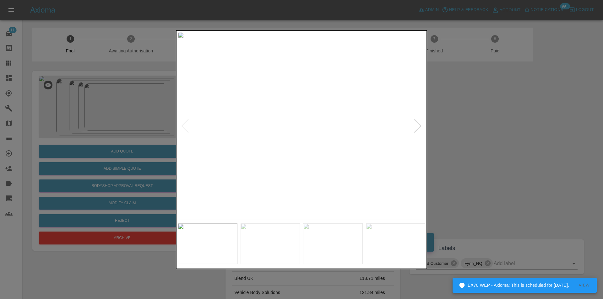
click at [487, 148] on div at bounding box center [301, 149] width 603 height 299
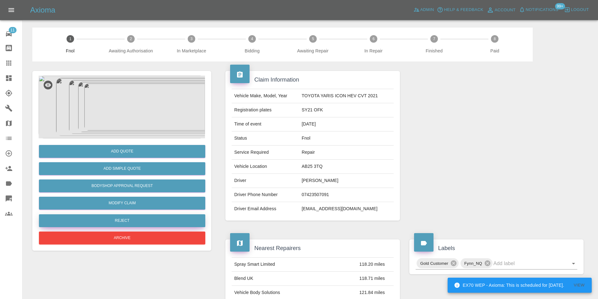
click at [118, 221] on button "Reject" at bounding box center [122, 221] width 167 height 13
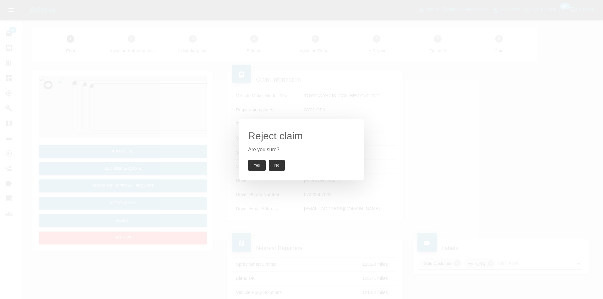
drag, startPoint x: 253, startPoint y: 165, endPoint x: 249, endPoint y: 133, distance: 32.6
click at [253, 165] on button "Yes" at bounding box center [257, 165] width 18 height 11
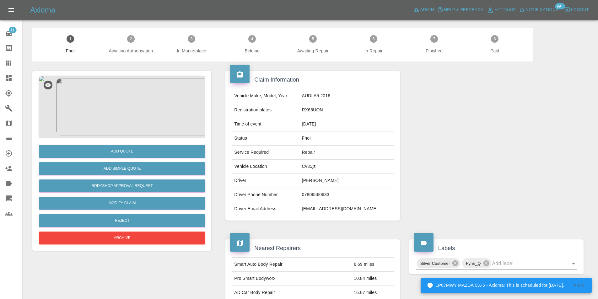
click at [128, 95] on img at bounding box center [122, 107] width 167 height 63
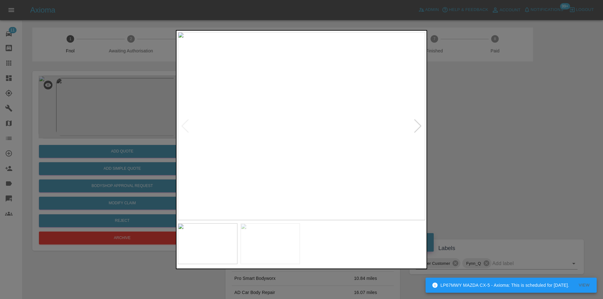
click at [419, 128] on div at bounding box center [418, 126] width 8 height 14
click at [294, 138] on img at bounding box center [302, 126] width 248 height 188
click at [287, 126] on img at bounding box center [323, 90] width 743 height 566
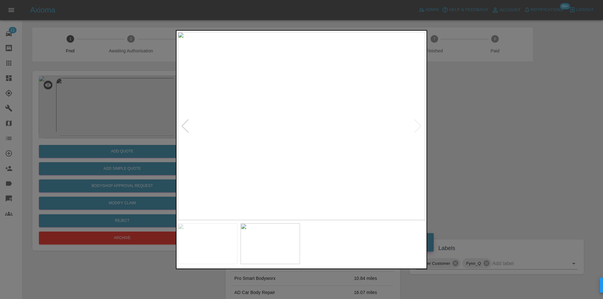
click at [487, 127] on div at bounding box center [301, 149] width 603 height 299
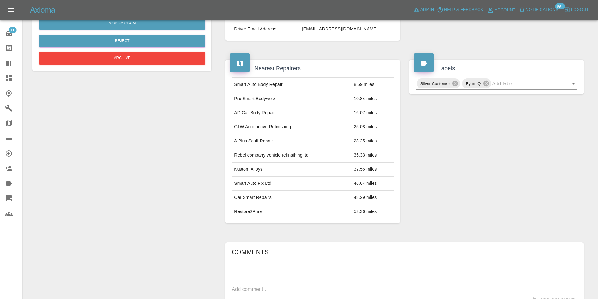
scroll to position [157, 0]
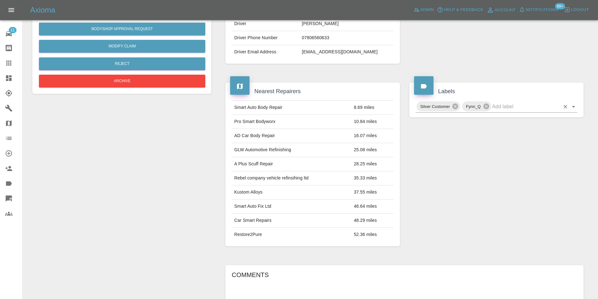
click at [573, 109] on icon "Open" at bounding box center [574, 107] width 8 height 8
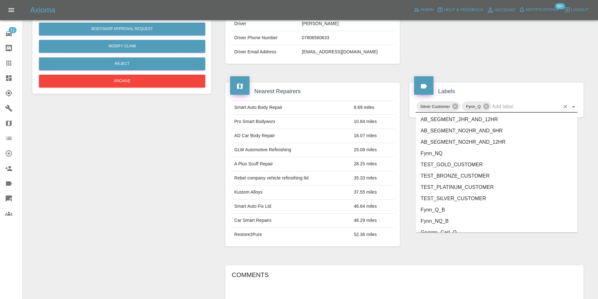
scroll to position [1288, 0]
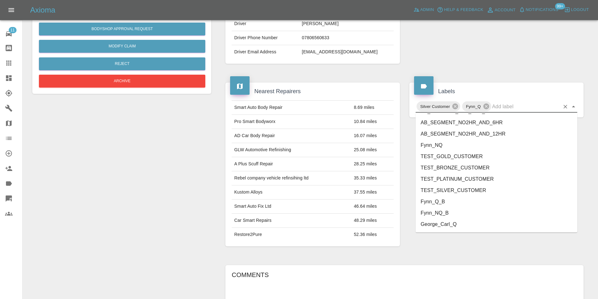
click at [444, 226] on li "George_Carl_Q" at bounding box center [497, 224] width 162 height 11
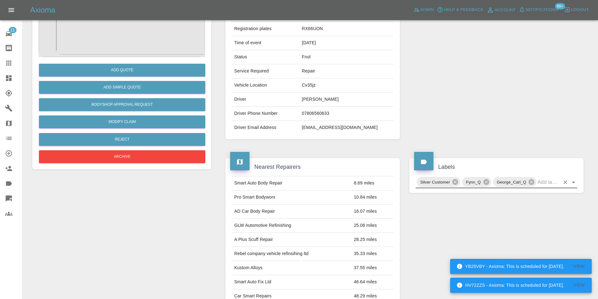
scroll to position [0, 0]
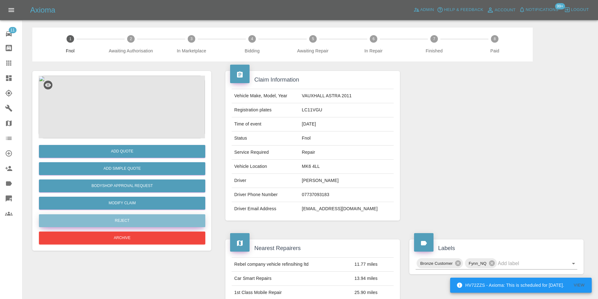
click at [126, 221] on button "Reject" at bounding box center [122, 221] width 167 height 13
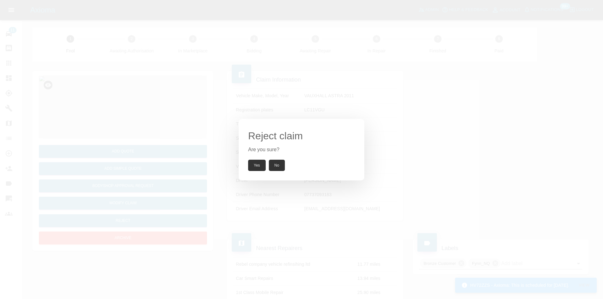
click at [259, 166] on button "Yes" at bounding box center [257, 165] width 18 height 11
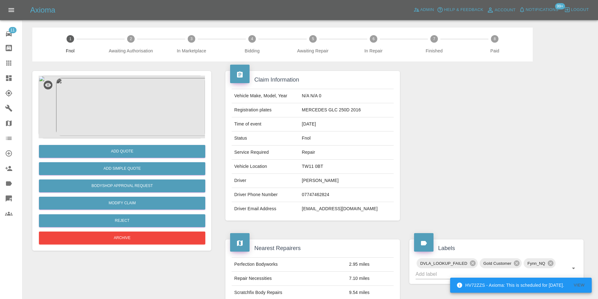
click at [117, 107] on img at bounding box center [122, 107] width 167 height 63
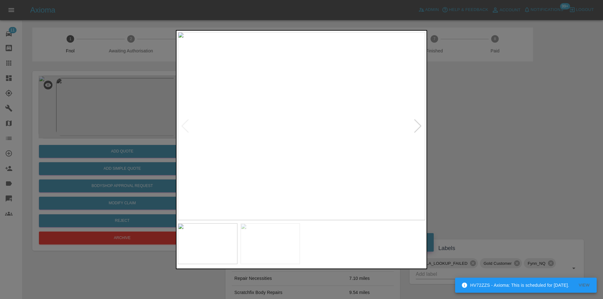
click at [417, 128] on div at bounding box center [418, 126] width 8 height 14
drag, startPoint x: 505, startPoint y: 137, endPoint x: 326, endPoint y: 168, distance: 181.2
click at [498, 138] on div at bounding box center [301, 149] width 603 height 299
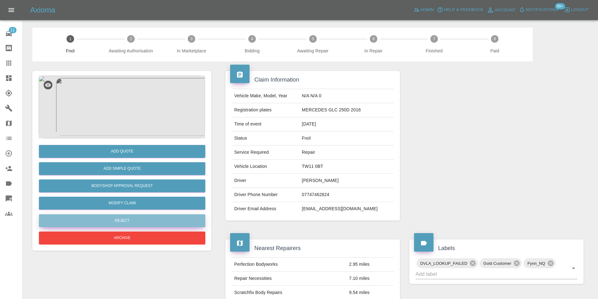
click at [150, 219] on button "Reject" at bounding box center [122, 221] width 167 height 13
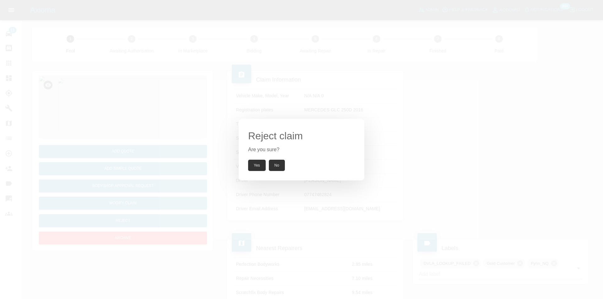
click at [258, 163] on button "Yes" at bounding box center [257, 165] width 18 height 11
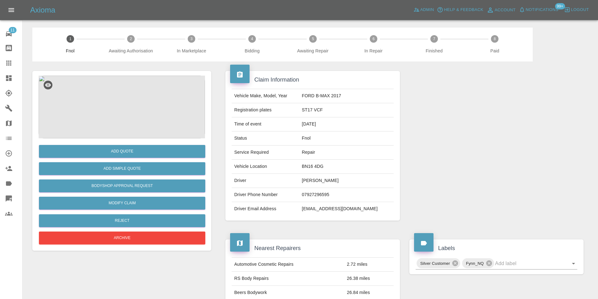
click at [123, 101] on img at bounding box center [122, 107] width 167 height 63
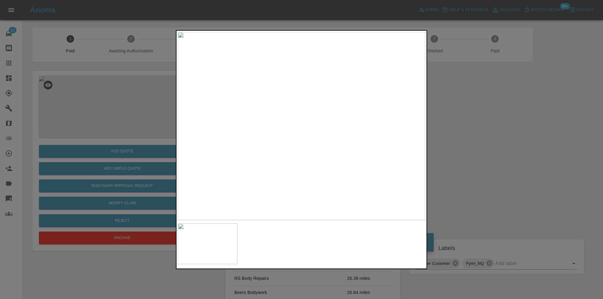
drag, startPoint x: 477, startPoint y: 133, endPoint x: 368, endPoint y: 177, distance: 117.5
click at [474, 136] on div at bounding box center [301, 149] width 603 height 299
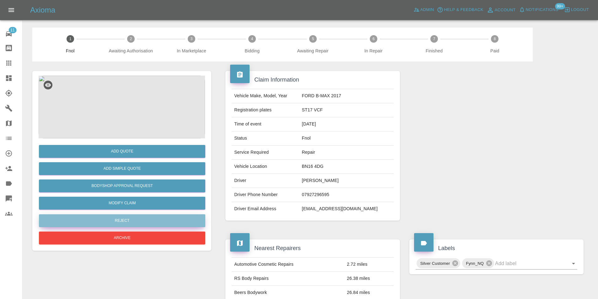
click at [127, 221] on button "Reject" at bounding box center [122, 221] width 167 height 13
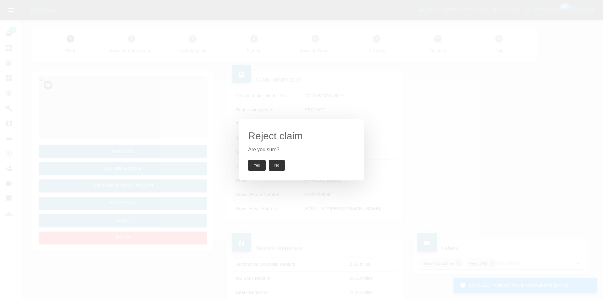
click at [264, 166] on button "Yes" at bounding box center [257, 165] width 18 height 11
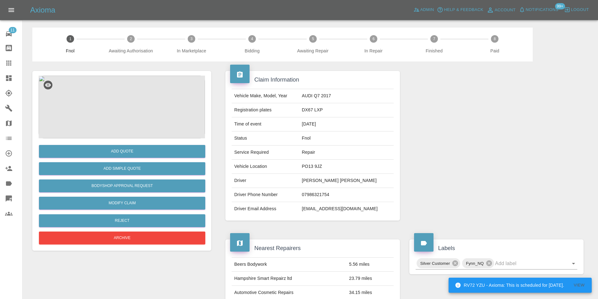
click at [111, 124] on img at bounding box center [122, 107] width 167 height 63
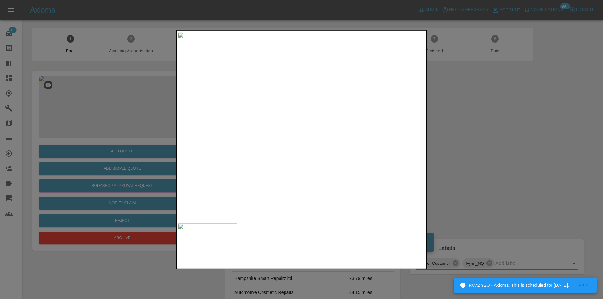
drag, startPoint x: 464, startPoint y: 153, endPoint x: 258, endPoint y: 134, distance: 206.6
click at [462, 153] on div at bounding box center [301, 149] width 603 height 299
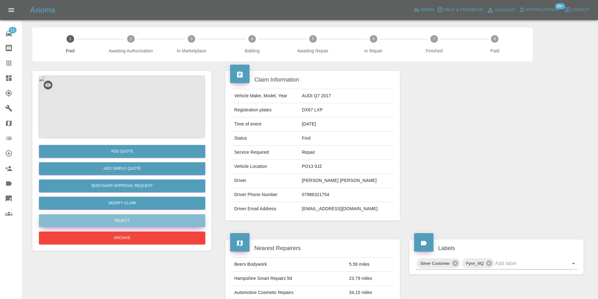
click at [128, 220] on button "Reject" at bounding box center [122, 221] width 167 height 13
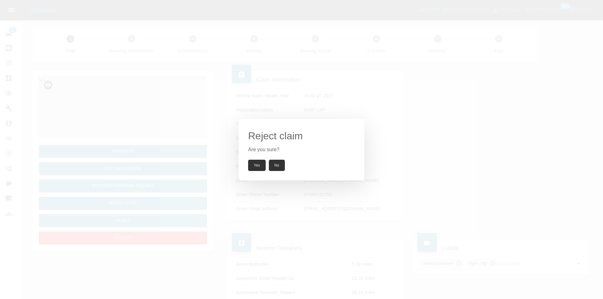
click at [254, 164] on button "Yes" at bounding box center [257, 165] width 18 height 11
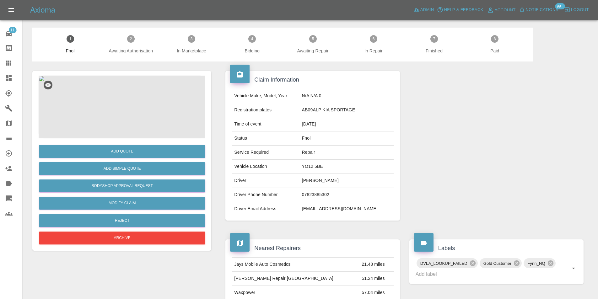
click at [105, 98] on img at bounding box center [122, 107] width 167 height 63
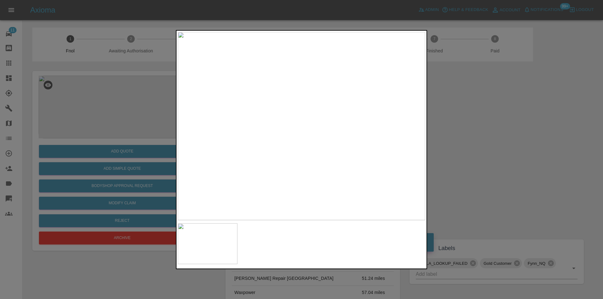
click at [473, 147] on div at bounding box center [301, 149] width 603 height 299
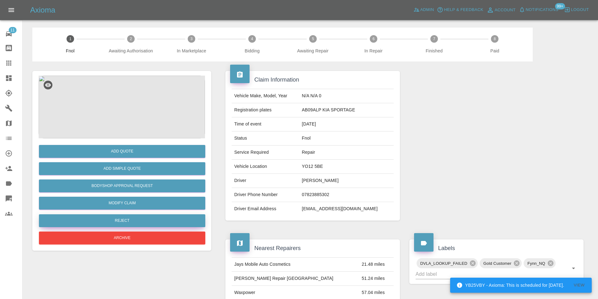
click at [113, 222] on button "Reject" at bounding box center [122, 221] width 167 height 13
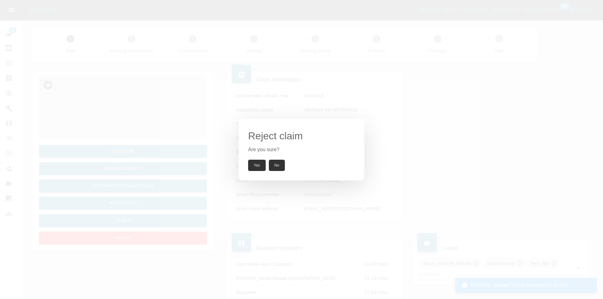
click at [259, 167] on button "Yes" at bounding box center [257, 165] width 18 height 11
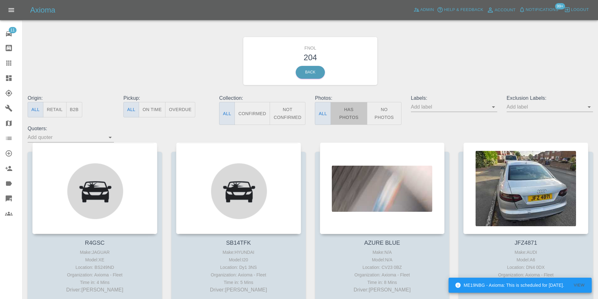
click at [355, 114] on button "Has Photos" at bounding box center [349, 113] width 37 height 23
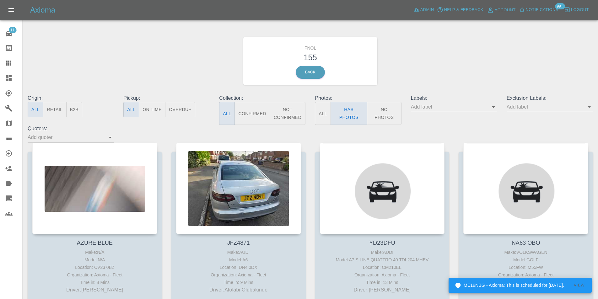
click at [589, 106] on icon "Open" at bounding box center [590, 107] width 8 height 8
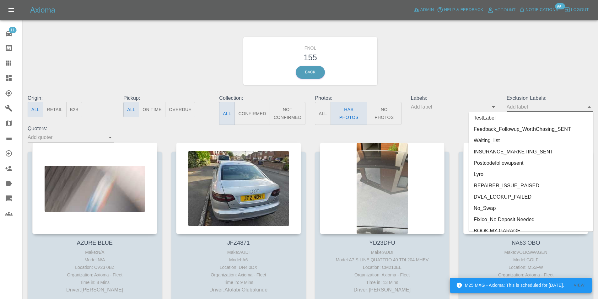
scroll to position [1310, 0]
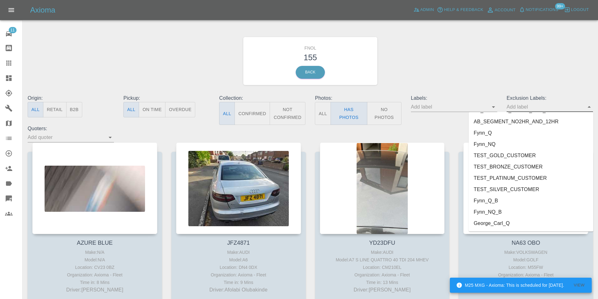
click at [500, 225] on li "George_Carl_Q" at bounding box center [531, 223] width 125 height 11
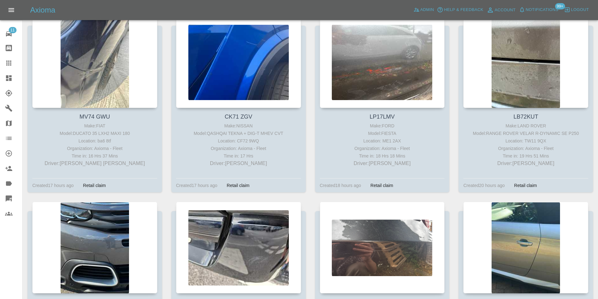
scroll to position [3518, 0]
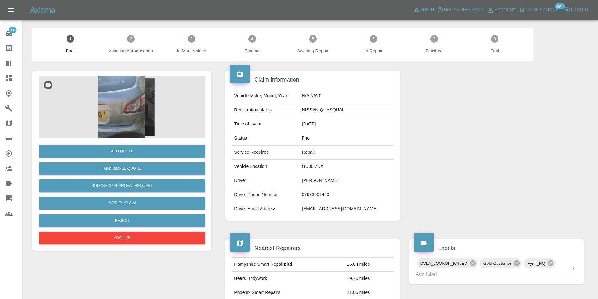
click at [132, 96] on img at bounding box center [122, 107] width 167 height 63
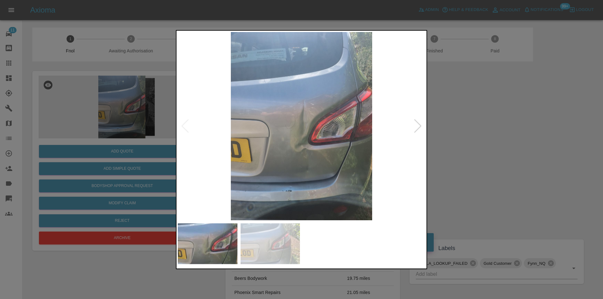
click at [419, 128] on div at bounding box center [418, 126] width 8 height 14
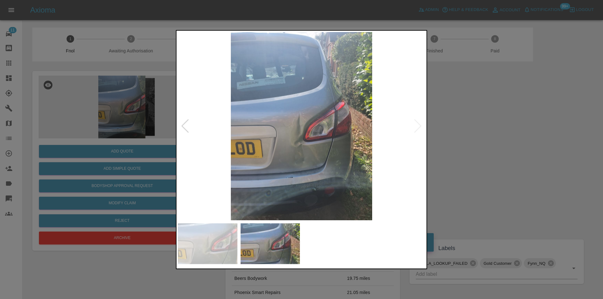
click at [473, 141] on div at bounding box center [301, 149] width 603 height 299
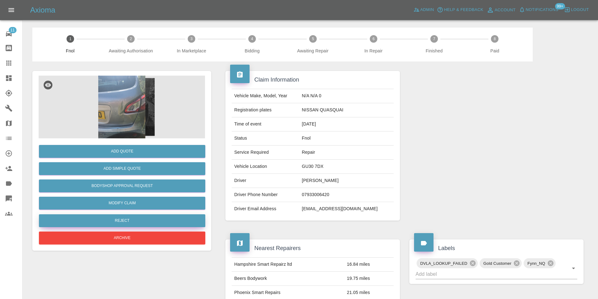
click at [132, 220] on button "Reject" at bounding box center [122, 221] width 167 height 13
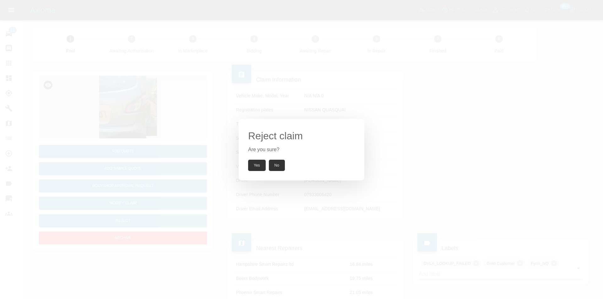
drag, startPoint x: 259, startPoint y: 165, endPoint x: 264, endPoint y: 169, distance: 5.6
click at [260, 165] on button "Yes" at bounding box center [257, 165] width 18 height 11
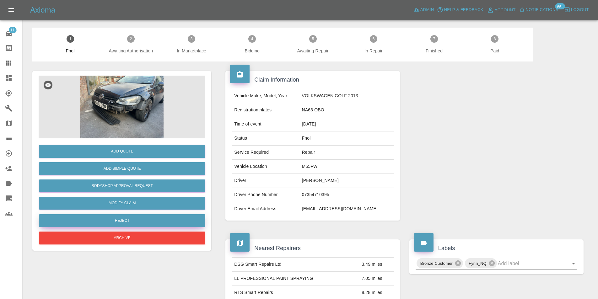
click at [138, 219] on button "Reject" at bounding box center [122, 221] width 167 height 13
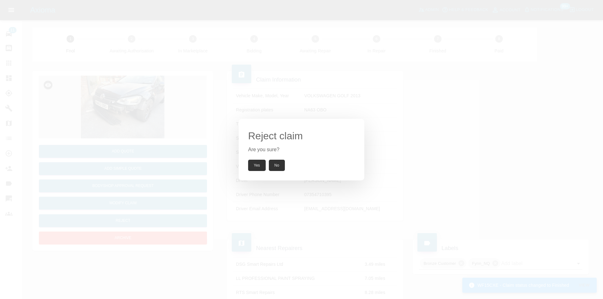
click at [260, 166] on button "Yes" at bounding box center [257, 165] width 18 height 11
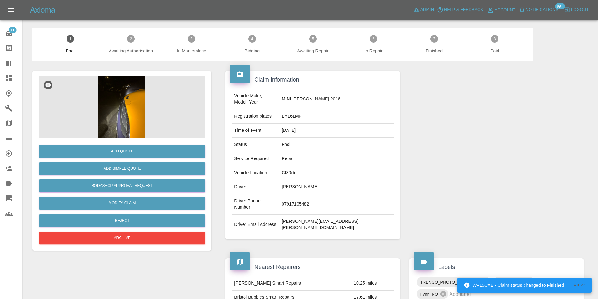
click at [117, 103] on img at bounding box center [122, 107] width 167 height 63
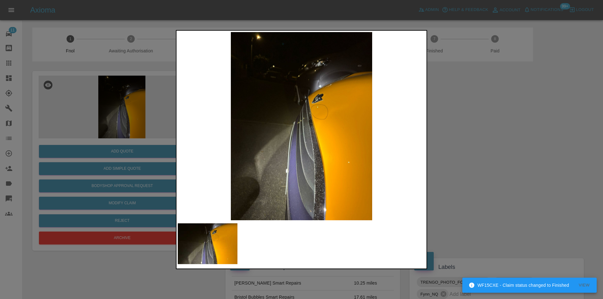
click at [449, 148] on div at bounding box center [301, 149] width 603 height 299
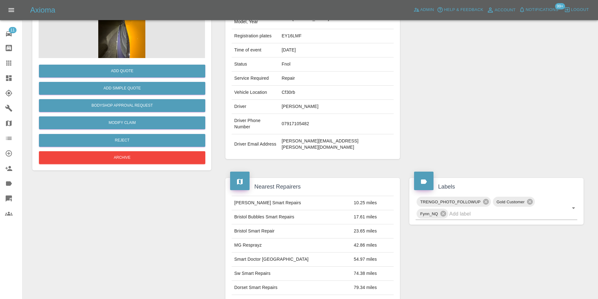
scroll to position [34, 0]
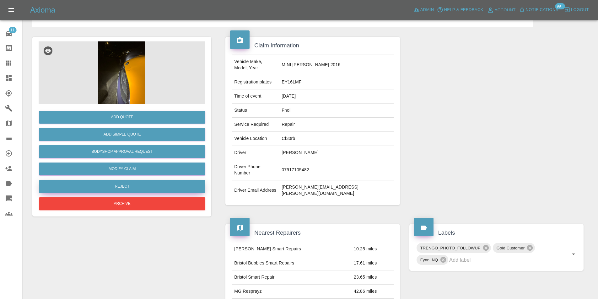
click at [134, 188] on button "Reject" at bounding box center [122, 186] width 167 height 13
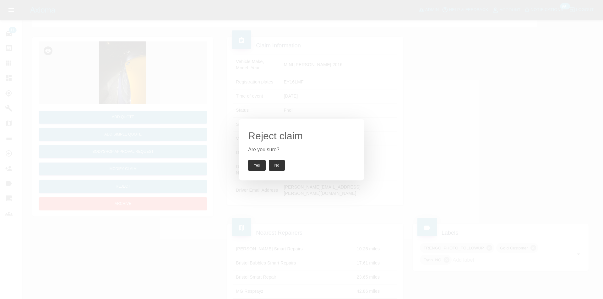
click at [259, 165] on button "Yes" at bounding box center [257, 165] width 18 height 11
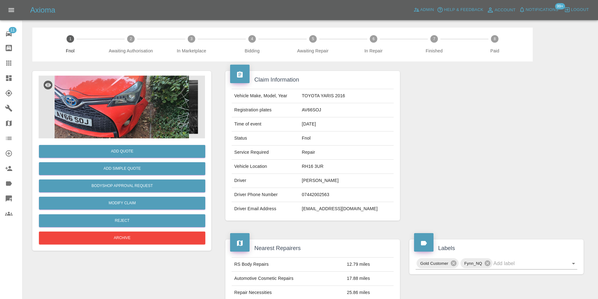
click at [125, 102] on img at bounding box center [122, 107] width 167 height 63
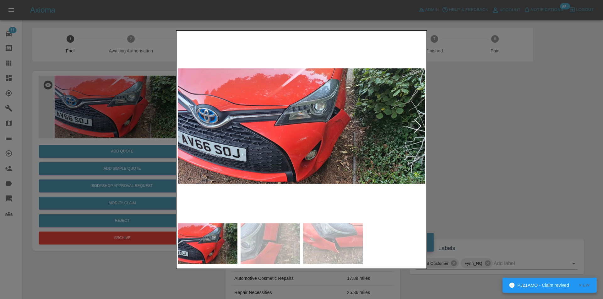
click at [419, 125] on div at bounding box center [418, 126] width 8 height 14
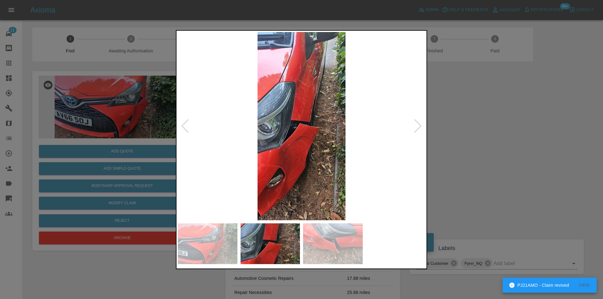
click at [491, 146] on div at bounding box center [301, 149] width 603 height 299
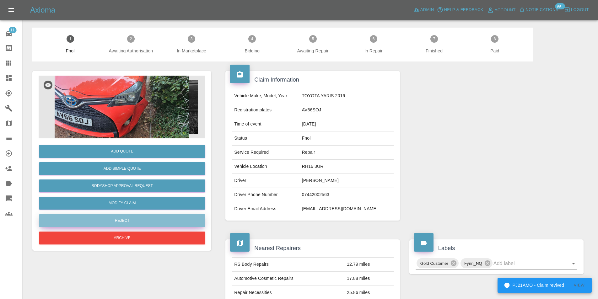
click at [125, 219] on button "Reject" at bounding box center [122, 221] width 167 height 13
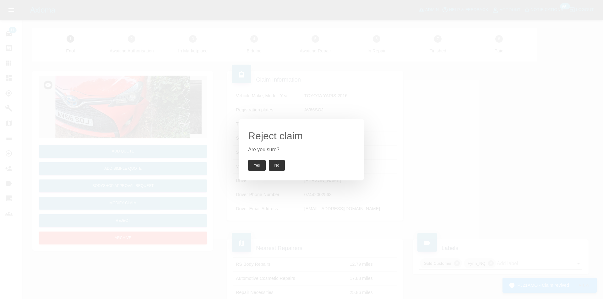
click at [257, 165] on button "Yes" at bounding box center [257, 165] width 18 height 11
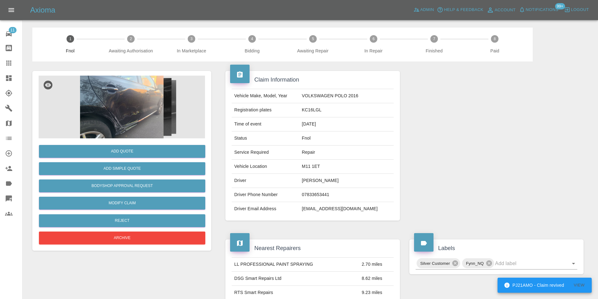
click at [107, 120] on img at bounding box center [122, 107] width 167 height 63
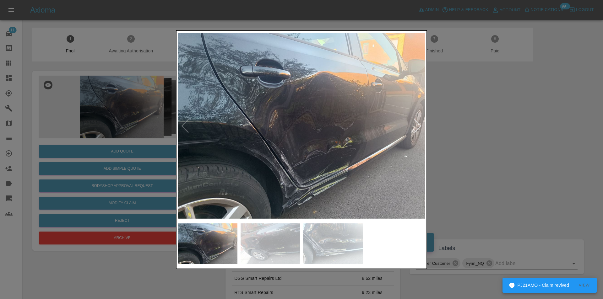
drag, startPoint x: 484, startPoint y: 150, endPoint x: 330, endPoint y: 190, distance: 159.0
click at [483, 151] on div at bounding box center [301, 149] width 603 height 299
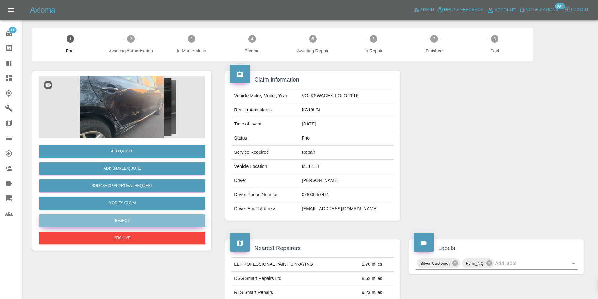
click at [127, 224] on button "Reject" at bounding box center [122, 221] width 167 height 13
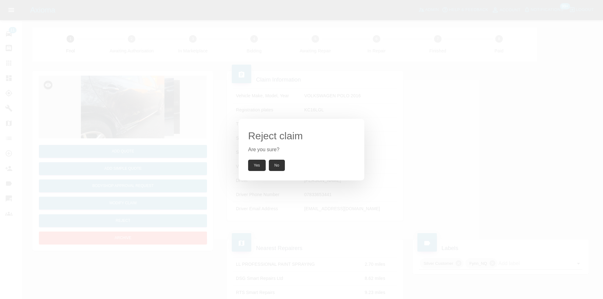
click at [256, 163] on button "Yes" at bounding box center [257, 165] width 18 height 11
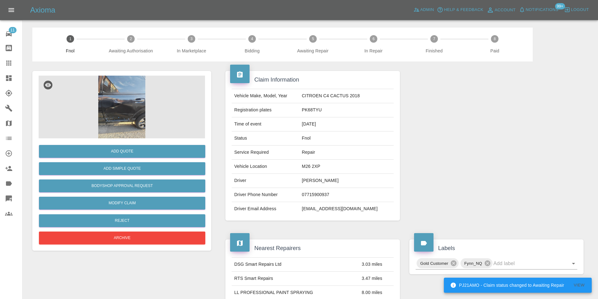
click at [138, 92] on img at bounding box center [122, 107] width 167 height 63
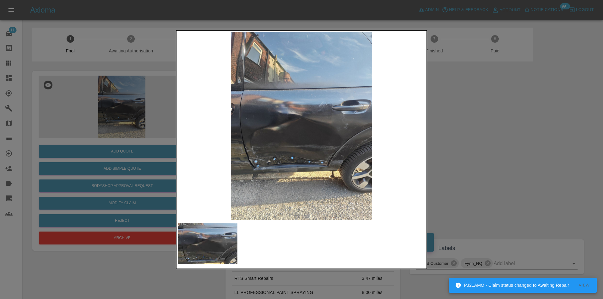
click at [455, 140] on div at bounding box center [301, 149] width 603 height 299
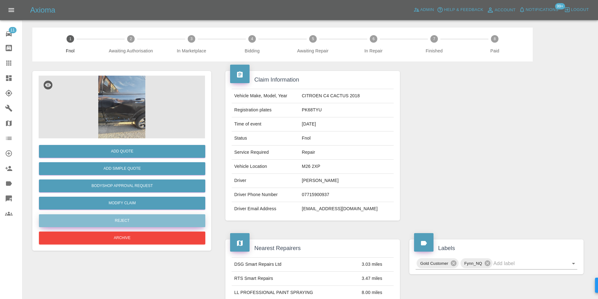
click at [141, 220] on button "Reject" at bounding box center [122, 221] width 167 height 13
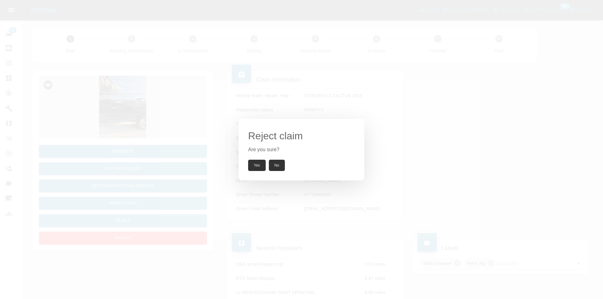
click at [263, 164] on button "Yes" at bounding box center [257, 165] width 18 height 11
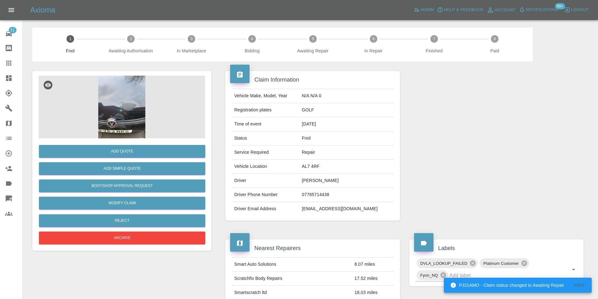
click at [112, 108] on img at bounding box center [122, 107] width 167 height 63
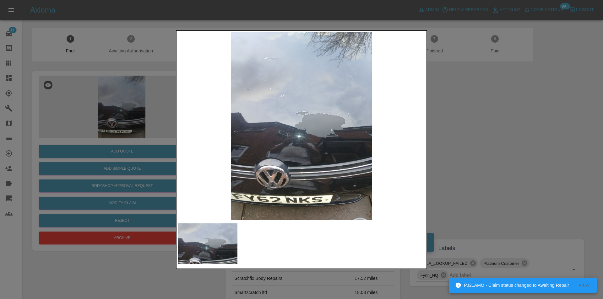
drag, startPoint x: 497, startPoint y: 155, endPoint x: 471, endPoint y: 155, distance: 26.1
click at [494, 155] on div at bounding box center [301, 149] width 603 height 299
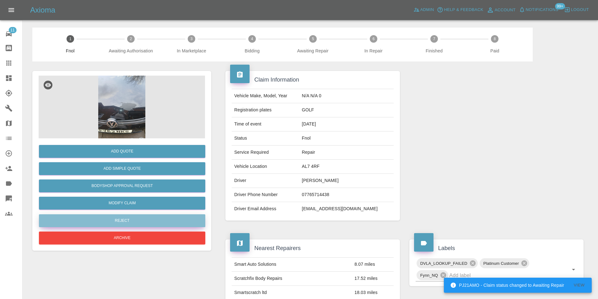
click at [148, 222] on button "Reject" at bounding box center [122, 221] width 167 height 13
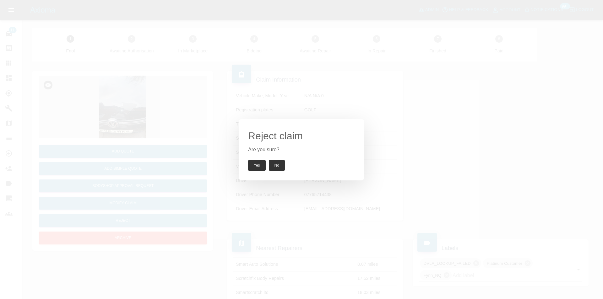
click at [251, 167] on button "Yes" at bounding box center [257, 165] width 18 height 11
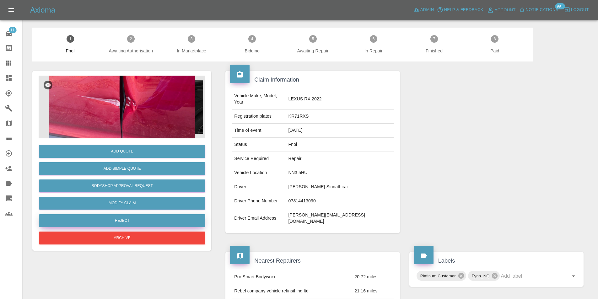
click at [136, 222] on button "Reject" at bounding box center [122, 221] width 167 height 13
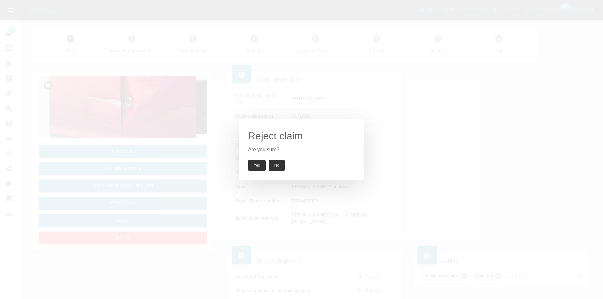
click at [260, 170] on button "Yes" at bounding box center [257, 165] width 18 height 11
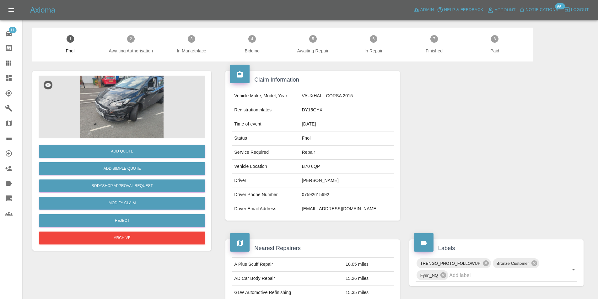
click at [128, 101] on img at bounding box center [122, 107] width 167 height 63
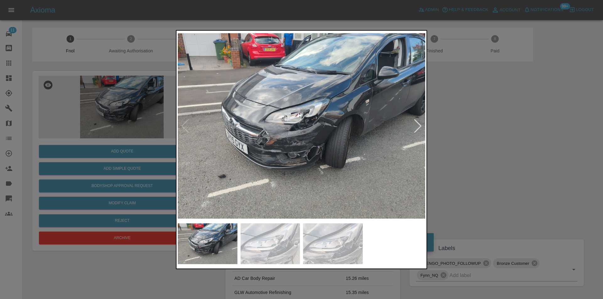
click at [417, 124] on div at bounding box center [418, 126] width 8 height 14
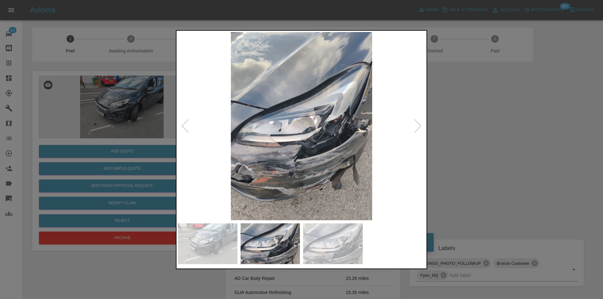
drag, startPoint x: 494, startPoint y: 141, endPoint x: 302, endPoint y: 154, distance: 193.0
click at [493, 141] on div at bounding box center [301, 149] width 603 height 299
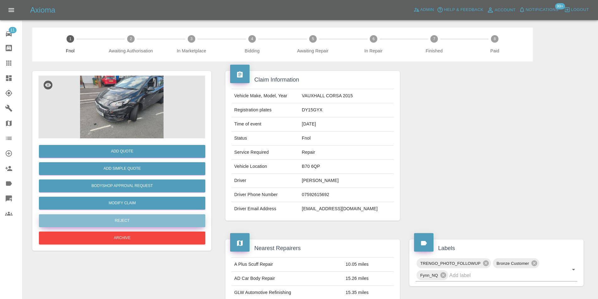
click at [131, 221] on button "Reject" at bounding box center [122, 221] width 167 height 13
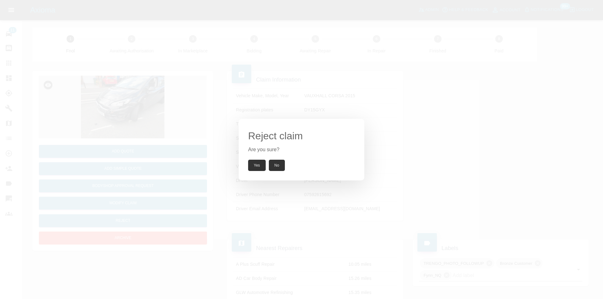
click at [263, 169] on button "Yes" at bounding box center [257, 165] width 18 height 11
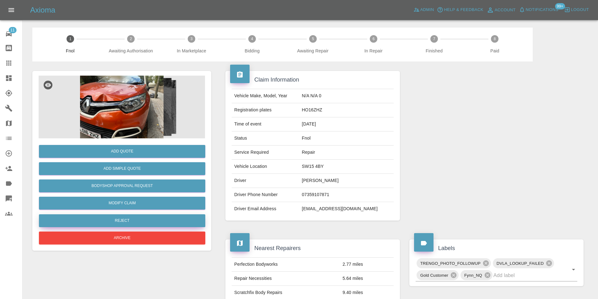
click at [128, 224] on button "Reject" at bounding box center [122, 221] width 167 height 13
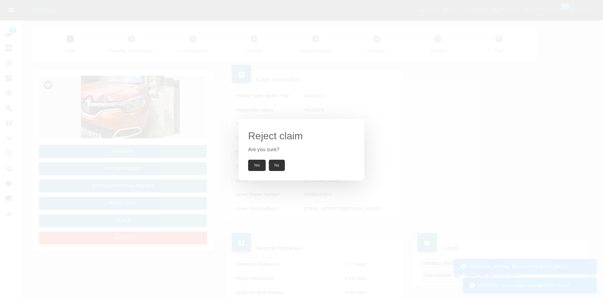
click at [254, 163] on button "Yes" at bounding box center [257, 165] width 18 height 11
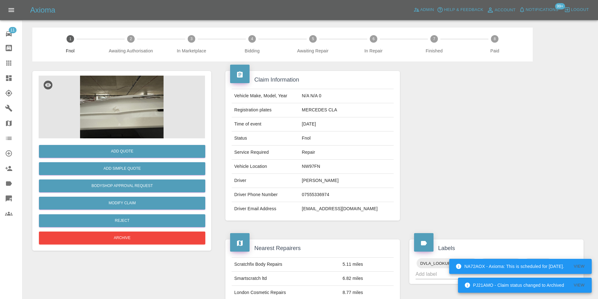
click at [136, 110] on img at bounding box center [122, 107] width 167 height 63
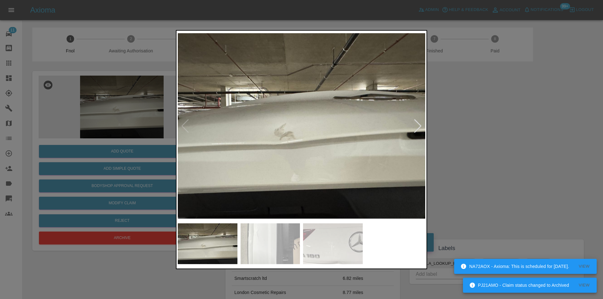
click at [421, 126] on div at bounding box center [418, 126] width 8 height 14
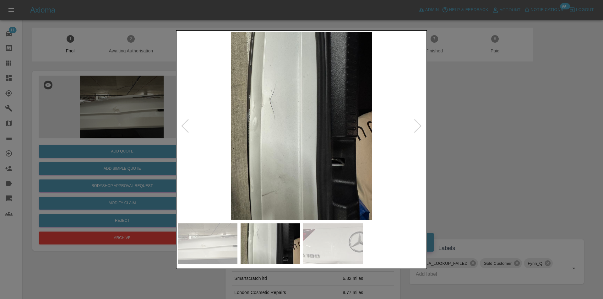
click at [421, 126] on div at bounding box center [418, 126] width 8 height 14
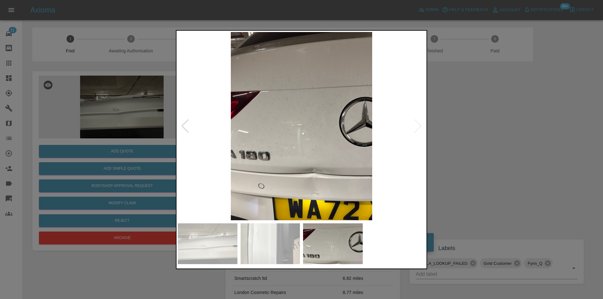
click at [421, 125] on img at bounding box center [302, 126] width 248 height 188
click at [485, 136] on div at bounding box center [301, 149] width 603 height 299
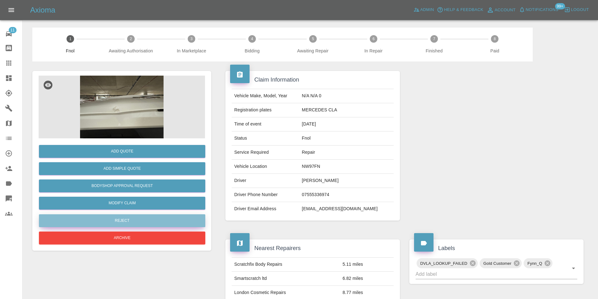
click at [141, 219] on button "Reject" at bounding box center [122, 221] width 167 height 13
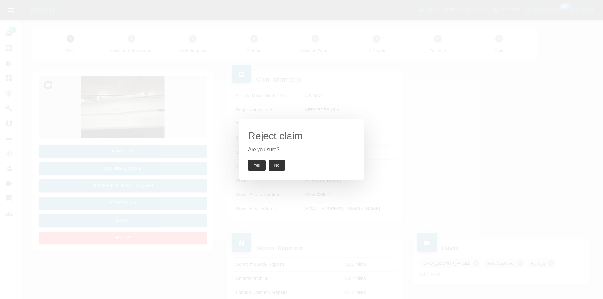
drag, startPoint x: 256, startPoint y: 165, endPoint x: 252, endPoint y: 112, distance: 52.6
click at [256, 165] on button "Yes" at bounding box center [257, 165] width 18 height 11
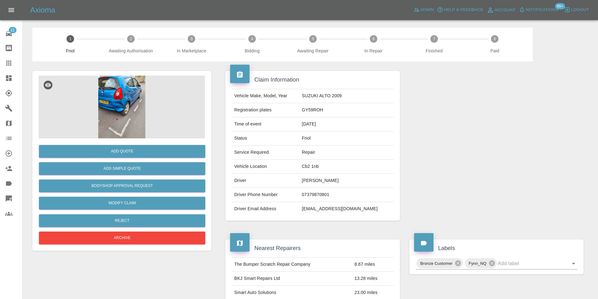
click at [123, 106] on img at bounding box center [122, 107] width 167 height 63
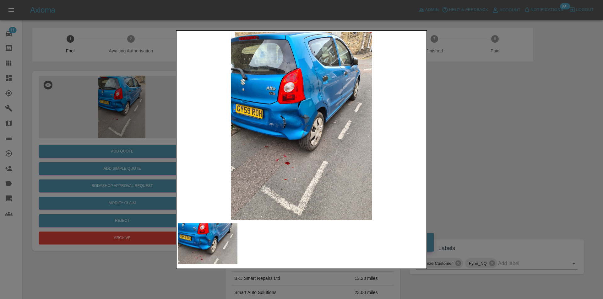
click at [450, 120] on div at bounding box center [301, 149] width 603 height 299
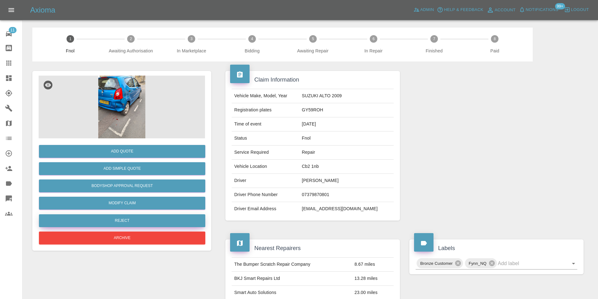
click at [141, 220] on button "Reject" at bounding box center [122, 221] width 167 height 13
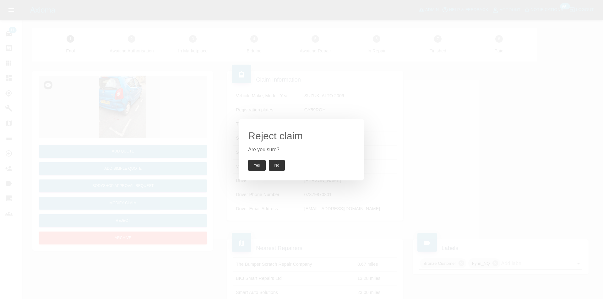
click at [252, 164] on button "Yes" at bounding box center [257, 165] width 18 height 11
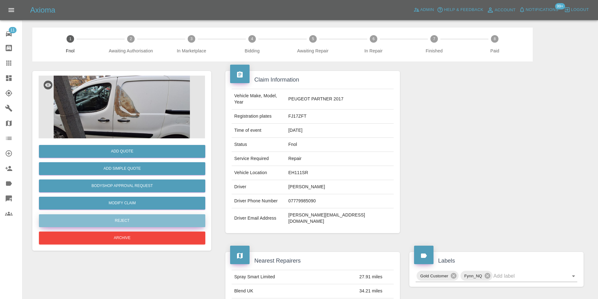
click at [140, 221] on button "Reject" at bounding box center [122, 221] width 167 height 13
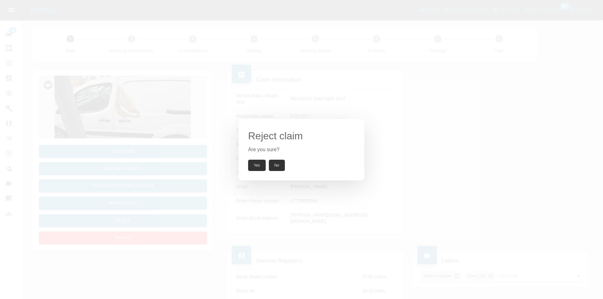
click at [260, 161] on button "Yes" at bounding box center [257, 165] width 18 height 11
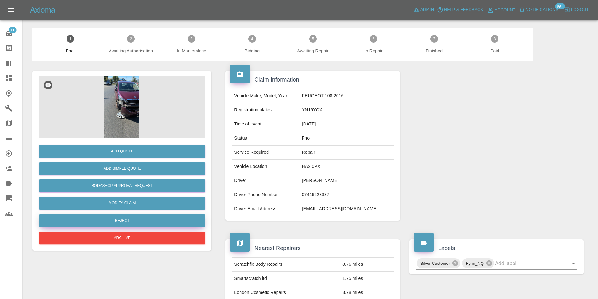
click at [124, 222] on button "Reject" at bounding box center [122, 221] width 167 height 13
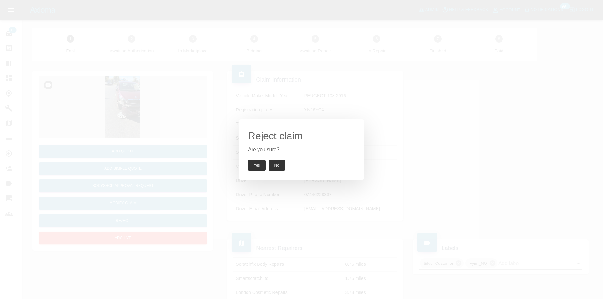
click at [264, 166] on button "Yes" at bounding box center [257, 165] width 18 height 11
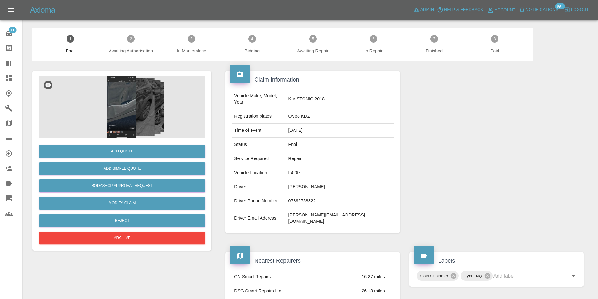
click at [123, 104] on img at bounding box center [122, 107] width 167 height 63
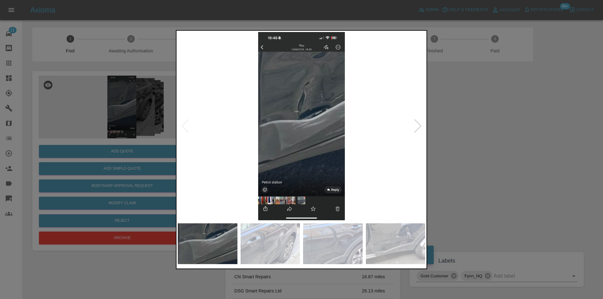
click at [414, 125] on div at bounding box center [418, 126] width 8 height 14
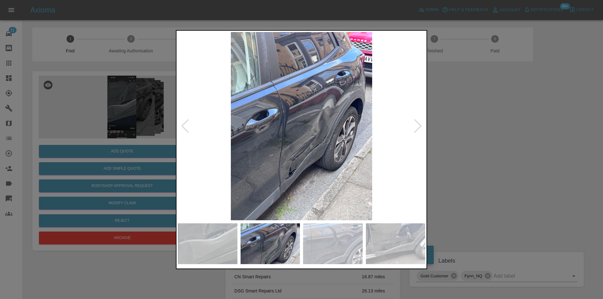
drag, startPoint x: 500, startPoint y: 146, endPoint x: 398, endPoint y: 172, distance: 105.6
click at [496, 147] on div at bounding box center [301, 149] width 603 height 299
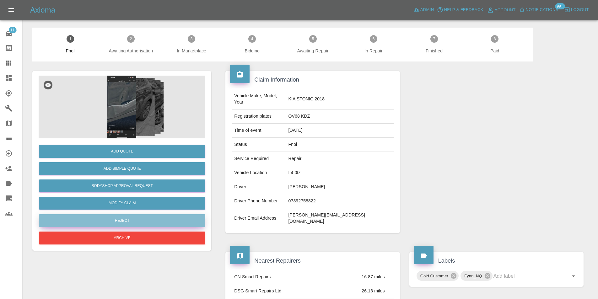
click at [124, 223] on button "Reject" at bounding box center [122, 221] width 167 height 13
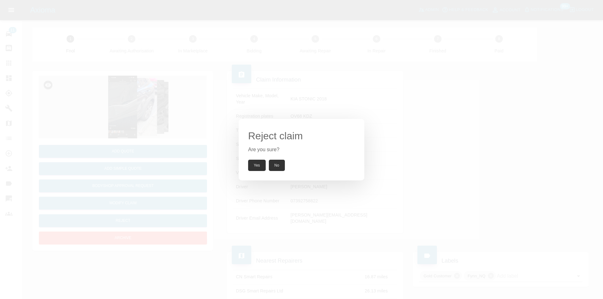
click at [254, 167] on button "Yes" at bounding box center [257, 165] width 18 height 11
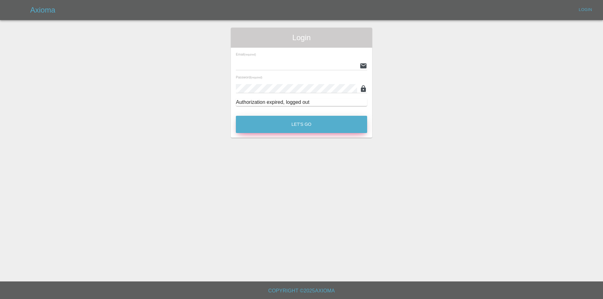
type input "[PERSON_NAME][EMAIL_ADDRESS][DOMAIN_NAME]"
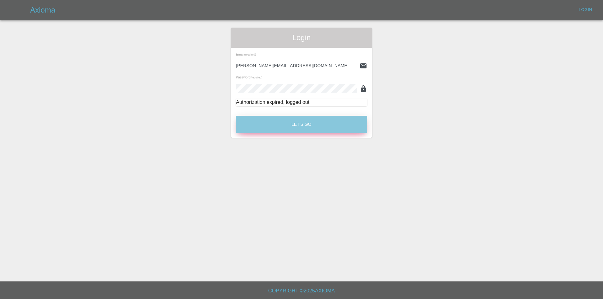
click at [300, 119] on button "Let's Go" at bounding box center [301, 124] width 131 height 17
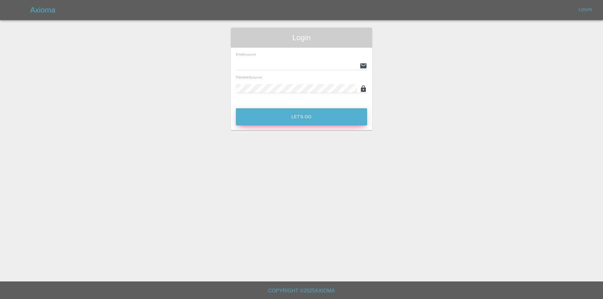
type input "[PERSON_NAME][EMAIL_ADDRESS][DOMAIN_NAME]"
click at [297, 119] on button "Let's Go" at bounding box center [301, 116] width 131 height 17
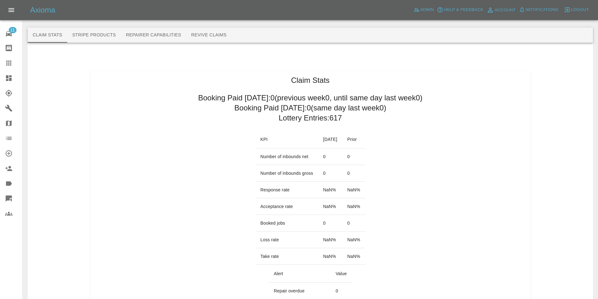
click at [8, 79] on icon at bounding box center [9, 78] width 6 height 6
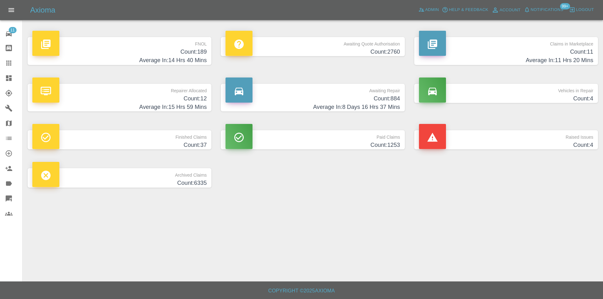
click at [199, 56] on h4 "Count: 189" at bounding box center [119, 52] width 174 height 8
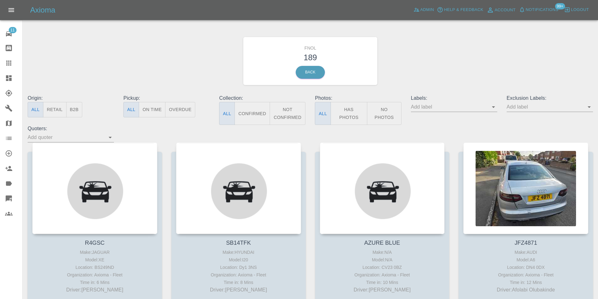
click at [352, 111] on button "Has Photos" at bounding box center [349, 113] width 37 height 23
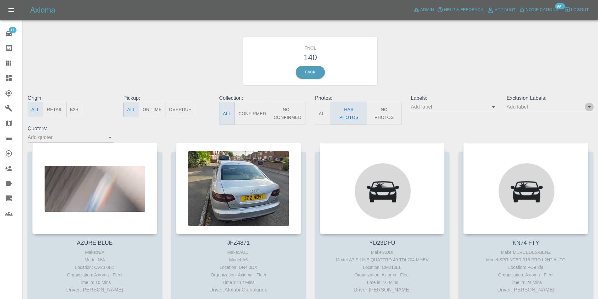
click at [592, 109] on icon "Open" at bounding box center [590, 107] width 8 height 8
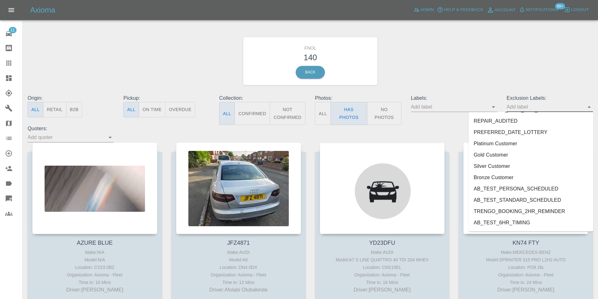
scroll to position [1310, 0]
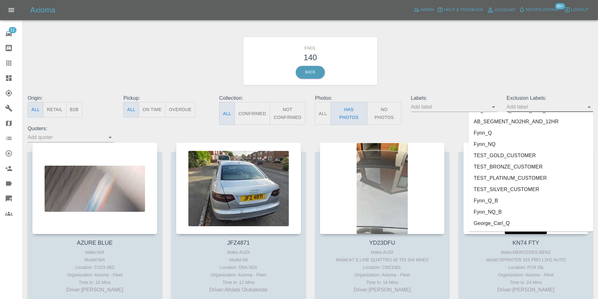
click at [506, 223] on li "George_Carl_Q" at bounding box center [531, 223] width 125 height 11
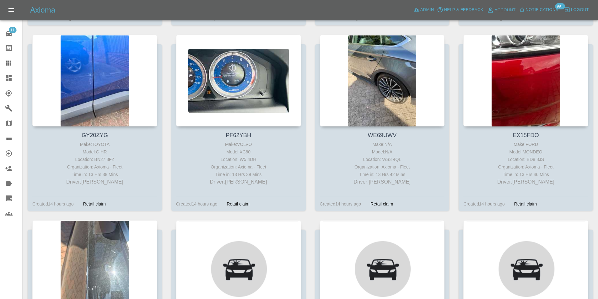
scroll to position [1131, 0]
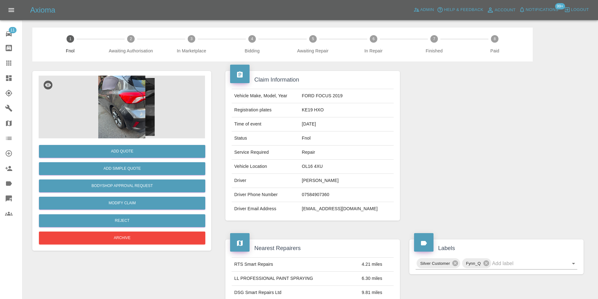
click at [118, 101] on img at bounding box center [122, 107] width 167 height 63
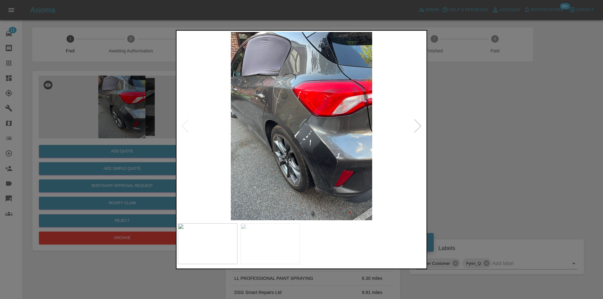
click at [418, 128] on div at bounding box center [418, 126] width 8 height 14
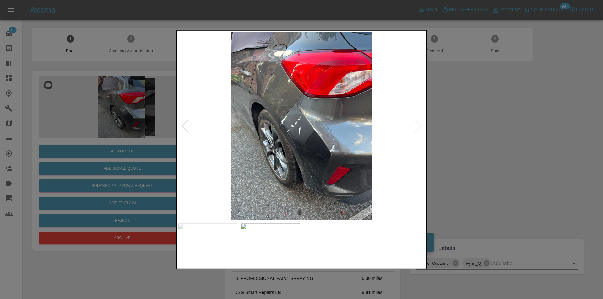
click at [288, 132] on img at bounding box center [302, 126] width 248 height 188
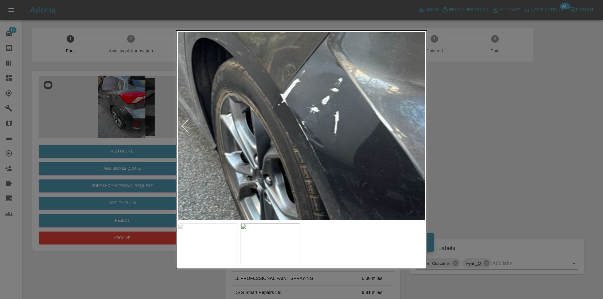
click at [289, 131] on img at bounding box center [342, 110] width 743 height 566
click at [290, 130] on img at bounding box center [342, 110] width 743 height 566
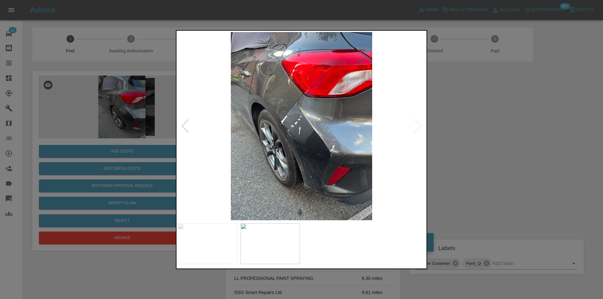
click at [497, 147] on div at bounding box center [301, 149] width 603 height 299
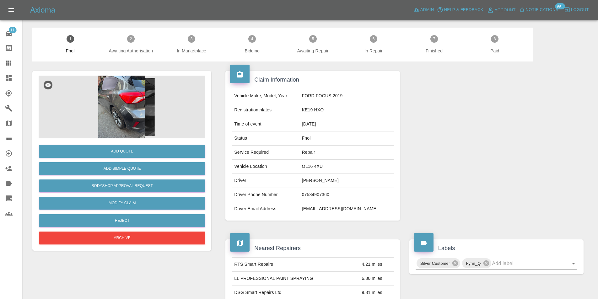
click at [132, 113] on img at bounding box center [122, 107] width 167 height 63
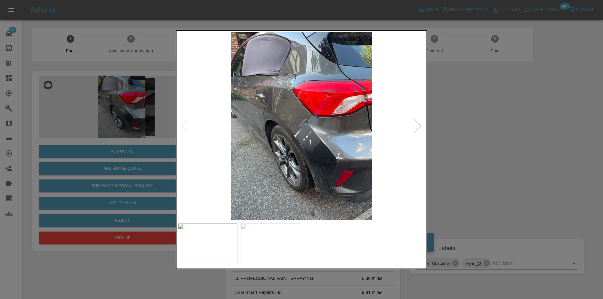
click at [314, 133] on img at bounding box center [302, 126] width 248 height 188
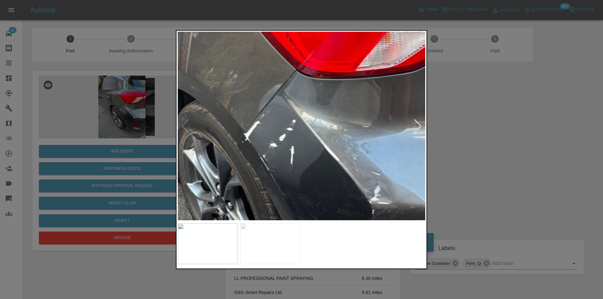
click at [352, 172] on img at bounding box center [265, 106] width 743 height 566
click at [350, 172] on img at bounding box center [265, 106] width 743 height 566
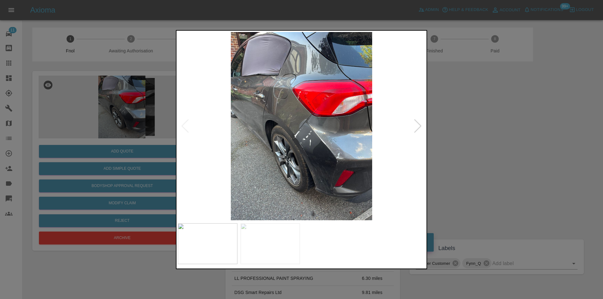
click at [351, 159] on img at bounding box center [302, 126] width 248 height 188
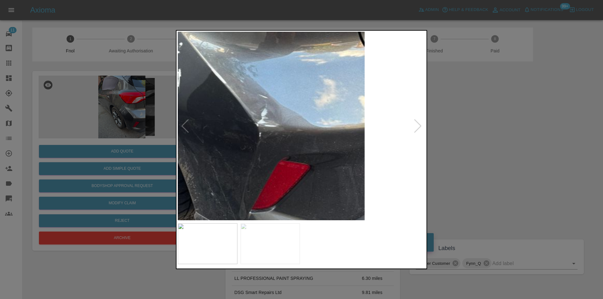
click at [509, 156] on div at bounding box center [301, 149] width 603 height 299
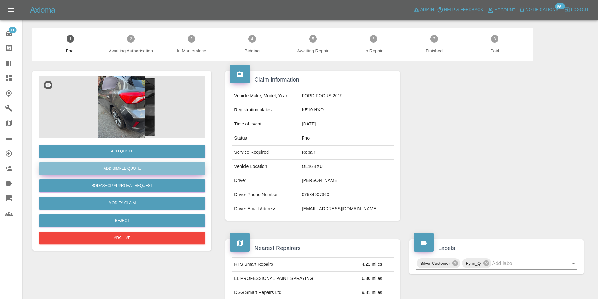
click at [138, 170] on button "Add Simple Quote" at bounding box center [122, 168] width 167 height 13
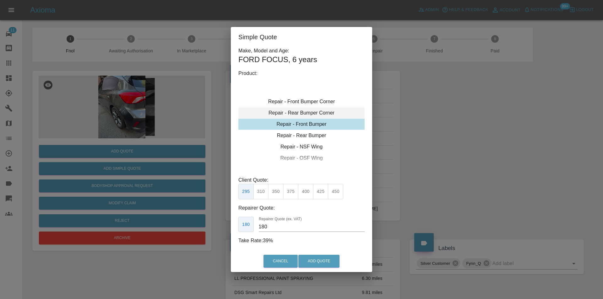
click at [319, 113] on div "Repair - Rear Bumper Corner" at bounding box center [301, 112] width 126 height 11
click at [290, 195] on button "240" at bounding box center [290, 191] width 15 height 15
type input "150"
click at [317, 258] on button "Add Quote" at bounding box center [318, 261] width 41 height 13
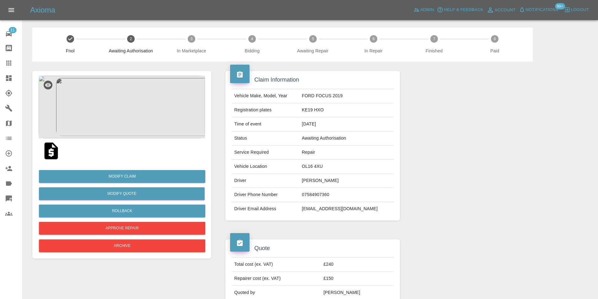
click at [10, 79] on icon at bounding box center [9, 78] width 6 height 6
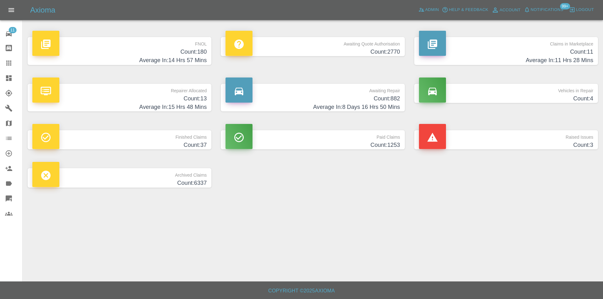
click at [195, 58] on h4 "Average In: 14 Hrs 57 Mins" at bounding box center [119, 60] width 174 height 8
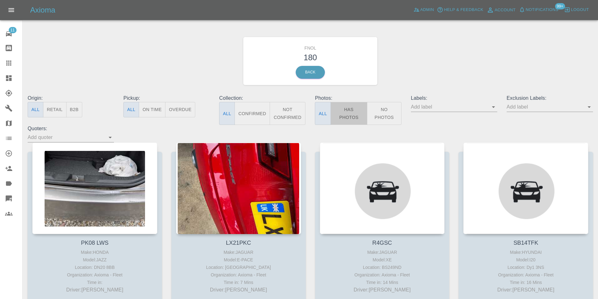
click at [356, 116] on button "Has Photos" at bounding box center [349, 113] width 37 height 23
click at [590, 107] on icon "Open" at bounding box center [589, 107] width 3 height 2
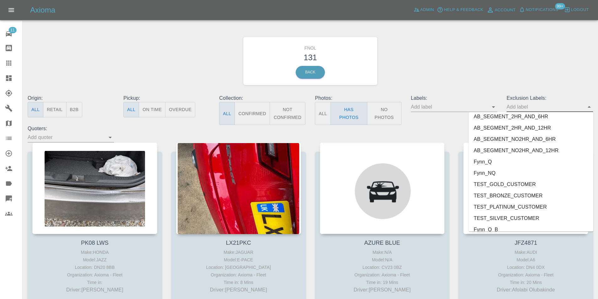
scroll to position [1310, 0]
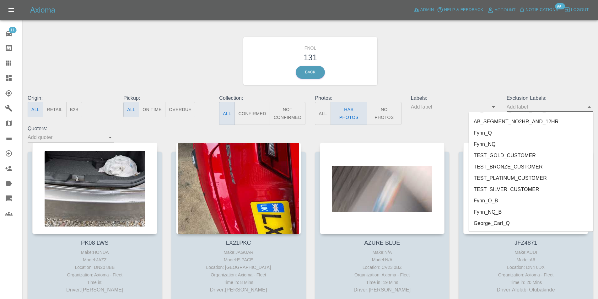
click at [502, 224] on li "George_Carl_Q" at bounding box center [531, 223] width 125 height 11
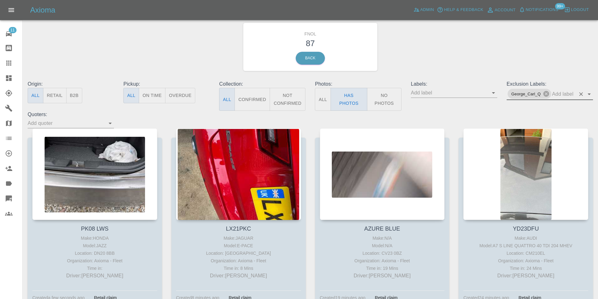
scroll to position [0, 0]
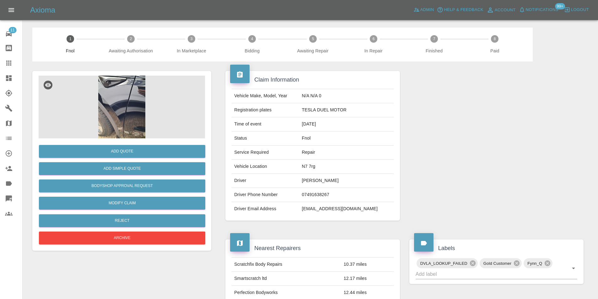
click at [112, 96] on img at bounding box center [122, 107] width 167 height 63
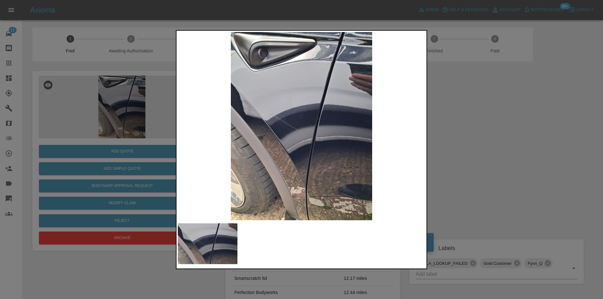
click at [472, 142] on div at bounding box center [301, 149] width 603 height 299
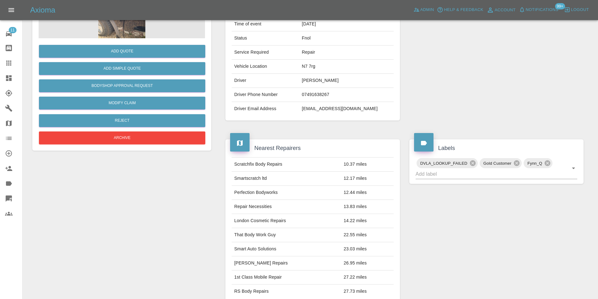
scroll to position [66, 0]
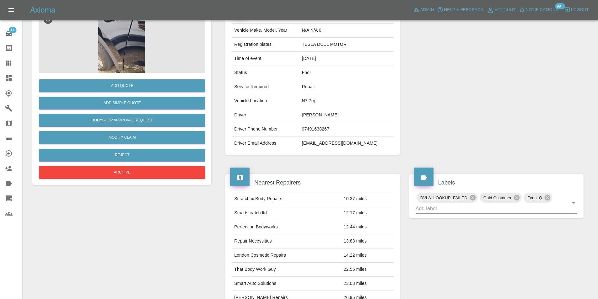
click at [116, 50] on img at bounding box center [122, 41] width 167 height 63
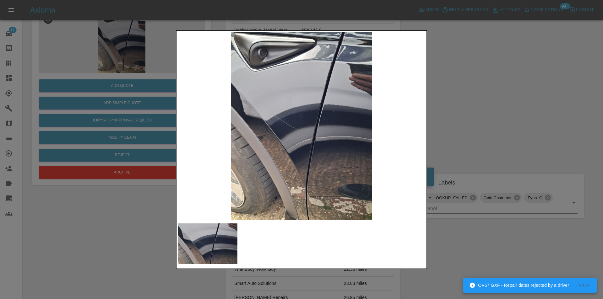
click at [512, 129] on div at bounding box center [301, 149] width 603 height 299
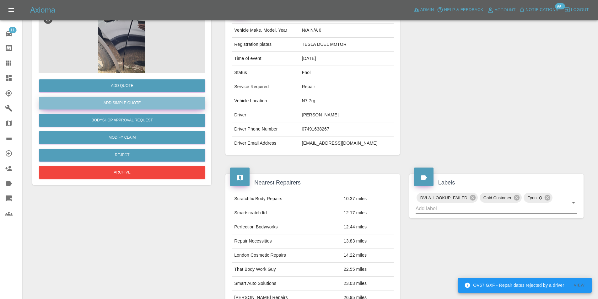
click at [136, 101] on button "Add Simple Quote" at bounding box center [122, 103] width 167 height 13
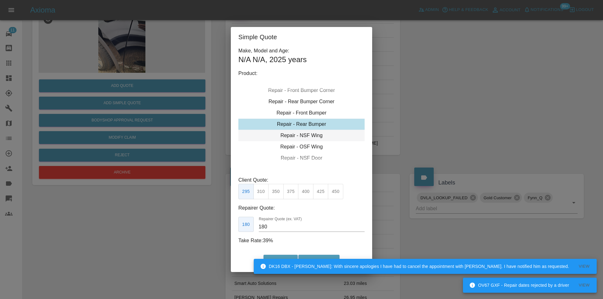
click at [317, 134] on div "Repair - NSF Wing" at bounding box center [301, 135] width 126 height 11
type input "140"
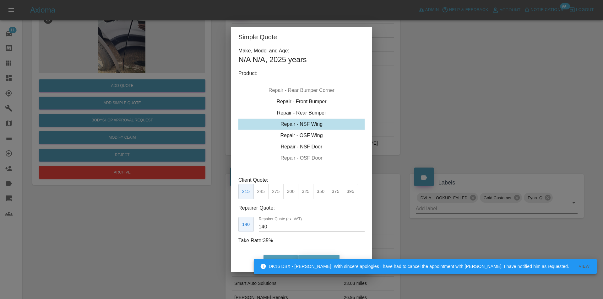
click at [311, 255] on button "Add Quote" at bounding box center [318, 261] width 41 height 13
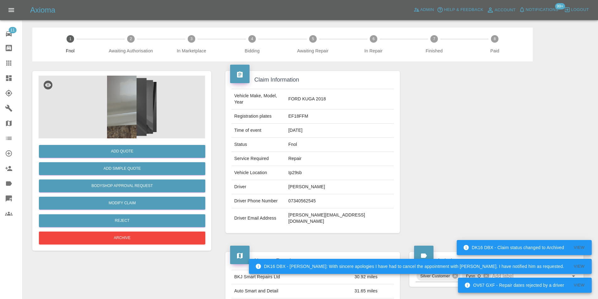
click at [111, 97] on img at bounding box center [122, 107] width 167 height 63
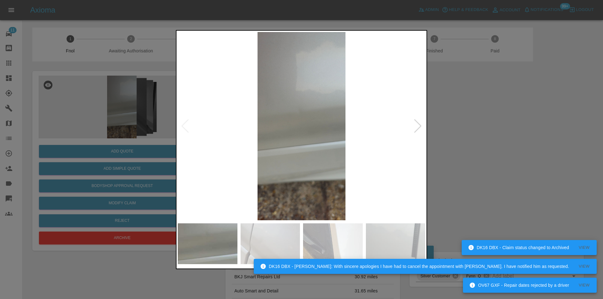
click at [418, 125] on div at bounding box center [418, 126] width 8 height 14
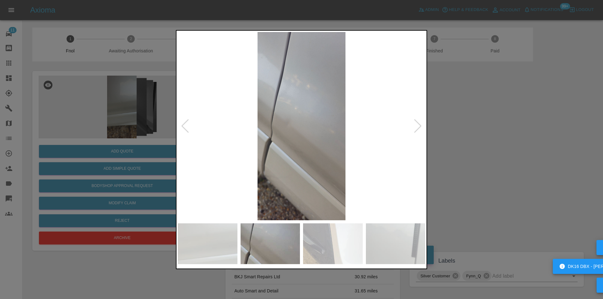
click at [418, 125] on div at bounding box center [418, 126] width 8 height 14
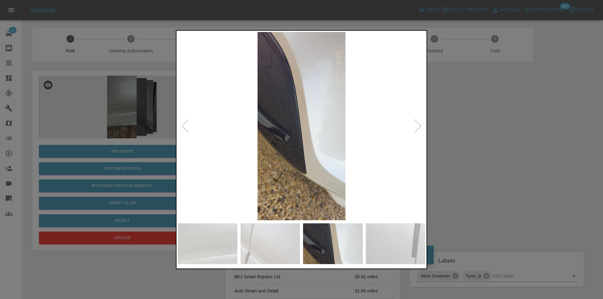
click at [418, 125] on div at bounding box center [418, 126] width 8 height 14
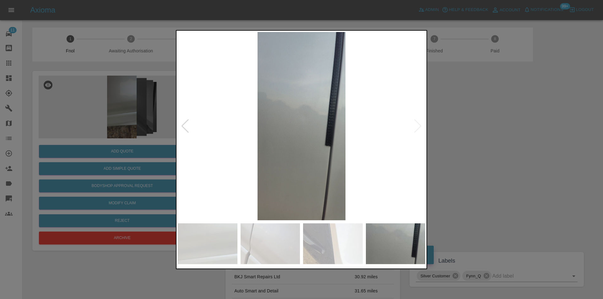
drag, startPoint x: 466, startPoint y: 135, endPoint x: 263, endPoint y: 30, distance: 228.5
click at [466, 135] on div at bounding box center [301, 149] width 603 height 299
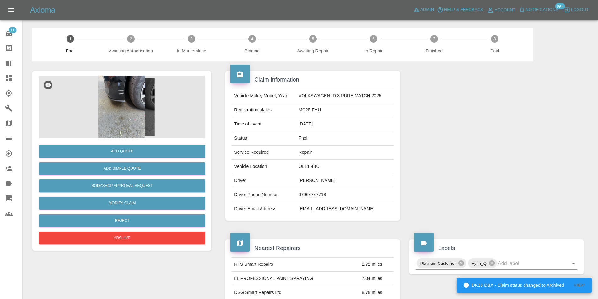
click at [128, 88] on img at bounding box center [122, 107] width 167 height 63
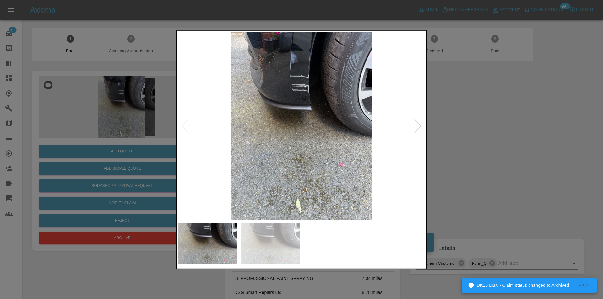
click at [420, 129] on div at bounding box center [418, 126] width 8 height 14
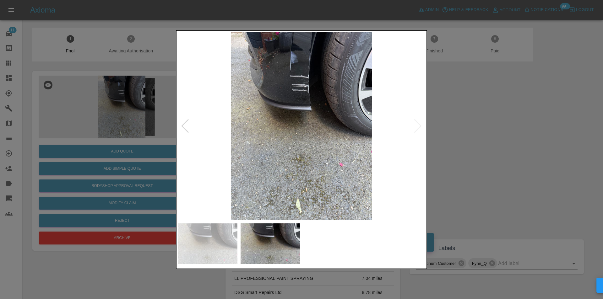
click at [488, 145] on div at bounding box center [301, 149] width 603 height 299
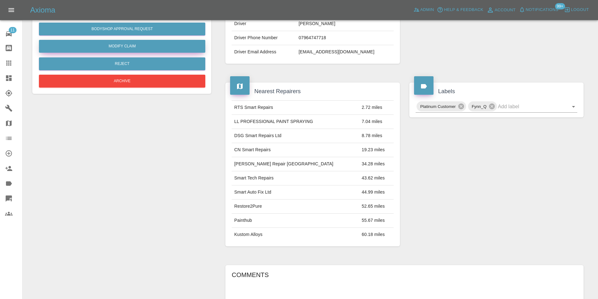
scroll to position [31, 0]
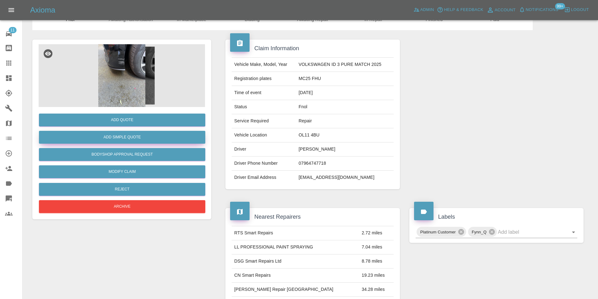
click at [138, 141] on button "Add Simple Quote" at bounding box center [122, 137] width 167 height 13
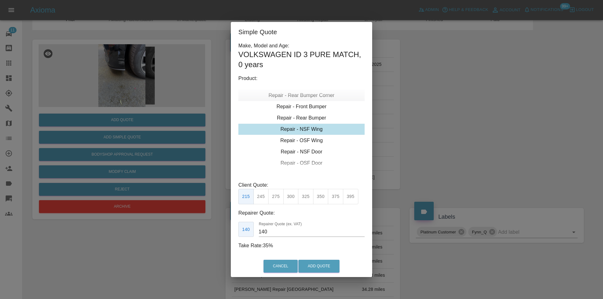
click at [311, 95] on div "Repair - Rear Bumper Corner" at bounding box center [301, 95] width 126 height 11
type input "120"
click at [310, 120] on div "Repair - Front Bumper Corner" at bounding box center [301, 117] width 126 height 11
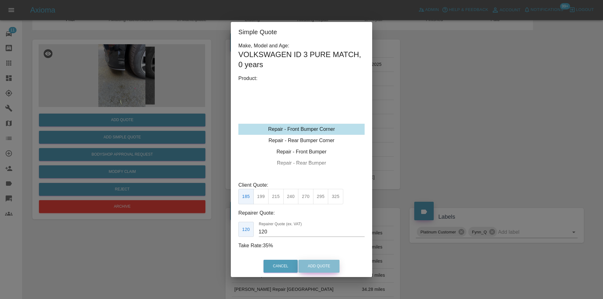
click at [325, 268] on button "Add Quote" at bounding box center [318, 266] width 41 height 13
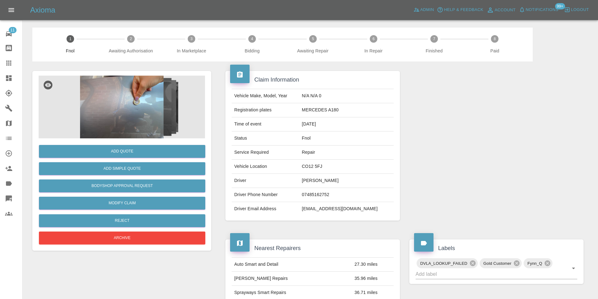
click at [143, 93] on img at bounding box center [122, 107] width 167 height 63
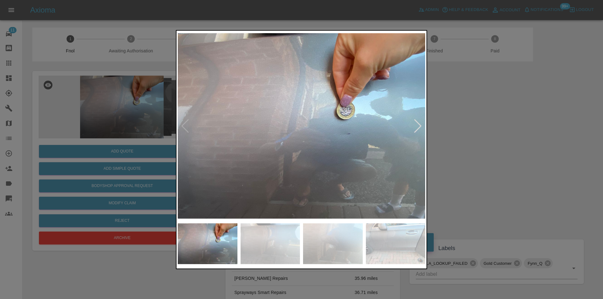
click at [421, 125] on div at bounding box center [418, 126] width 8 height 14
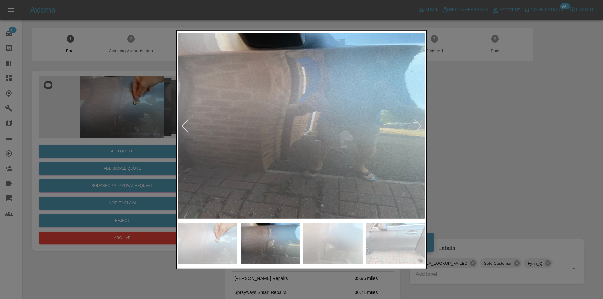
click at [421, 125] on div at bounding box center [418, 126] width 8 height 14
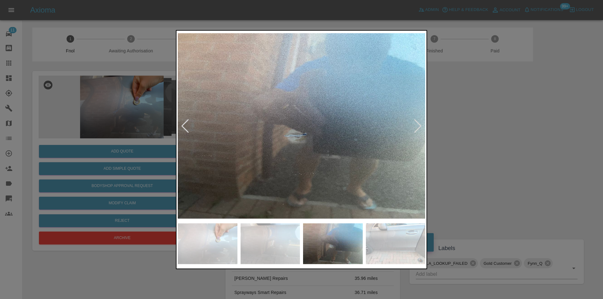
click at [421, 125] on div at bounding box center [418, 126] width 8 height 14
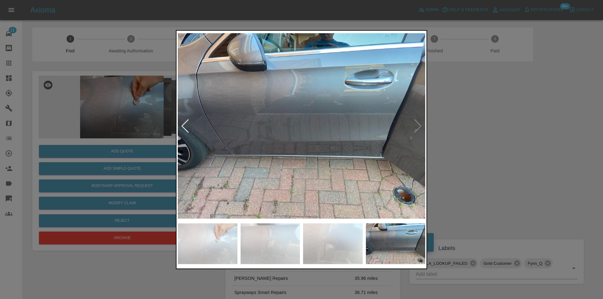
click at [421, 125] on img at bounding box center [302, 126] width 248 height 188
drag, startPoint x: 478, startPoint y: 137, endPoint x: 352, endPoint y: 151, distance: 126.1
click at [478, 137] on div at bounding box center [301, 149] width 603 height 299
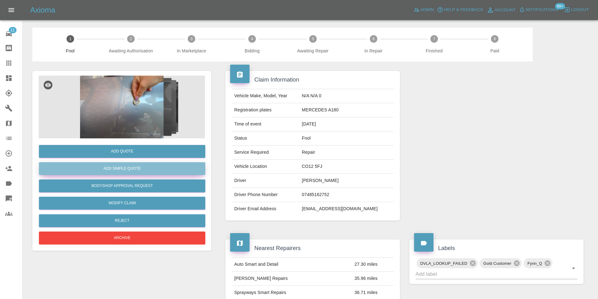
click at [146, 170] on button "Add Simple Quote" at bounding box center [122, 168] width 167 height 13
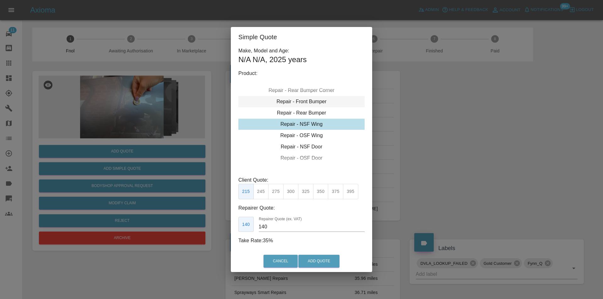
click at [310, 102] on div "Repair - Front Bumper" at bounding box center [301, 101] width 126 height 11
click at [316, 145] on div "Repair - NSF Door" at bounding box center [301, 146] width 126 height 11
click at [262, 190] on button "245" at bounding box center [261, 191] width 15 height 15
type input "160"
click at [313, 258] on button "Add Quote" at bounding box center [318, 261] width 41 height 13
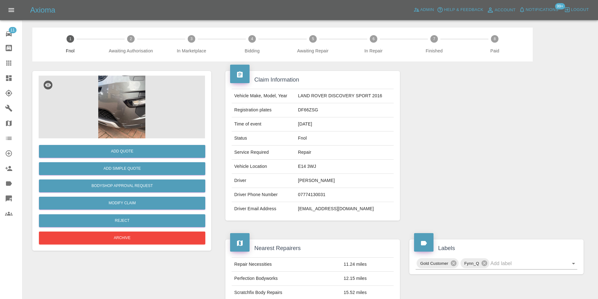
click at [132, 102] on img at bounding box center [122, 107] width 167 height 63
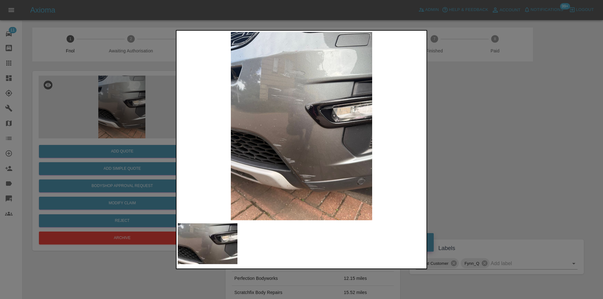
click at [302, 150] on img at bounding box center [302, 126] width 248 height 188
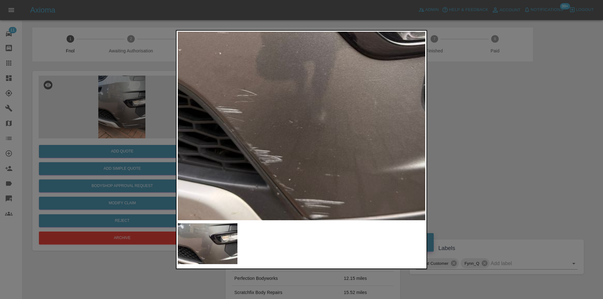
click at [302, 150] on img at bounding box center [301, 53] width 743 height 566
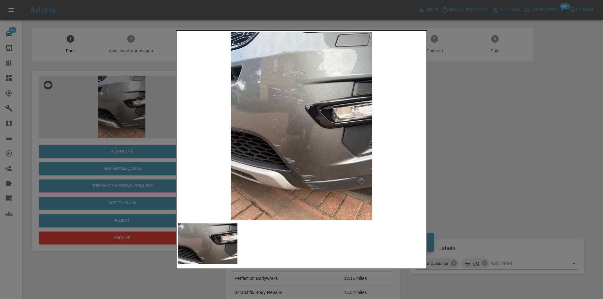
click at [468, 128] on div at bounding box center [301, 149] width 603 height 299
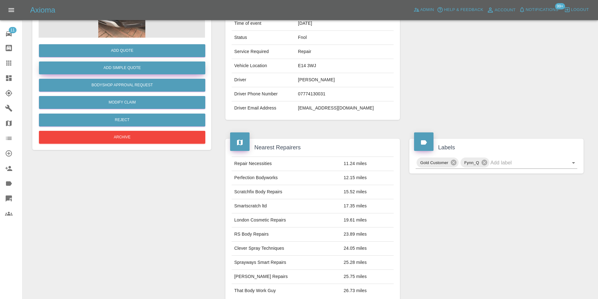
scroll to position [31, 0]
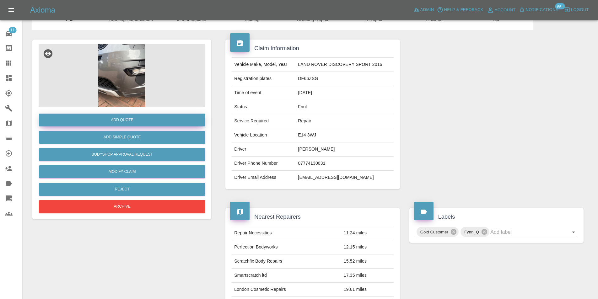
click at [114, 114] on button "Add Quote" at bounding box center [122, 120] width 167 height 13
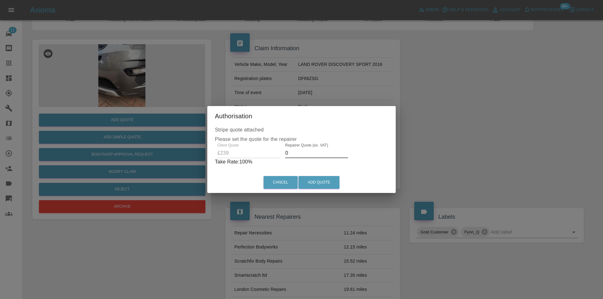
click at [303, 152] on input "0" at bounding box center [316, 153] width 63 height 10
type input "0150"
click at [321, 182] on button "Add Quote" at bounding box center [318, 182] width 41 height 13
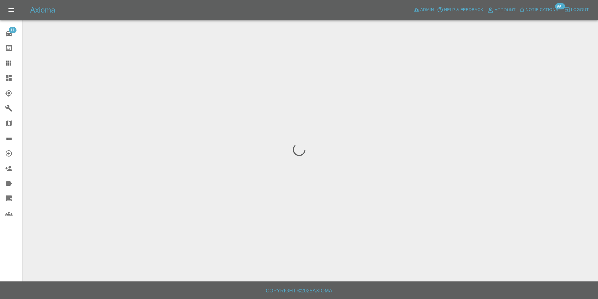
scroll to position [0, 0]
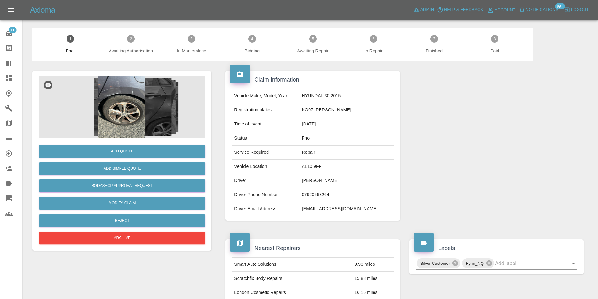
click at [136, 102] on img at bounding box center [122, 107] width 167 height 63
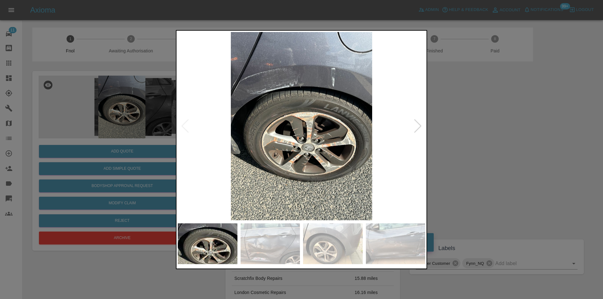
click at [417, 125] on div at bounding box center [418, 126] width 8 height 14
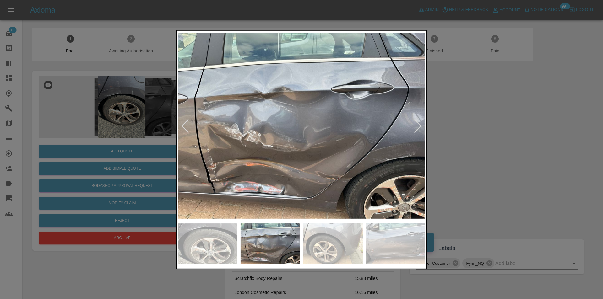
click at [481, 139] on div at bounding box center [301, 149] width 603 height 299
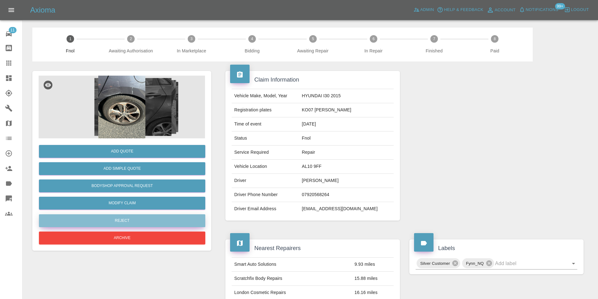
click at [140, 218] on button "Reject" at bounding box center [122, 221] width 167 height 13
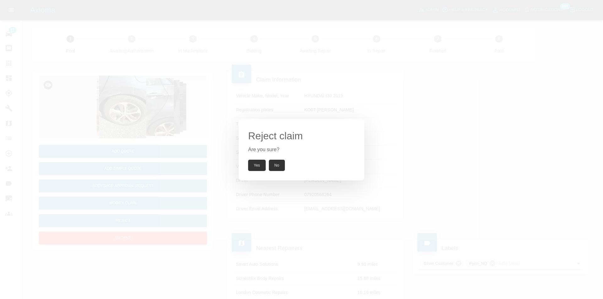
click at [258, 163] on button "Yes" at bounding box center [257, 165] width 18 height 11
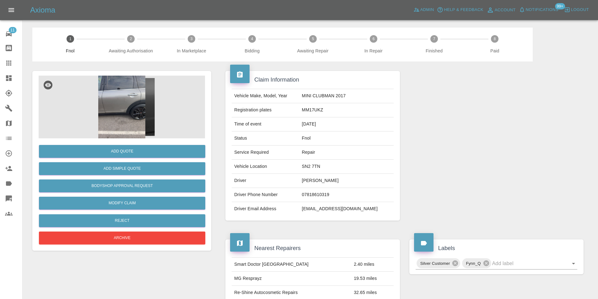
click at [120, 92] on img at bounding box center [122, 107] width 167 height 63
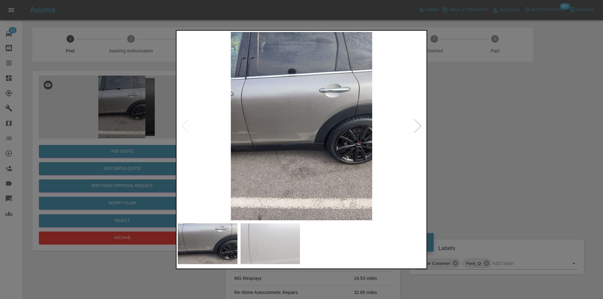
click at [417, 124] on div at bounding box center [418, 126] width 8 height 14
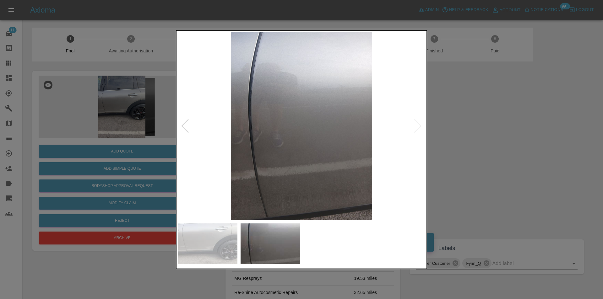
drag, startPoint x: 497, startPoint y: 147, endPoint x: 482, endPoint y: 150, distance: 15.4
click at [498, 147] on div at bounding box center [301, 149] width 603 height 299
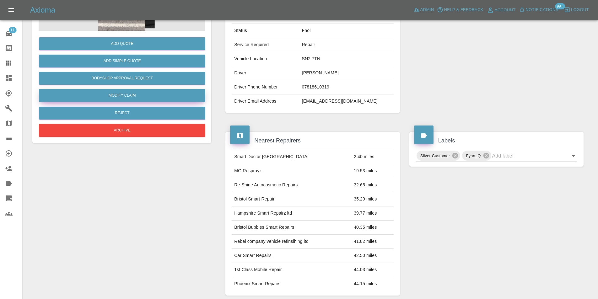
scroll to position [63, 0]
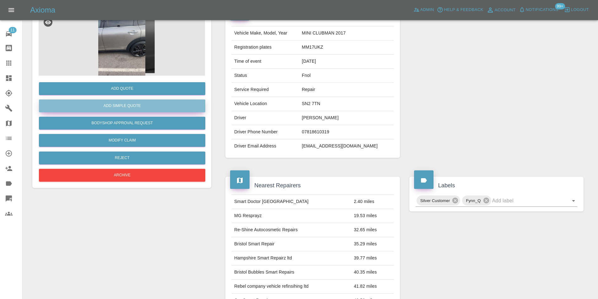
click at [127, 104] on button "Add Simple Quote" at bounding box center [122, 106] width 167 height 13
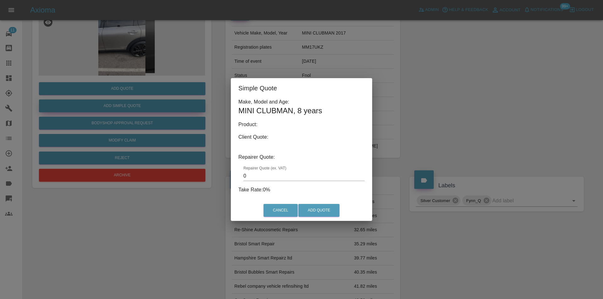
type input "140"
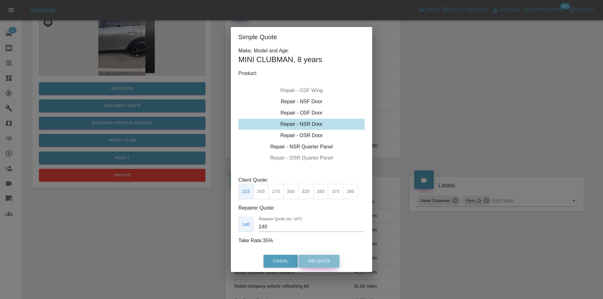
click at [319, 263] on button "Add Quote" at bounding box center [318, 261] width 41 height 13
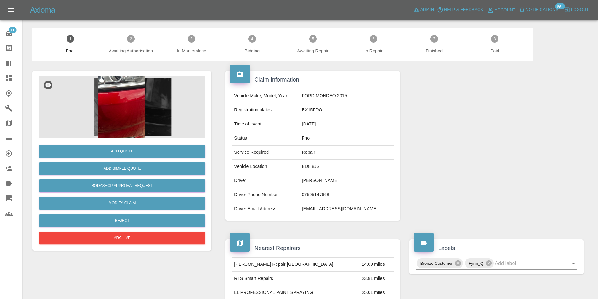
click at [120, 91] on img at bounding box center [122, 107] width 167 height 63
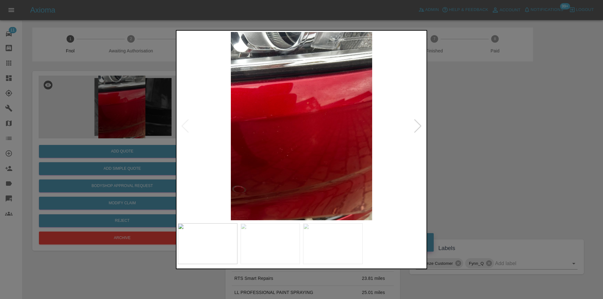
click at [419, 127] on div at bounding box center [418, 126] width 8 height 14
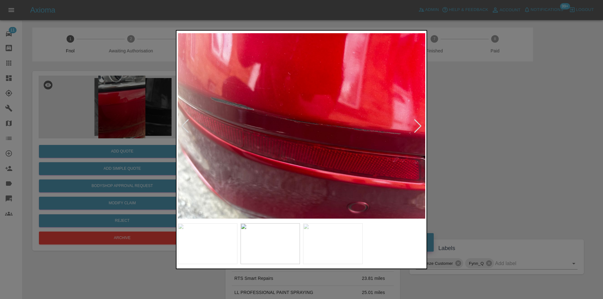
click at [419, 127] on div at bounding box center [418, 126] width 8 height 14
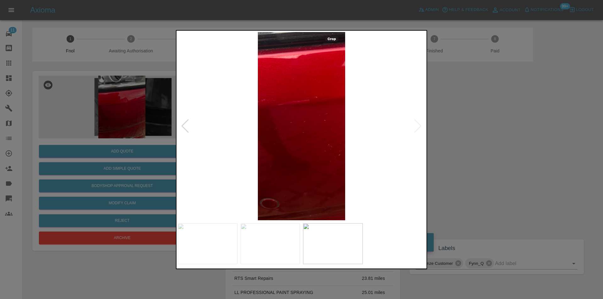
click at [419, 127] on img at bounding box center [302, 126] width 248 height 188
click at [481, 120] on div at bounding box center [301, 149] width 603 height 299
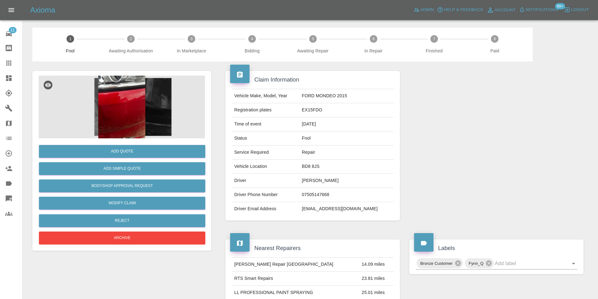
click at [127, 89] on img at bounding box center [122, 107] width 167 height 63
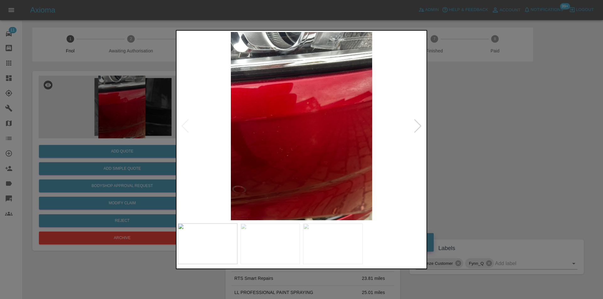
click at [418, 125] on div at bounding box center [418, 126] width 8 height 14
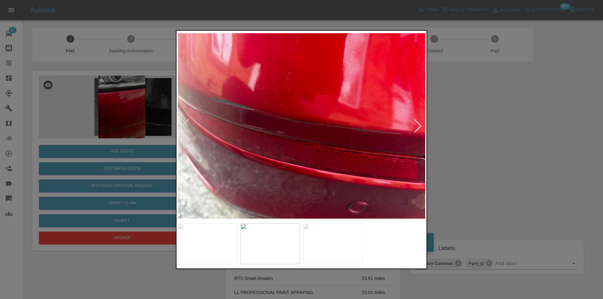
click at [418, 125] on div at bounding box center [418, 126] width 8 height 14
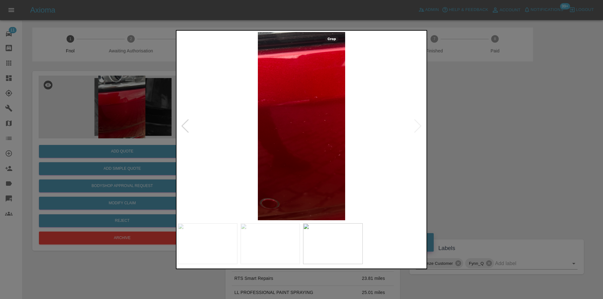
click at [418, 125] on img at bounding box center [302, 126] width 248 height 188
click at [464, 134] on div at bounding box center [301, 149] width 603 height 299
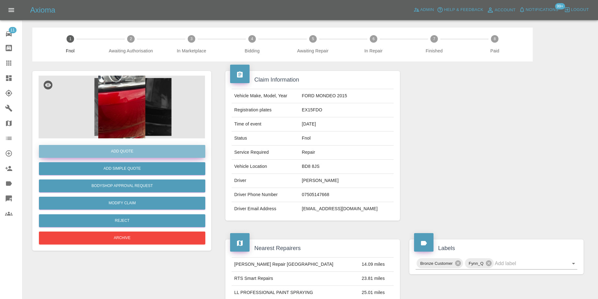
click at [138, 151] on button "Add Quote" at bounding box center [122, 151] width 167 height 13
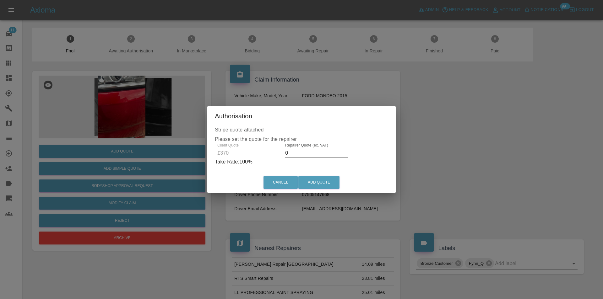
click at [298, 153] on input "0" at bounding box center [316, 153] width 63 height 10
type input "0235"
click at [324, 183] on button "Add Quote" at bounding box center [318, 182] width 41 height 13
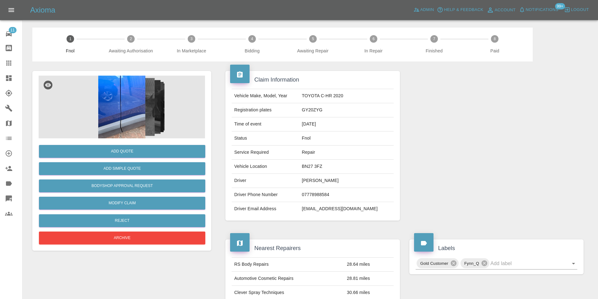
click at [137, 99] on img at bounding box center [122, 107] width 167 height 63
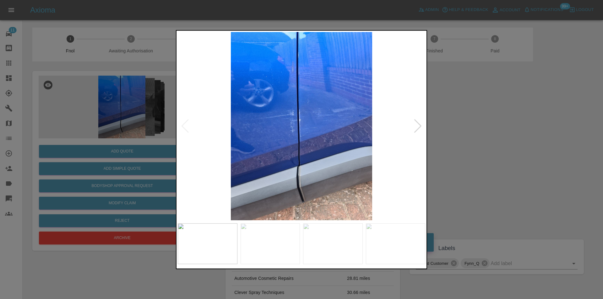
click at [418, 128] on div at bounding box center [418, 126] width 8 height 14
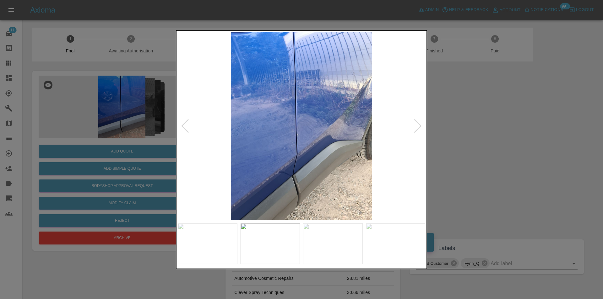
click at [418, 128] on div at bounding box center [418, 126] width 8 height 14
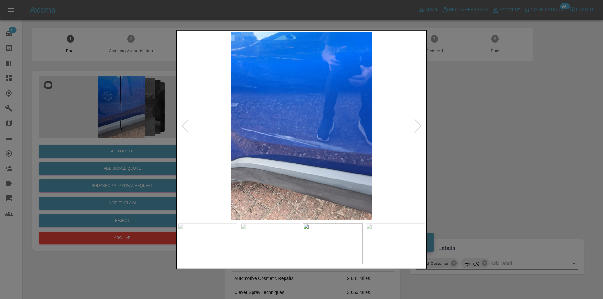
click at [418, 128] on div at bounding box center [418, 126] width 8 height 14
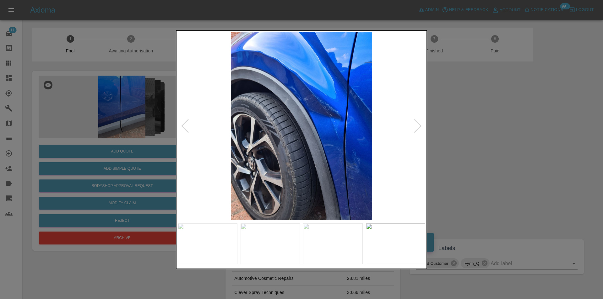
click at [418, 128] on div at bounding box center [418, 126] width 8 height 14
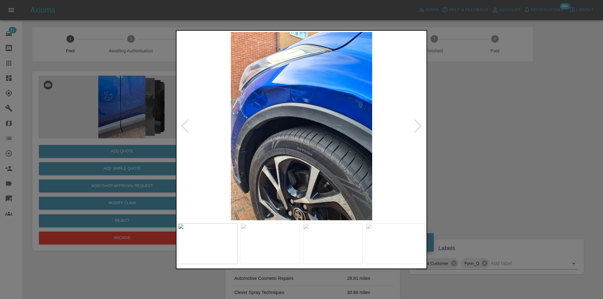
drag, startPoint x: 503, startPoint y: 140, endPoint x: 457, endPoint y: 108, distance: 55.7
click at [502, 140] on div at bounding box center [301, 149] width 603 height 299
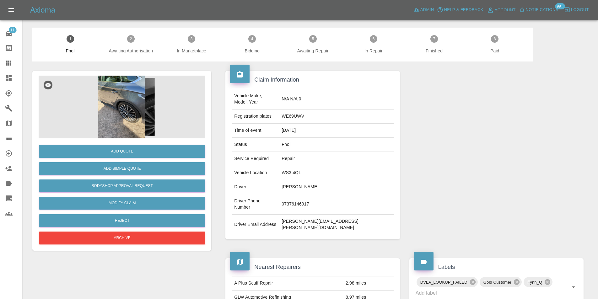
click at [138, 106] on img at bounding box center [122, 107] width 167 height 63
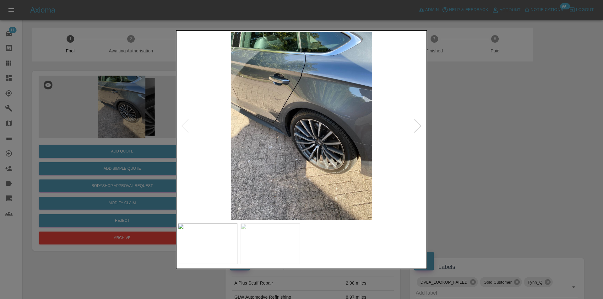
click at [416, 130] on div at bounding box center [418, 126] width 8 height 14
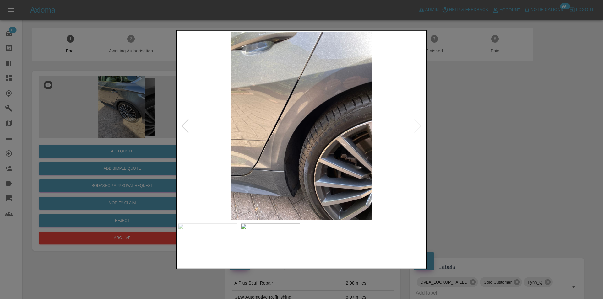
drag, startPoint x: 482, startPoint y: 142, endPoint x: 308, endPoint y: 186, distance: 180.1
click at [482, 142] on div at bounding box center [301, 149] width 603 height 299
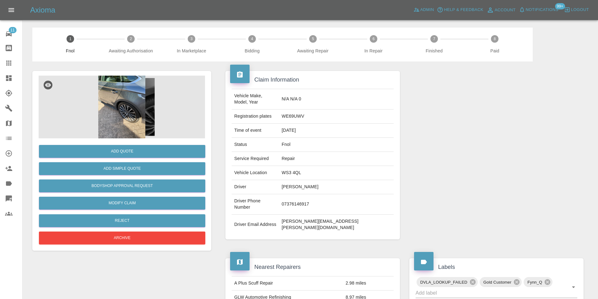
click at [139, 109] on img at bounding box center [122, 107] width 167 height 63
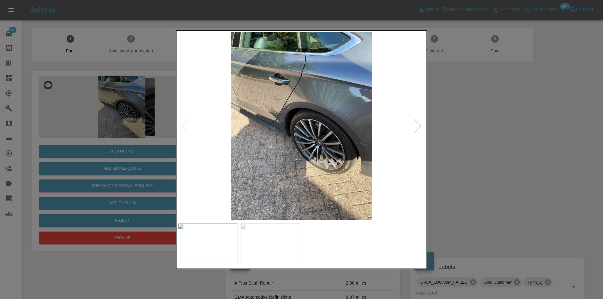
click at [418, 125] on div at bounding box center [418, 126] width 8 height 14
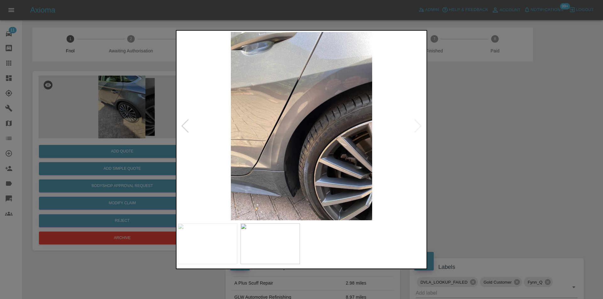
drag, startPoint x: 497, startPoint y: 135, endPoint x: 482, endPoint y: 135, distance: 14.5
click at [494, 135] on div at bounding box center [301, 149] width 603 height 299
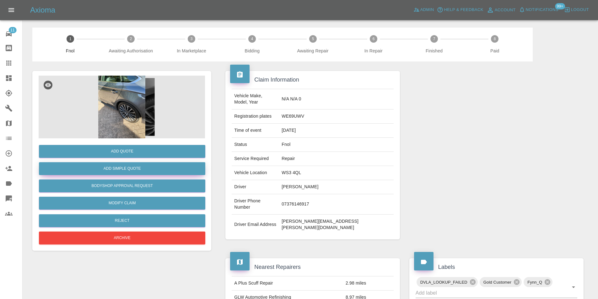
click at [131, 167] on button "Add Simple Quote" at bounding box center [122, 168] width 167 height 13
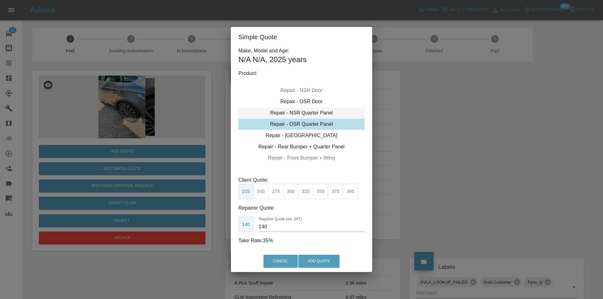
click at [319, 113] on div "Repair - NSR Quarter Panel" at bounding box center [301, 112] width 126 height 11
click at [305, 194] on button "325" at bounding box center [305, 191] width 15 height 15
type input "210"
click at [320, 262] on button "Add Quote" at bounding box center [318, 261] width 41 height 13
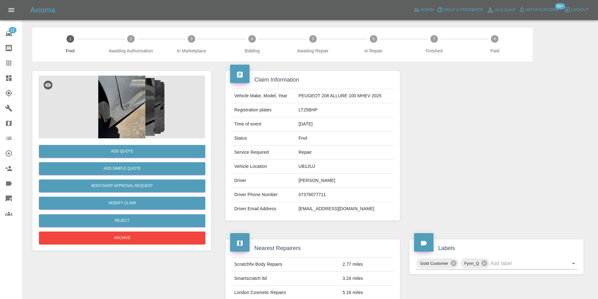
click at [114, 95] on img at bounding box center [122, 107] width 167 height 63
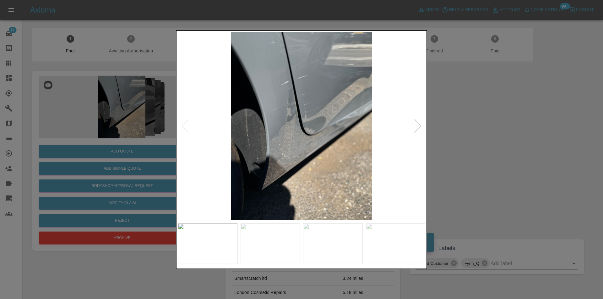
click at [419, 128] on div at bounding box center [418, 126] width 8 height 14
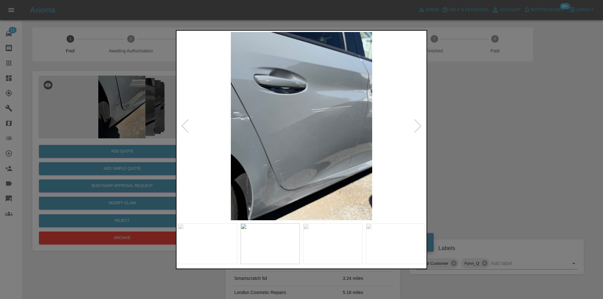
click at [419, 128] on div at bounding box center [418, 126] width 8 height 14
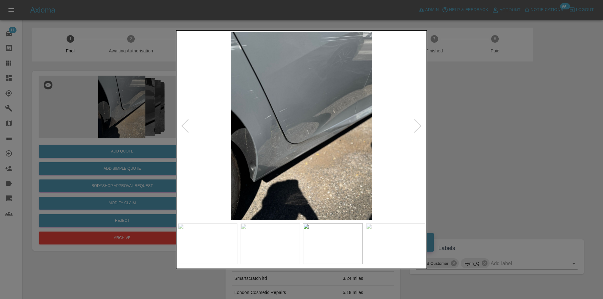
click at [419, 128] on div at bounding box center [418, 126] width 8 height 14
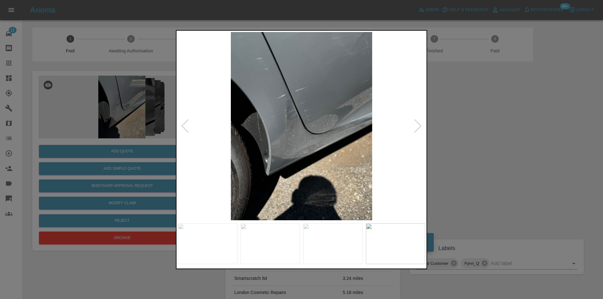
click at [418, 128] on div at bounding box center [418, 126] width 8 height 14
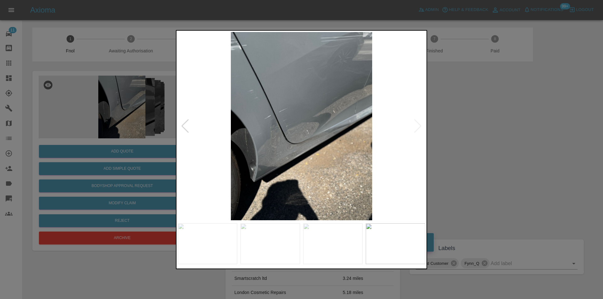
click at [421, 128] on img at bounding box center [302, 126] width 248 height 188
click at [419, 132] on img at bounding box center [302, 126] width 248 height 188
click at [473, 137] on div at bounding box center [301, 149] width 603 height 299
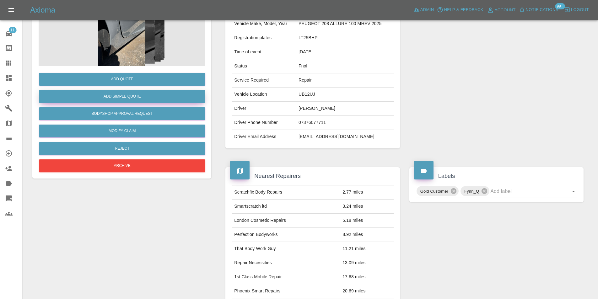
scroll to position [3, 0]
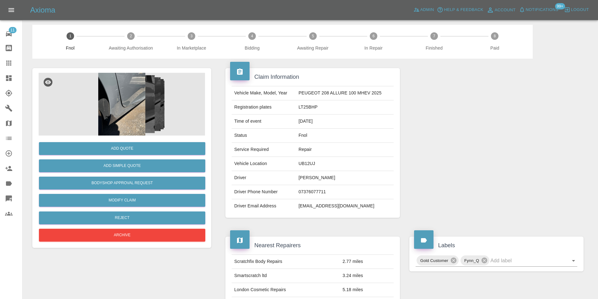
click at [128, 117] on img at bounding box center [122, 104] width 167 height 63
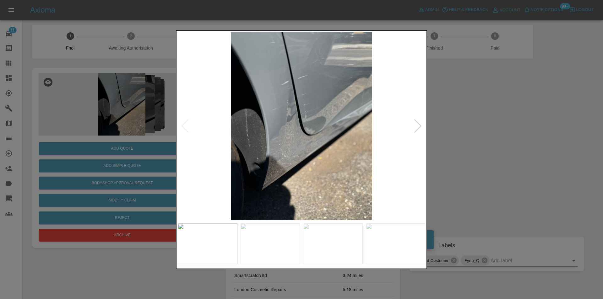
click at [336, 138] on img at bounding box center [302, 126] width 248 height 188
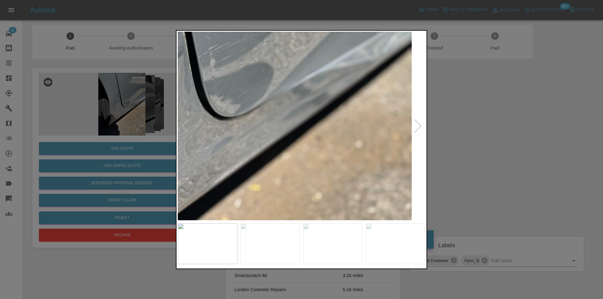
click at [419, 127] on div at bounding box center [418, 126] width 8 height 14
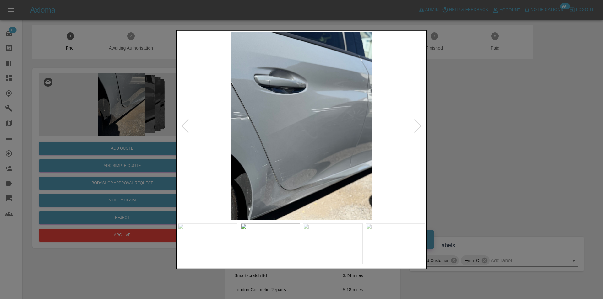
click at [471, 140] on div at bounding box center [301, 149] width 603 height 299
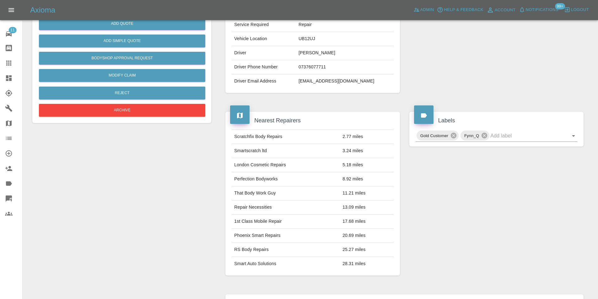
scroll to position [128, 0]
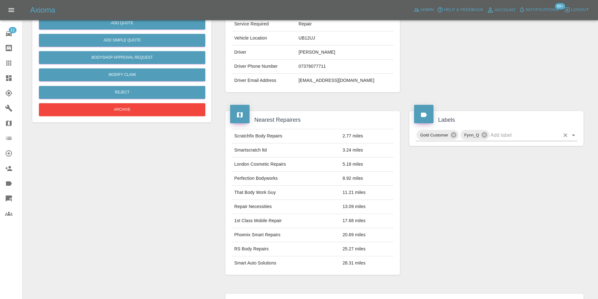
click at [576, 138] on icon "Open" at bounding box center [574, 136] width 8 height 8
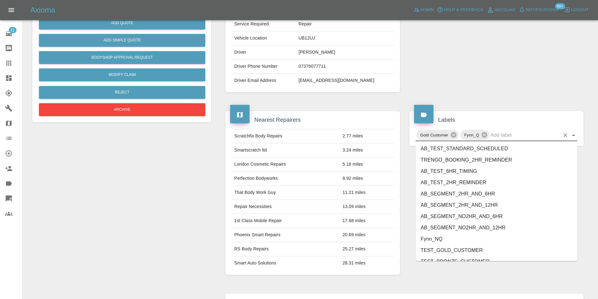
scroll to position [1288, 0]
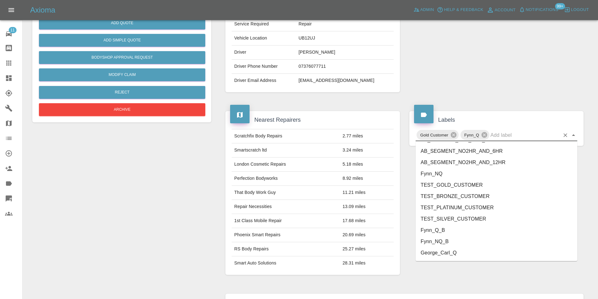
click at [453, 255] on li "George_Carl_Q" at bounding box center [497, 253] width 162 height 11
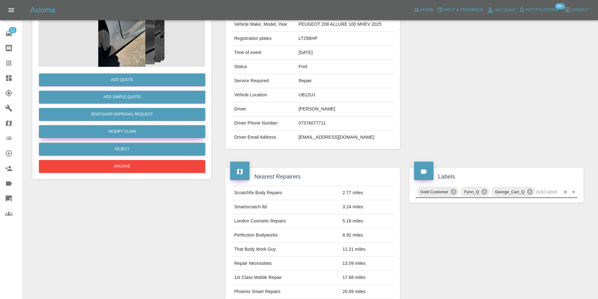
scroll to position [3, 0]
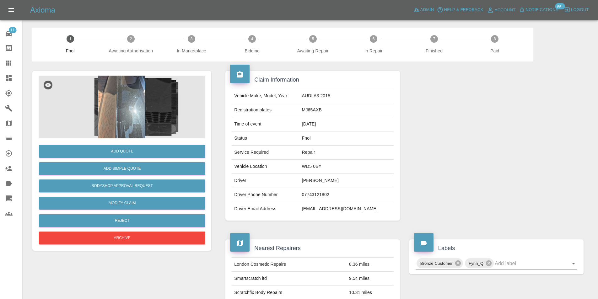
click at [132, 93] on img at bounding box center [122, 107] width 167 height 63
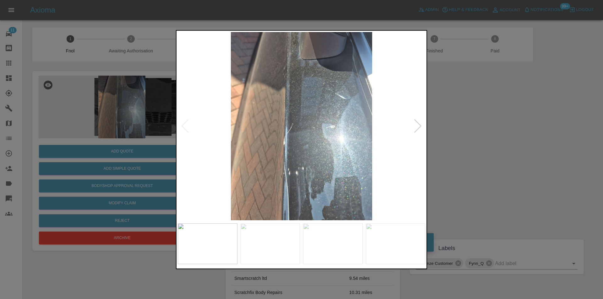
click at [418, 127] on div at bounding box center [418, 126] width 8 height 14
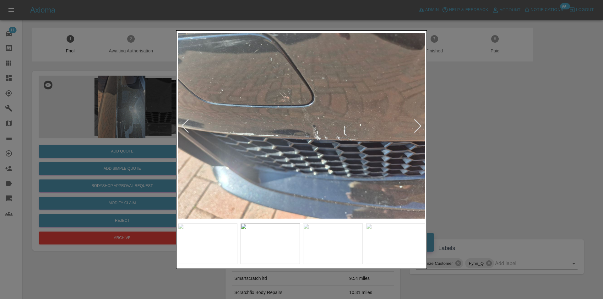
click at [418, 127] on div at bounding box center [418, 126] width 8 height 14
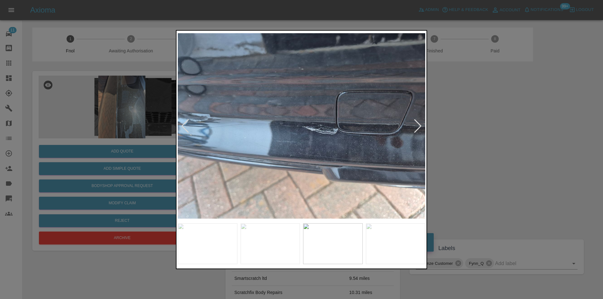
click at [418, 127] on div at bounding box center [418, 126] width 8 height 14
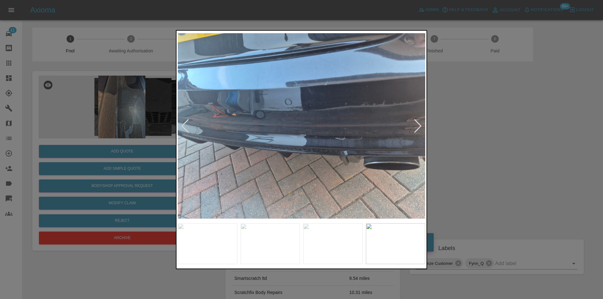
click at [418, 127] on div at bounding box center [418, 126] width 8 height 14
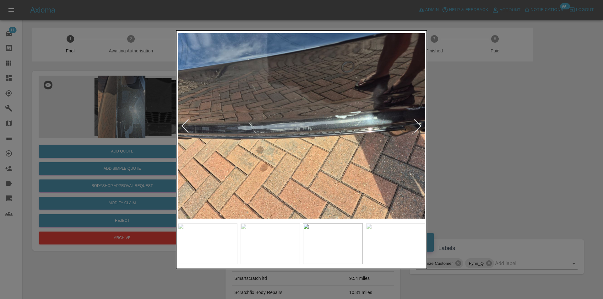
click at [418, 127] on div at bounding box center [418, 126] width 8 height 14
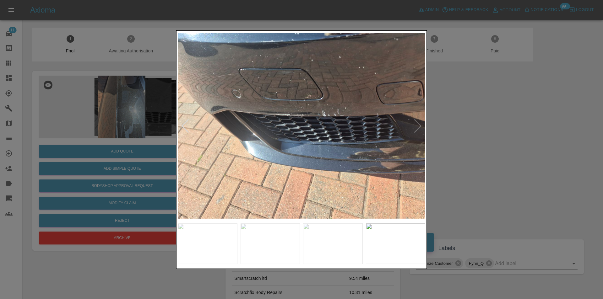
click at [420, 126] on img at bounding box center [302, 126] width 248 height 188
click at [487, 127] on div at bounding box center [301, 149] width 603 height 299
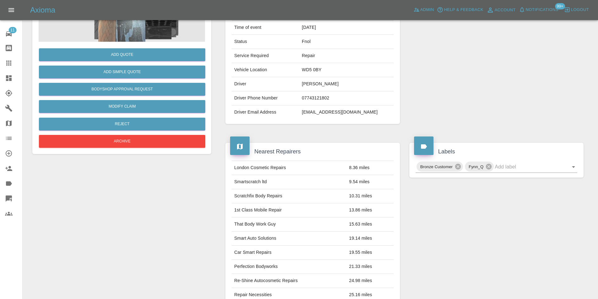
scroll to position [63, 0]
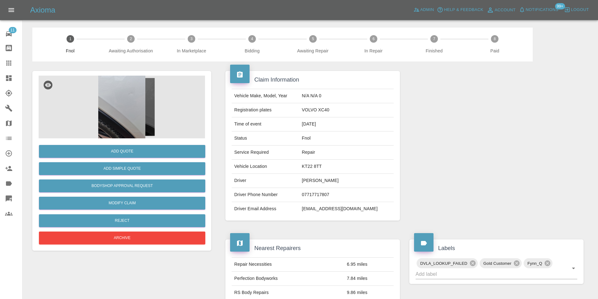
click at [107, 96] on img at bounding box center [122, 107] width 167 height 63
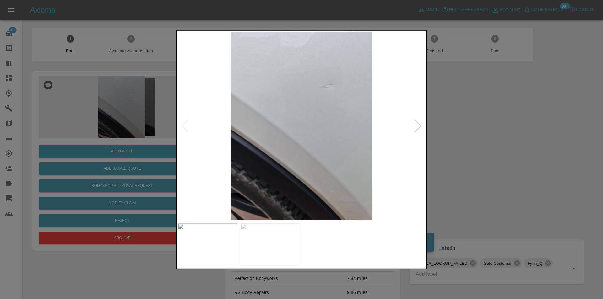
click at [419, 123] on div at bounding box center [418, 126] width 8 height 14
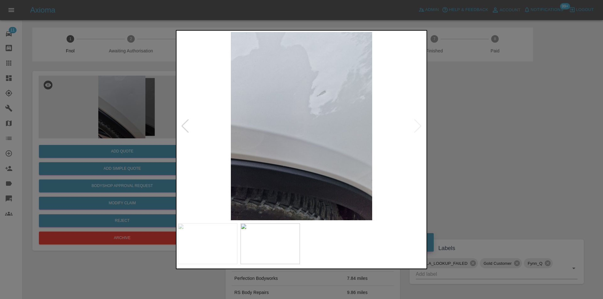
click at [419, 123] on img at bounding box center [302, 126] width 248 height 188
drag, startPoint x: 484, startPoint y: 133, endPoint x: 406, endPoint y: 133, distance: 78.5
click at [483, 133] on div at bounding box center [301, 149] width 603 height 299
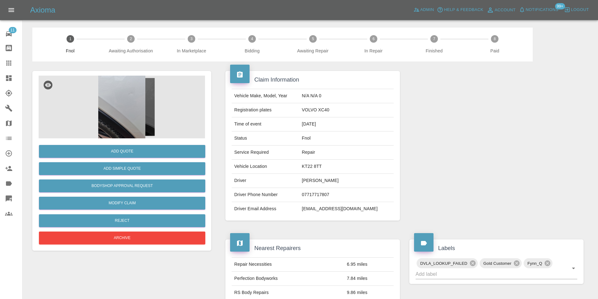
click at [125, 90] on img at bounding box center [122, 107] width 167 height 63
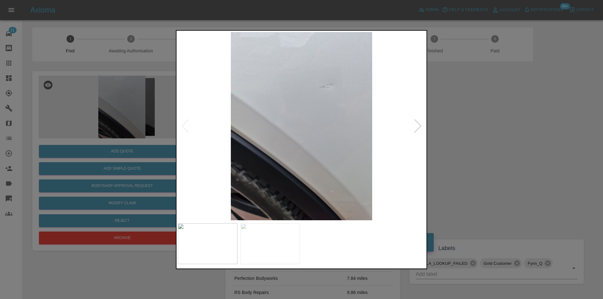
drag, startPoint x: 483, startPoint y: 165, endPoint x: 295, endPoint y: 182, distance: 189.0
click at [483, 165] on div at bounding box center [301, 149] width 603 height 299
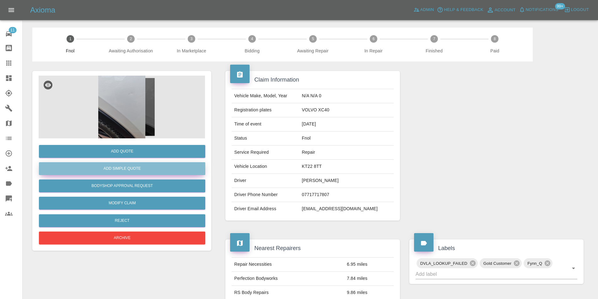
click at [154, 172] on button "Add Simple Quote" at bounding box center [122, 168] width 167 height 13
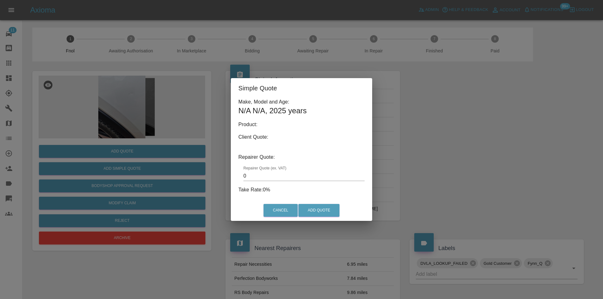
type input "140"
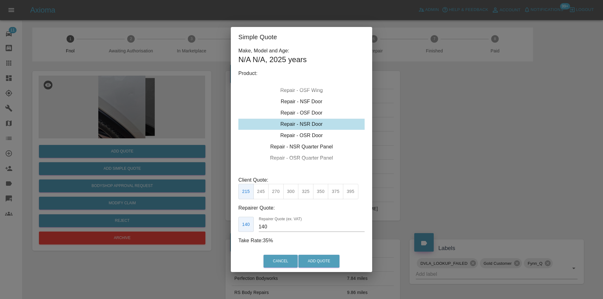
drag, startPoint x: 508, startPoint y: 117, endPoint x: 502, endPoint y: 117, distance: 5.7
click at [507, 117] on div "Simple Quote Make, Model and Age: N/A N/A , 2025 years Product: Repair - Front …" at bounding box center [301, 149] width 603 height 299
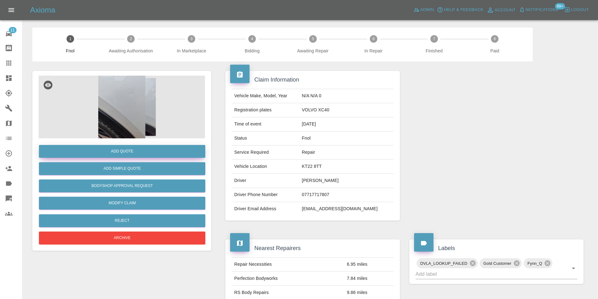
click at [140, 150] on button "Add Quote" at bounding box center [122, 151] width 167 height 13
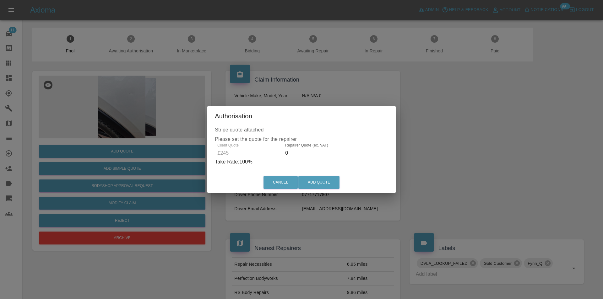
click at [293, 154] on input "0" at bounding box center [316, 153] width 63 height 10
type input "0160"
click at [311, 182] on button "Add Quote" at bounding box center [318, 182] width 41 height 13
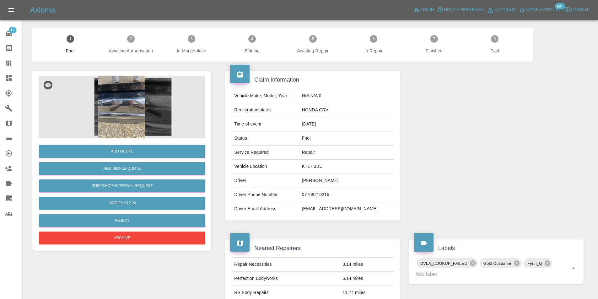
click at [132, 105] on img at bounding box center [122, 107] width 167 height 63
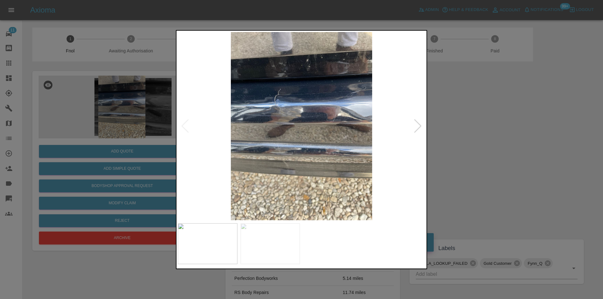
click at [416, 125] on div at bounding box center [418, 126] width 8 height 14
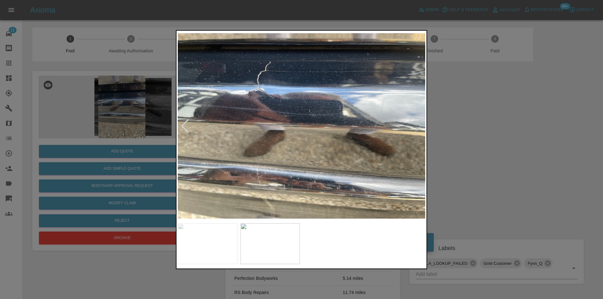
click at [416, 125] on img at bounding box center [302, 126] width 248 height 188
drag, startPoint x: 478, startPoint y: 136, endPoint x: 396, endPoint y: 133, distance: 82.4
click at [464, 133] on div at bounding box center [301, 149] width 603 height 299
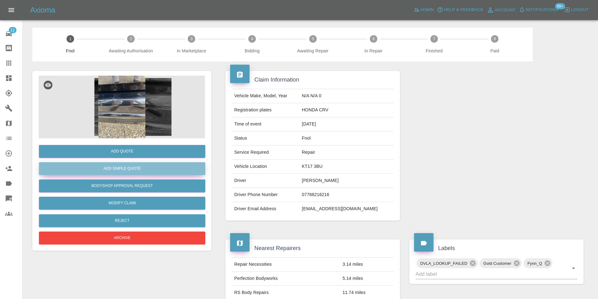
click at [138, 169] on button "Add Simple Quote" at bounding box center [122, 168] width 167 height 13
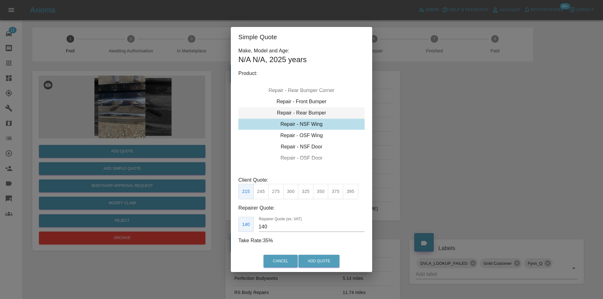
click at [317, 113] on div "Repair - Rear Bumper" at bounding box center [301, 112] width 126 height 11
click at [277, 196] on button "350" at bounding box center [275, 191] width 15 height 15
type input "210"
drag, startPoint x: 309, startPoint y: 265, endPoint x: 313, endPoint y: 259, distance: 6.8
click at [309, 264] on button "Add Quote" at bounding box center [318, 261] width 41 height 13
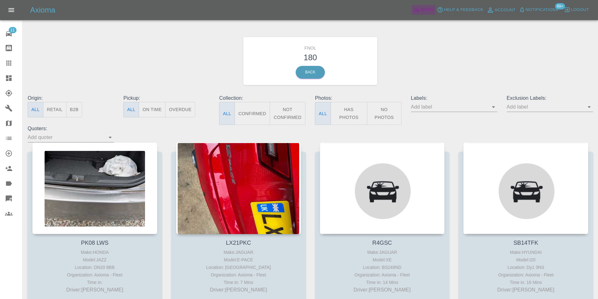
click at [429, 10] on span "Admin" at bounding box center [428, 9] width 14 height 7
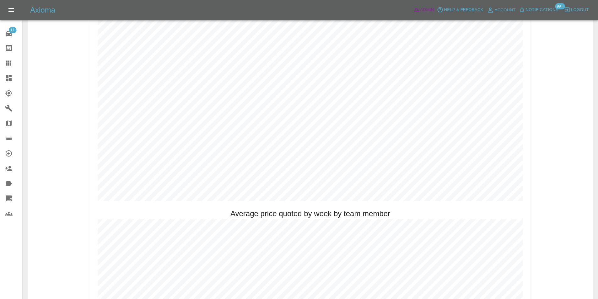
scroll to position [346, 0]
